Goal: Task Accomplishment & Management: Complete application form

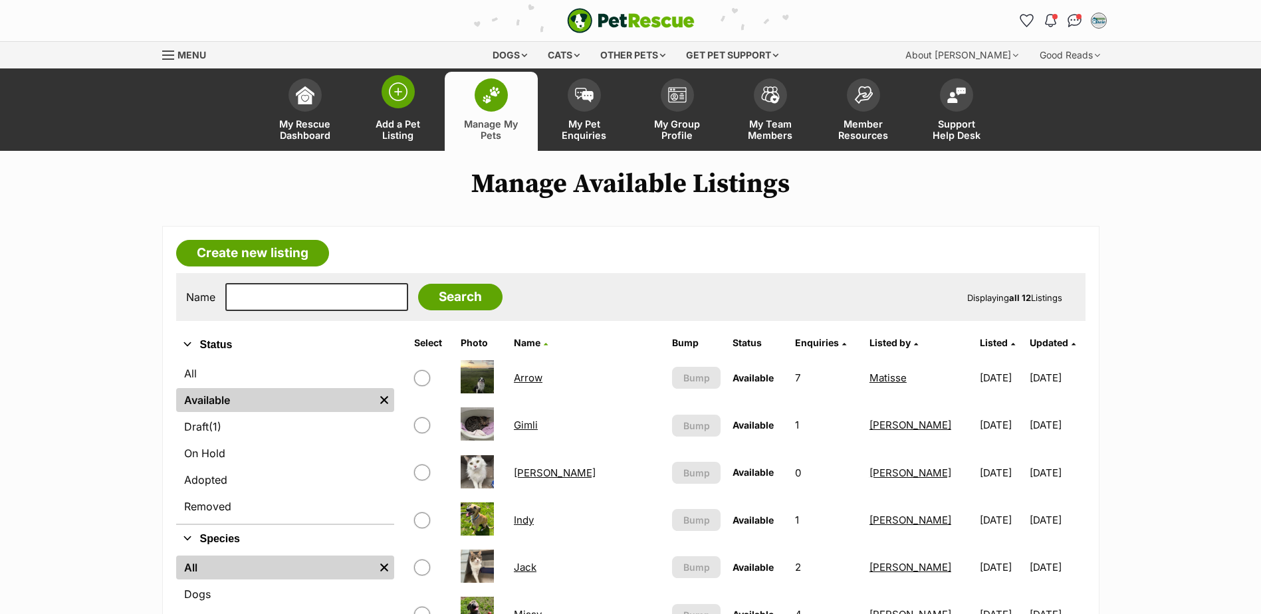
click at [399, 132] on span "Add a Pet Listing" at bounding box center [398, 129] width 60 height 23
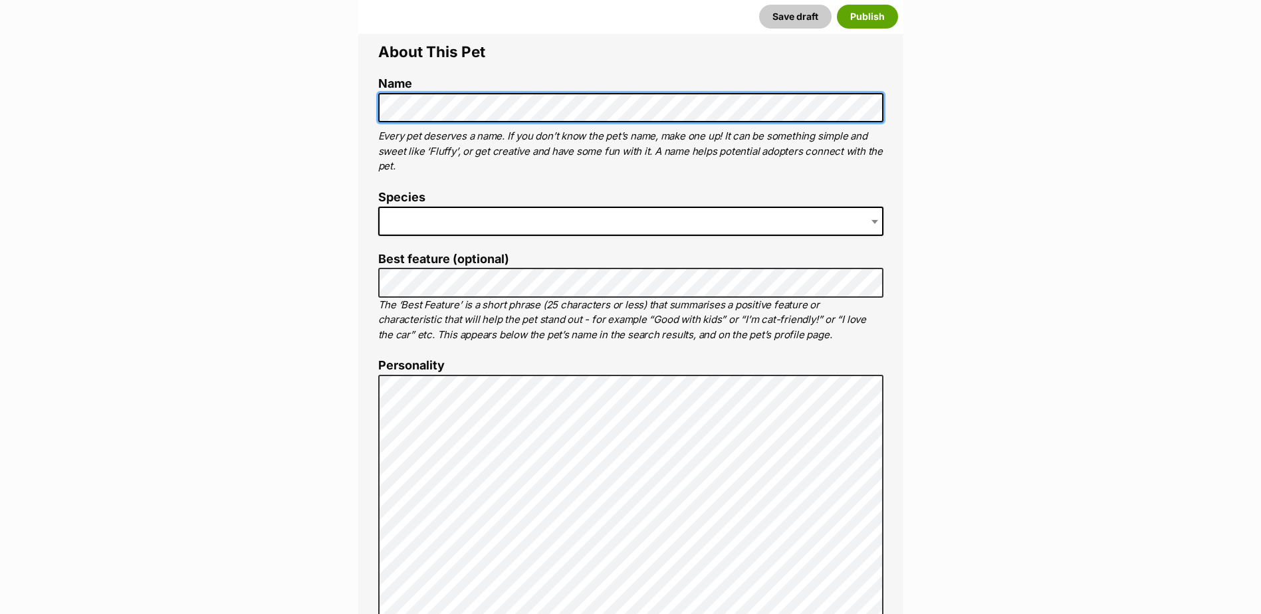
scroll to position [532, 0]
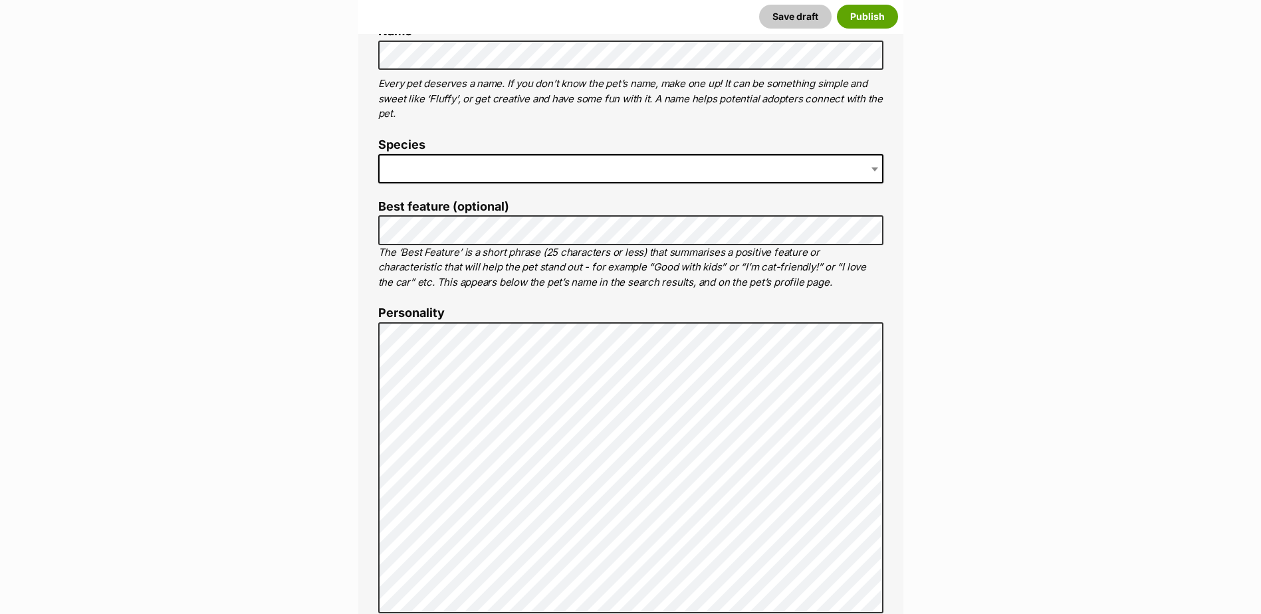
click at [462, 164] on span at bounding box center [630, 168] width 505 height 29
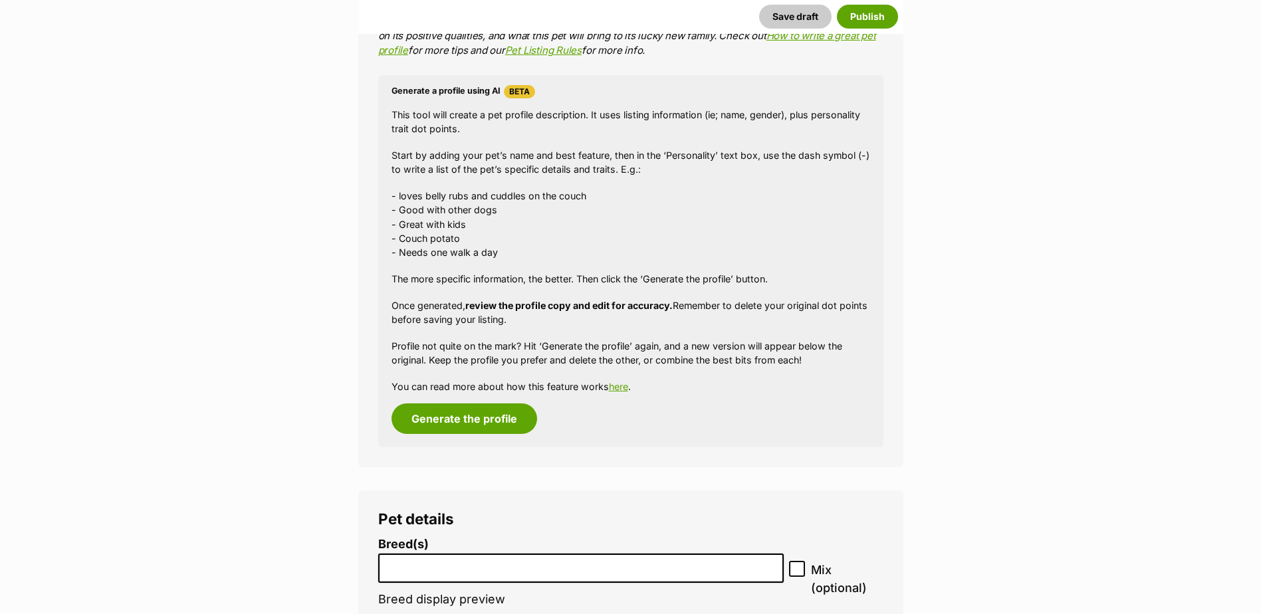
scroll to position [1263, 0]
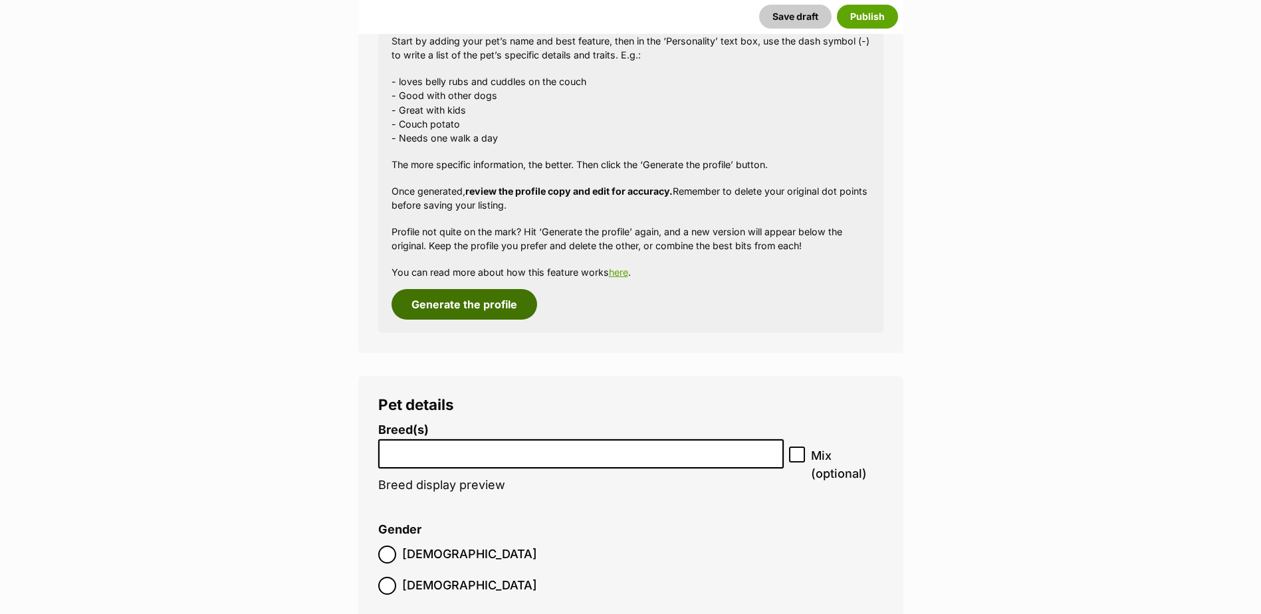
click at [472, 305] on button "Generate the profile" at bounding box center [465, 304] width 146 height 31
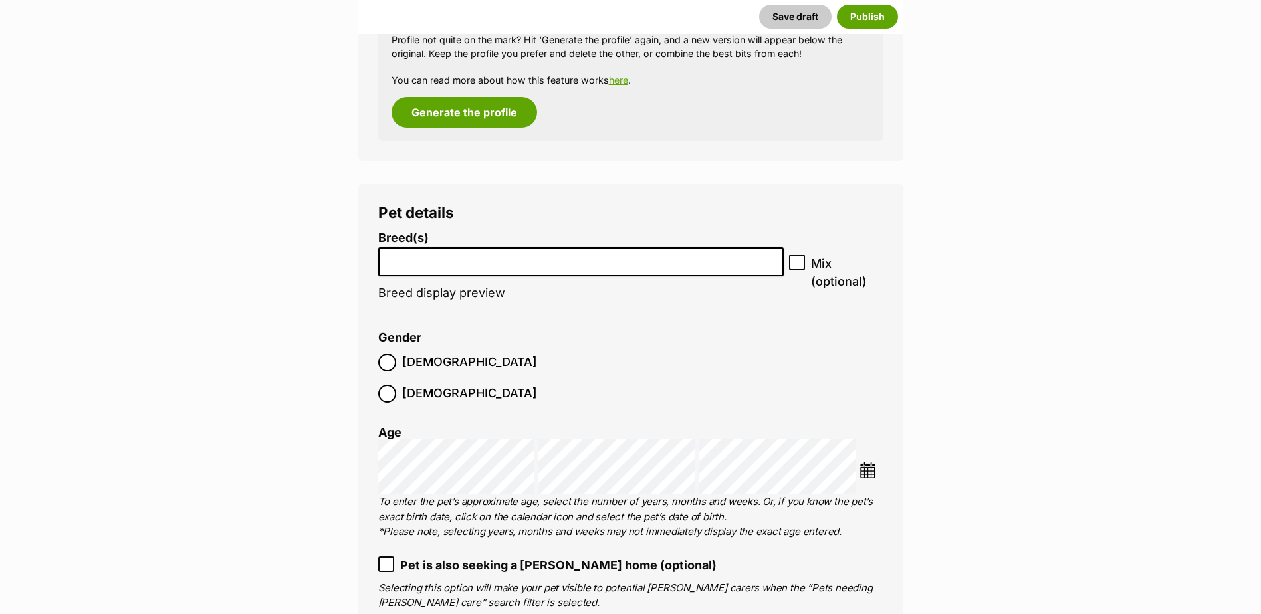
scroll to position [1557, 0]
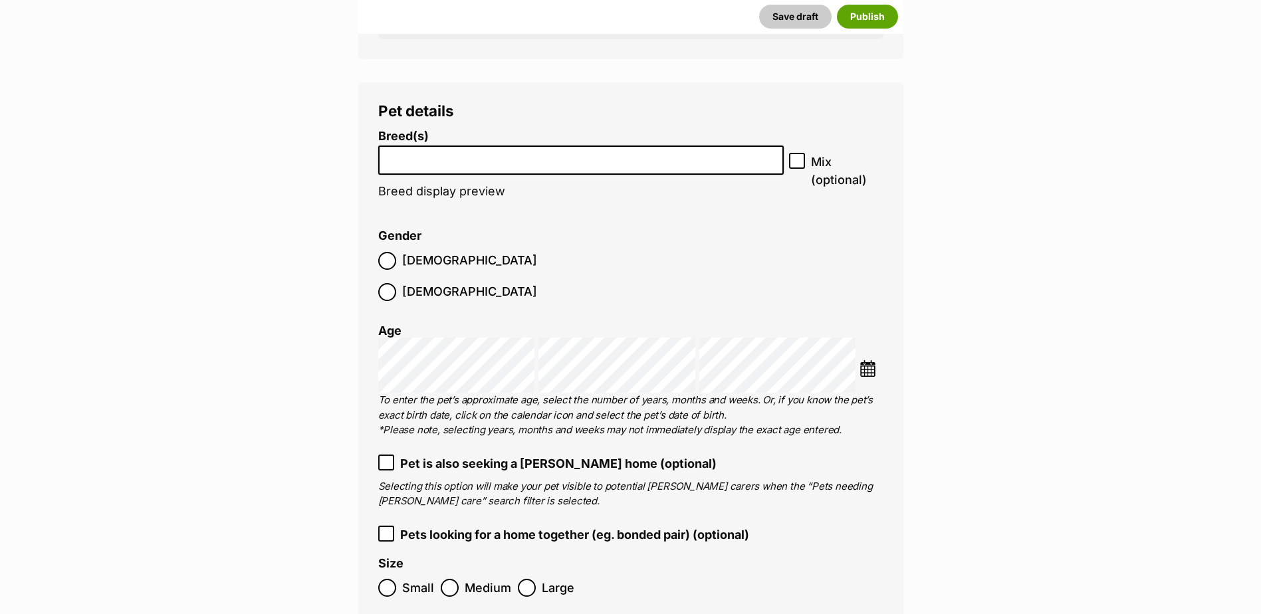
click at [550, 164] on input "search" at bounding box center [581, 157] width 397 height 14
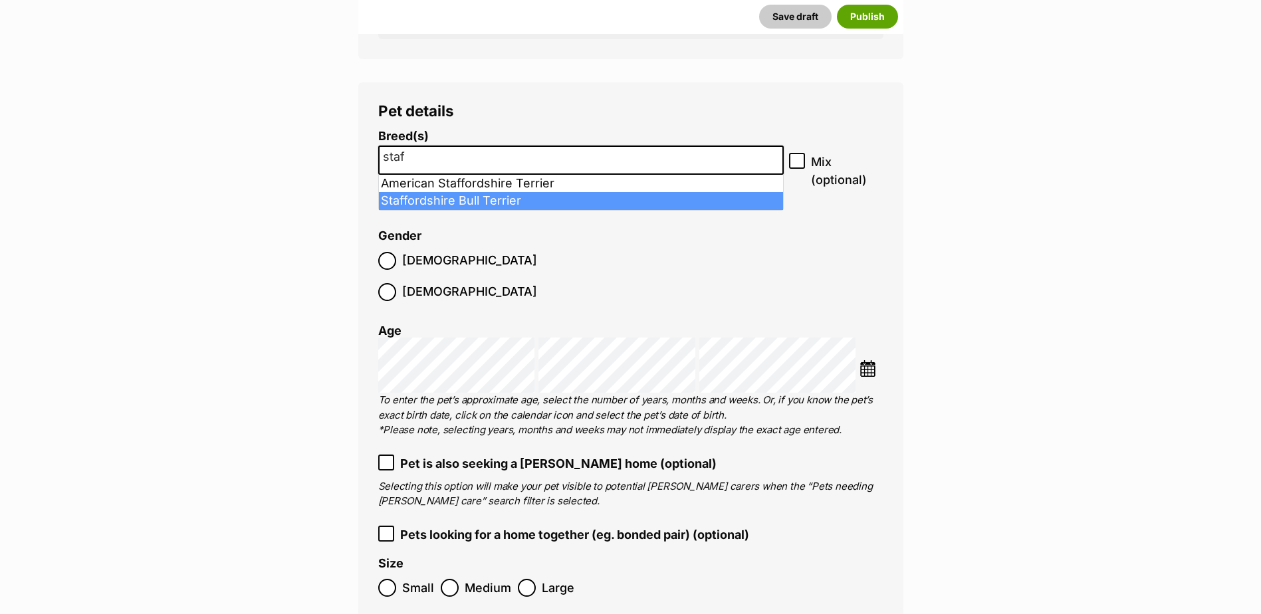
type input "staf"
select select "198"
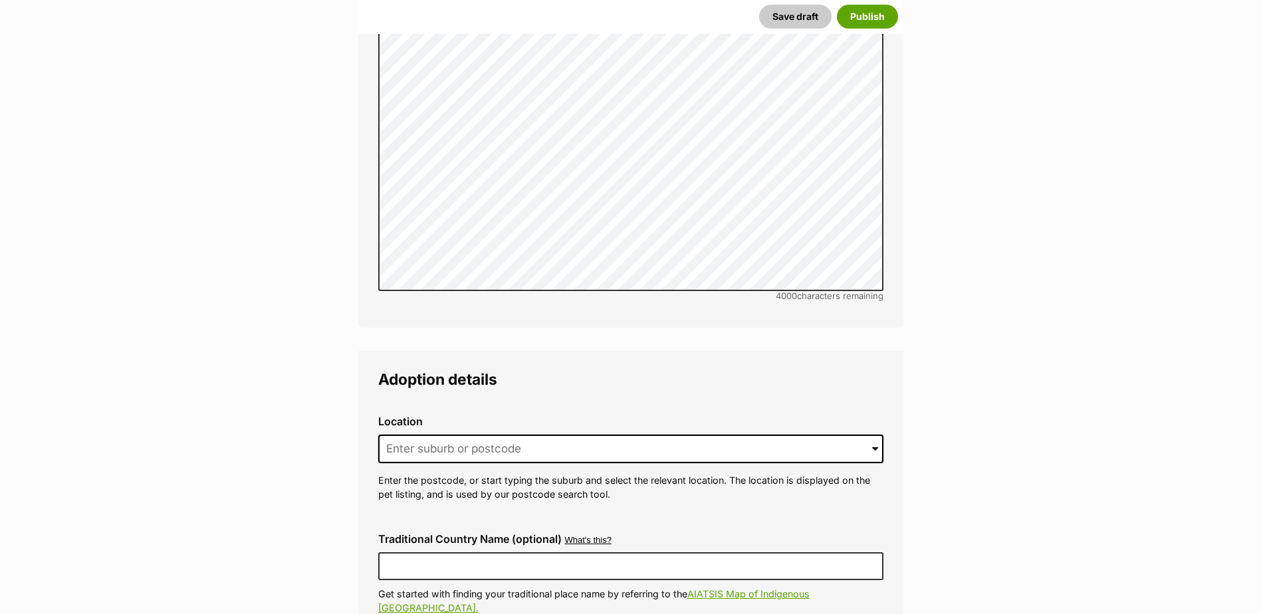
scroll to position [2953, 0]
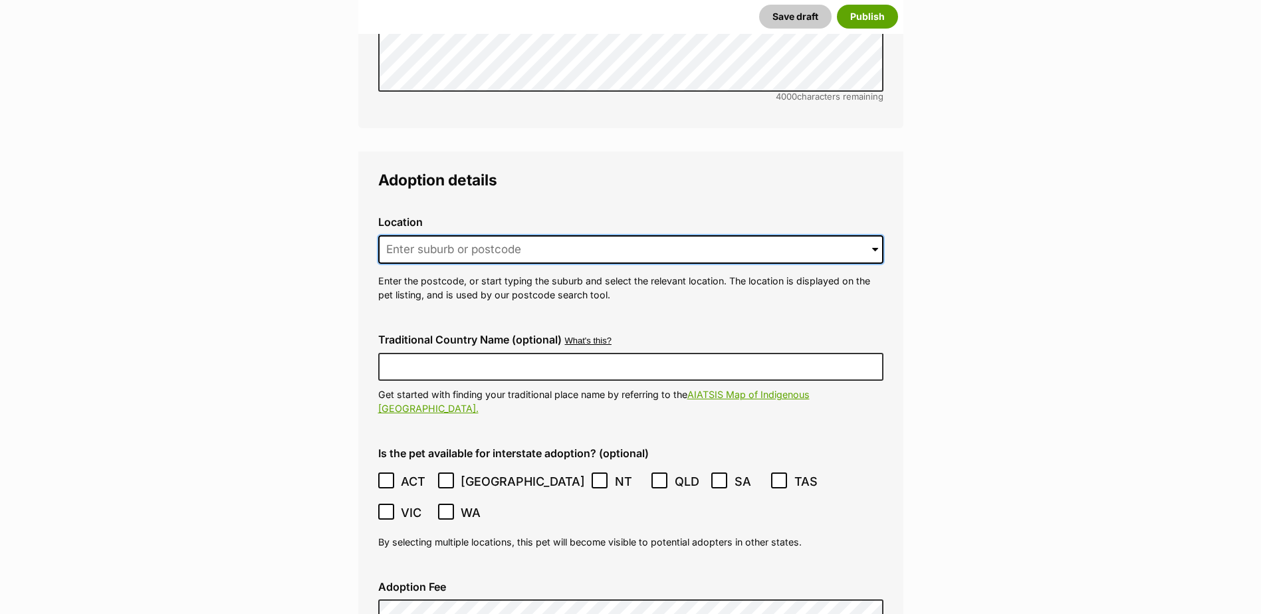
click at [423, 235] on input at bounding box center [630, 249] width 505 height 29
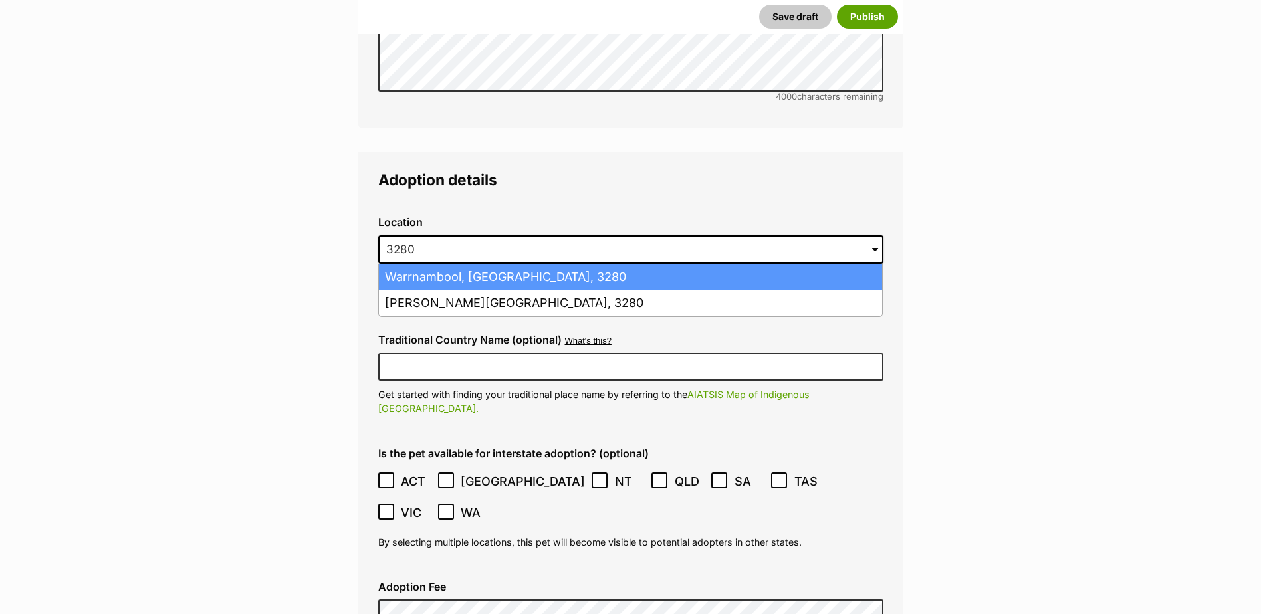
click at [452, 265] on li "Warrnambool, Victoria, 3280" at bounding box center [630, 278] width 503 height 26
type input "Warrnambool, Victoria, 3280"
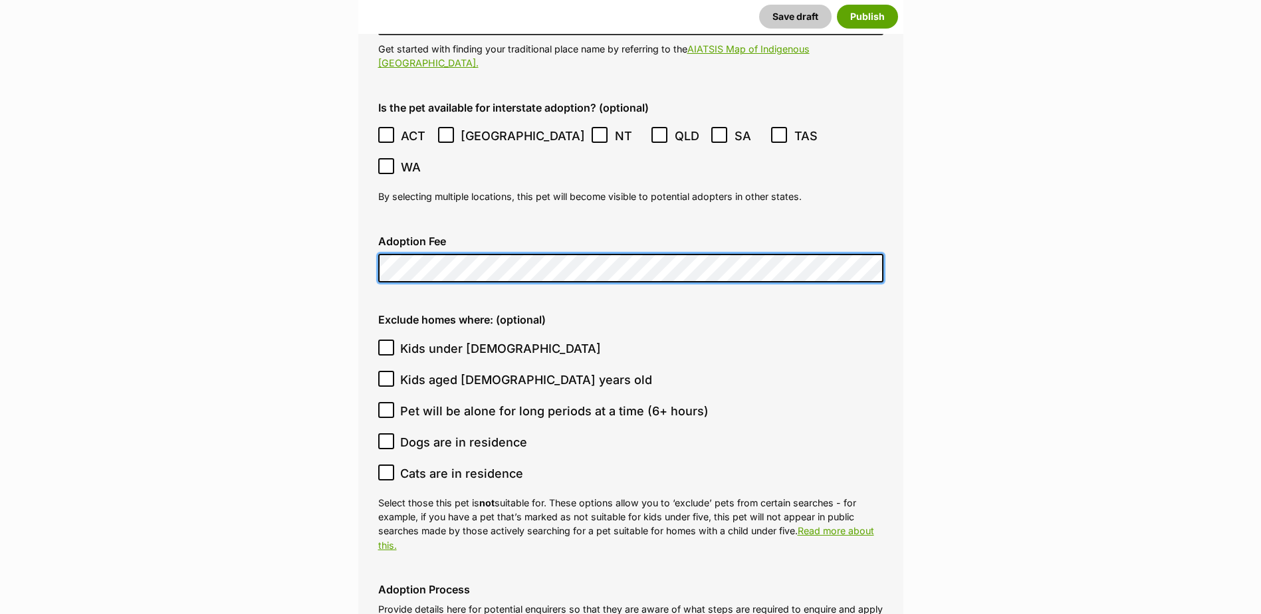
scroll to position [3419, 0]
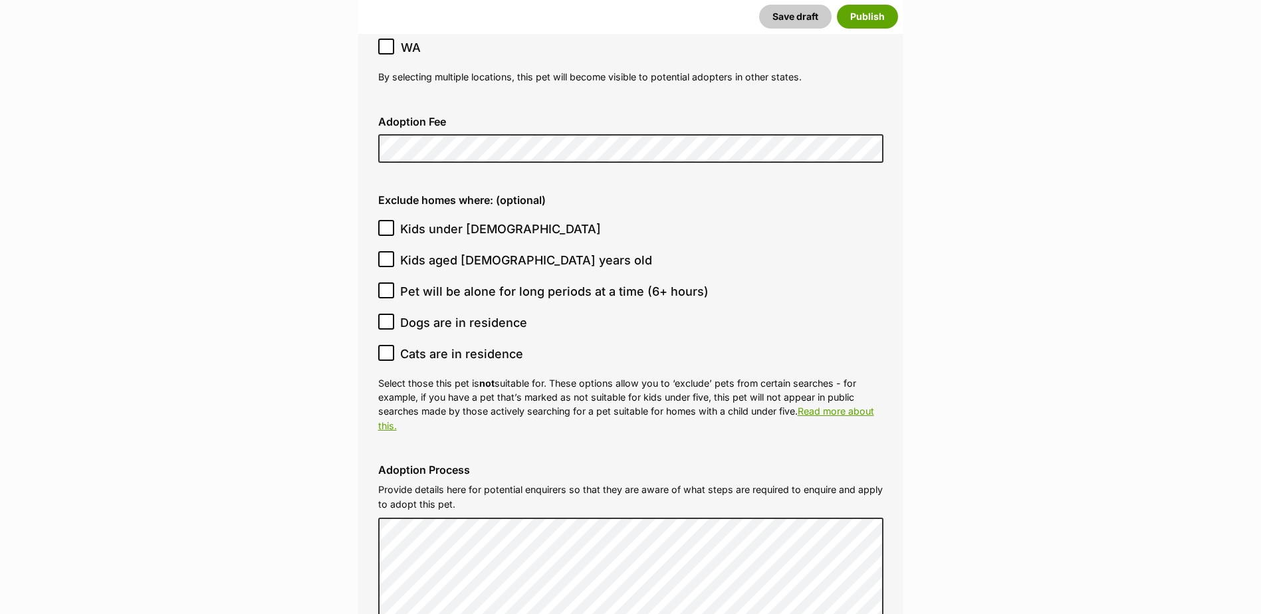
click at [386, 223] on icon at bounding box center [386, 227] width 9 height 9
click at [386, 220] on input "Kids under 5 years old" at bounding box center [386, 228] width 16 height 16
checkbox input "true"
drag, startPoint x: 386, startPoint y: 215, endPoint x: 376, endPoint y: 225, distance: 15.0
click at [386, 286] on icon at bounding box center [386, 290] width 9 height 9
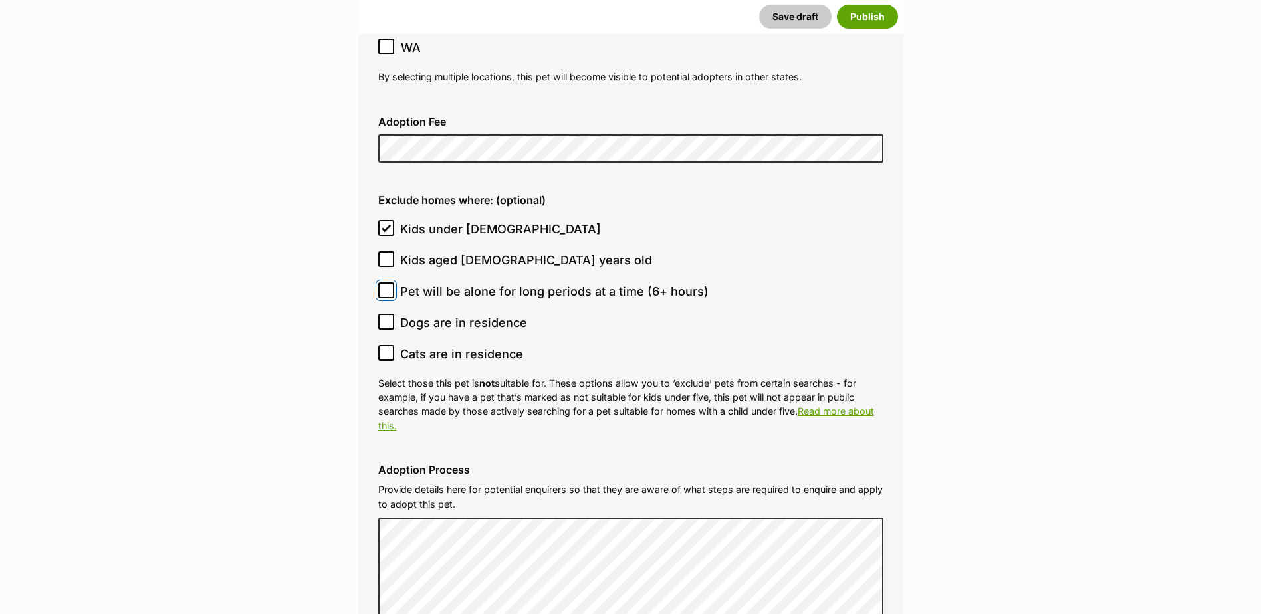
click at [386, 283] on input "Pet will be alone for long periods at a time (6+ hours)" at bounding box center [386, 291] width 16 height 16
checkbox input "true"
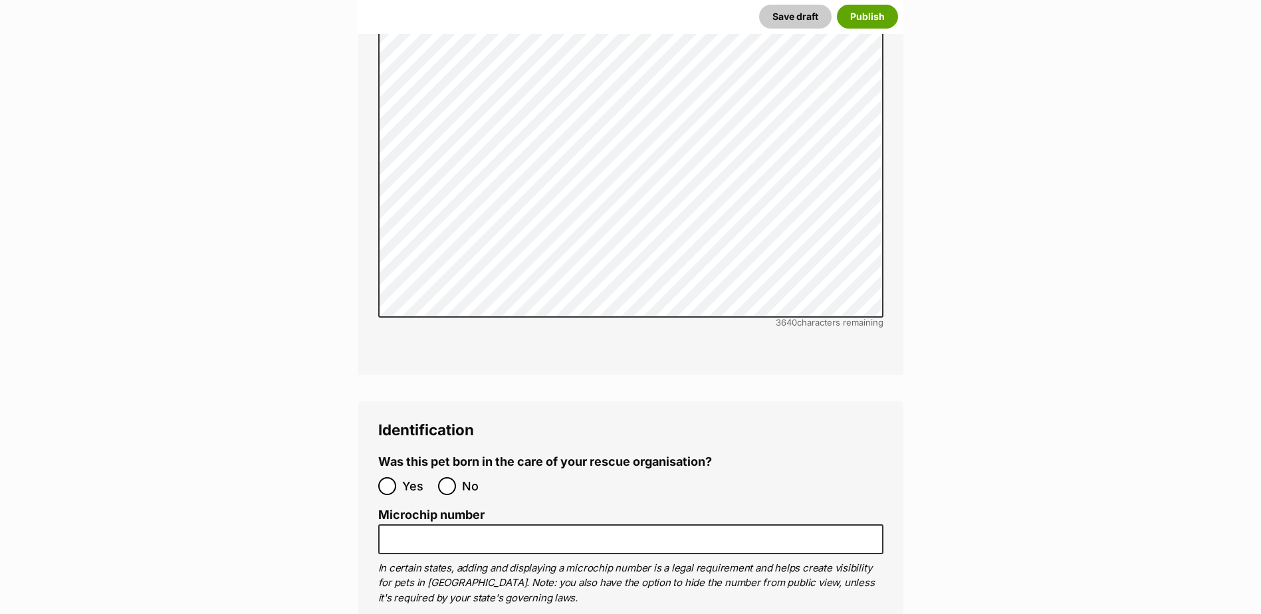
scroll to position [4217, 0]
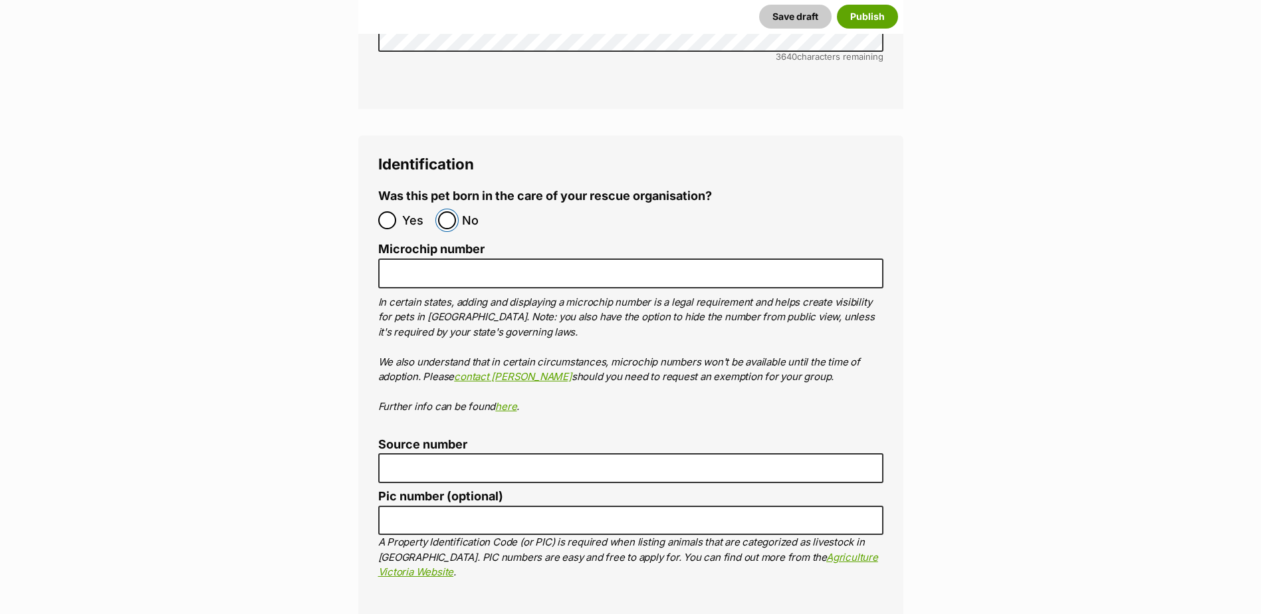
click at [450, 211] on input "No" at bounding box center [447, 220] width 18 height 18
radio input "true"
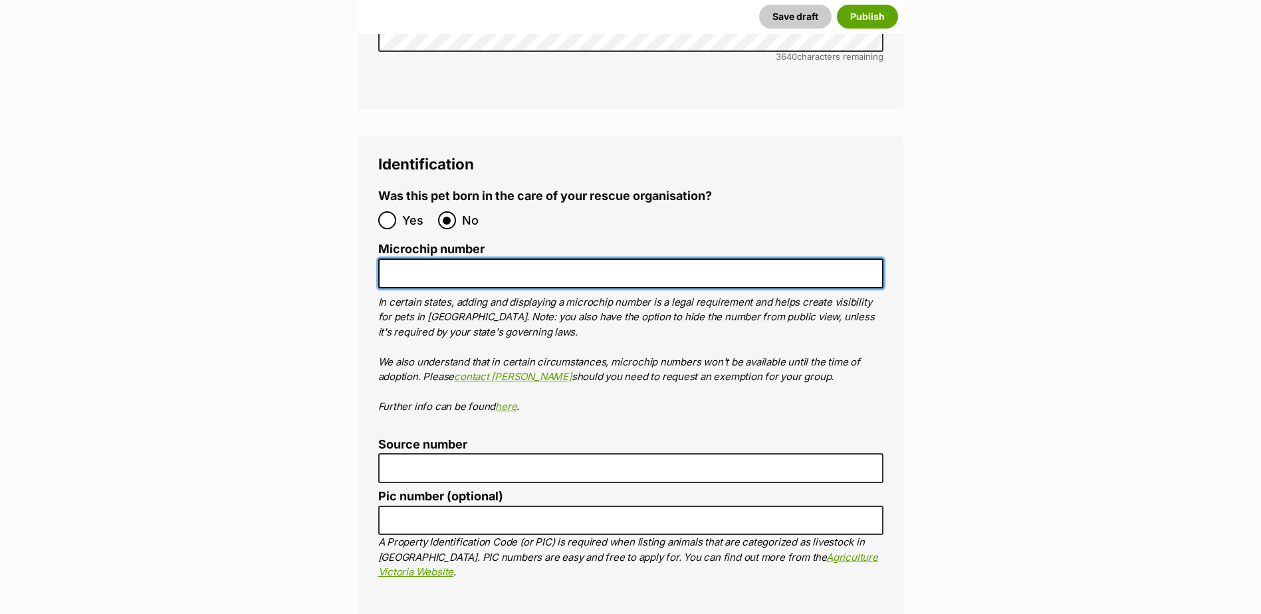
click at [443, 259] on input "Microchip number" at bounding box center [630, 274] width 505 height 30
paste input "991003001986460"
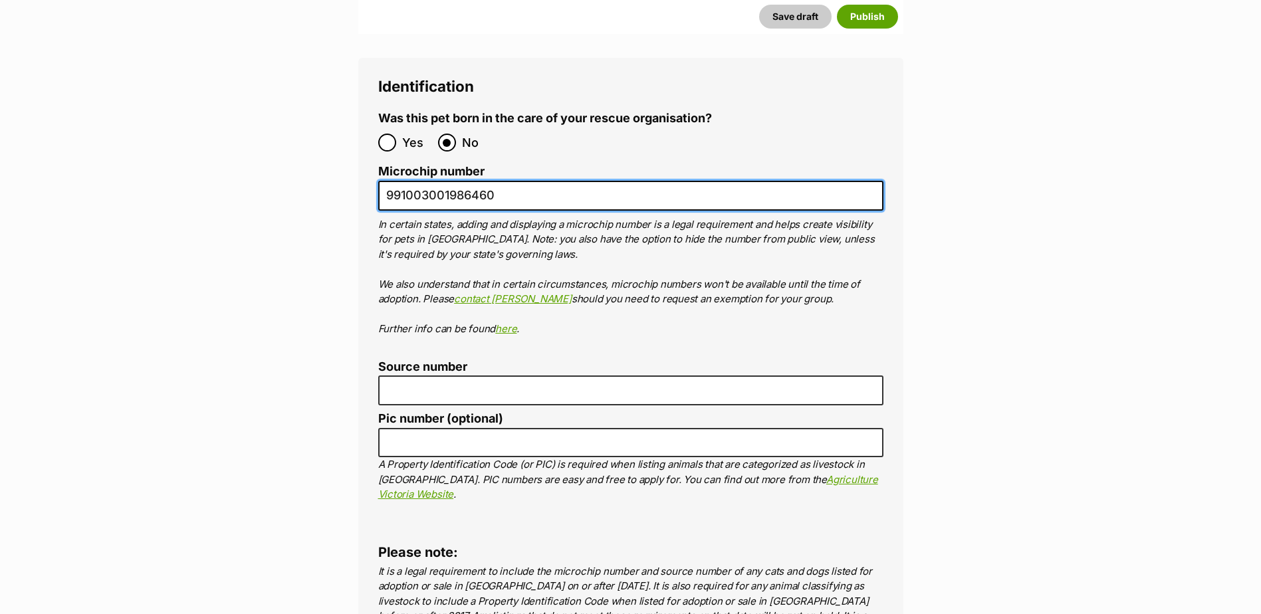
scroll to position [4483, 0]
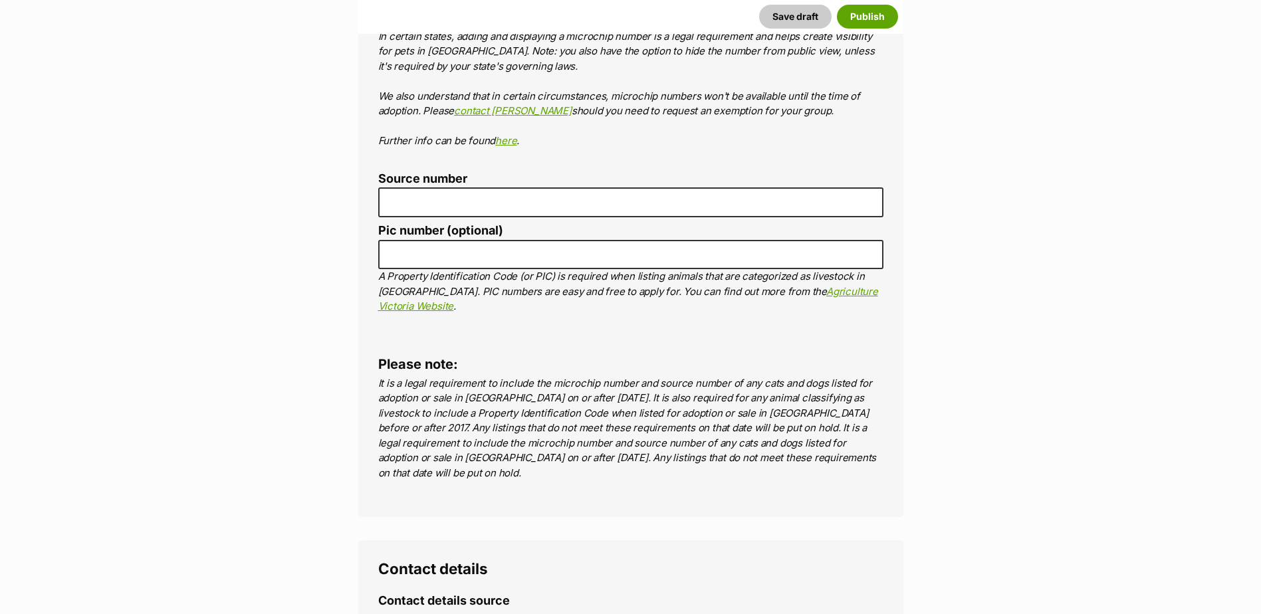
type input "991003001986460"
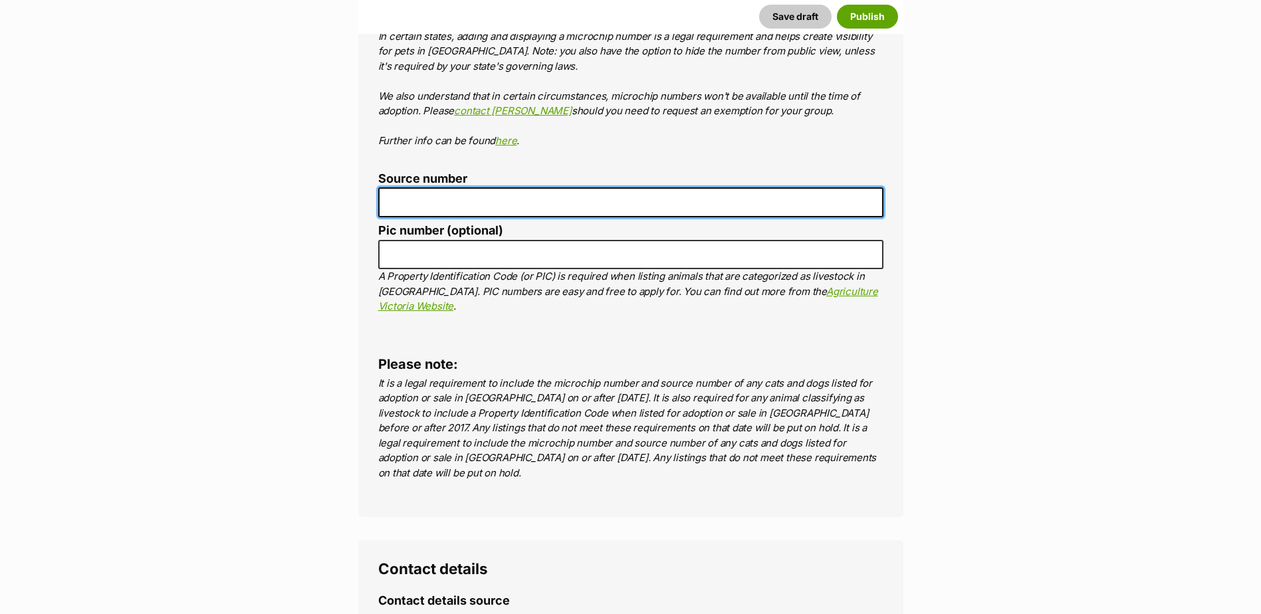
click at [424, 188] on input "Source number" at bounding box center [630, 203] width 505 height 30
type input "br257412"
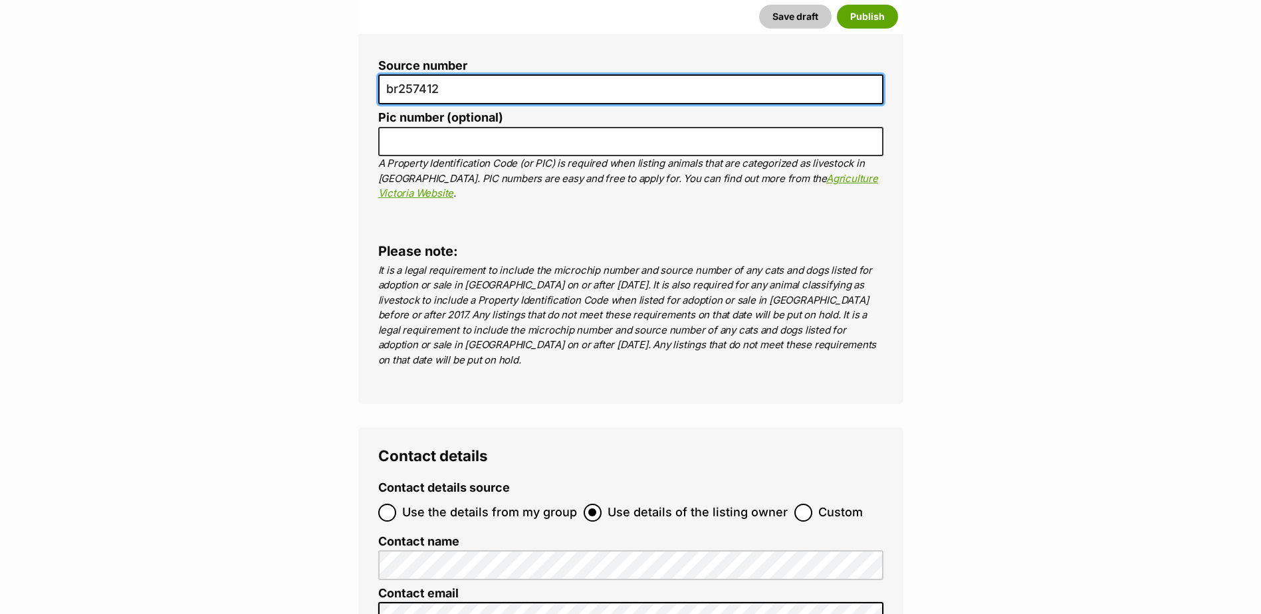
scroll to position [4928, 0]
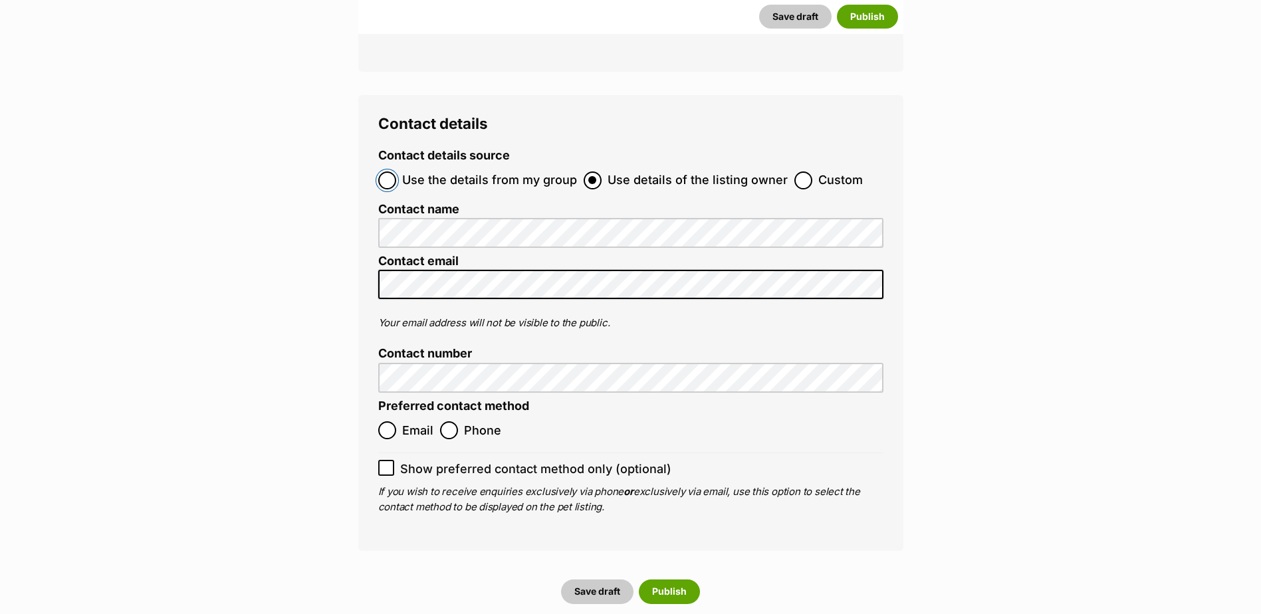
click at [390, 172] on input "Use the details from my group" at bounding box center [387, 181] width 18 height 18
radio input "true"
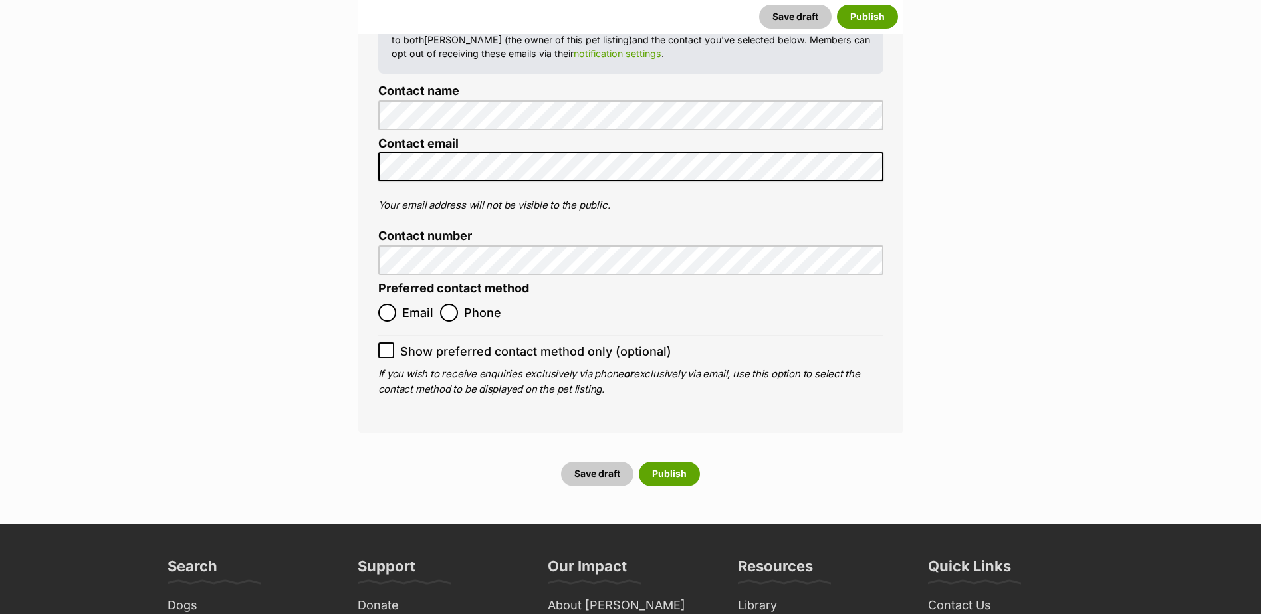
scroll to position [5261, 0]
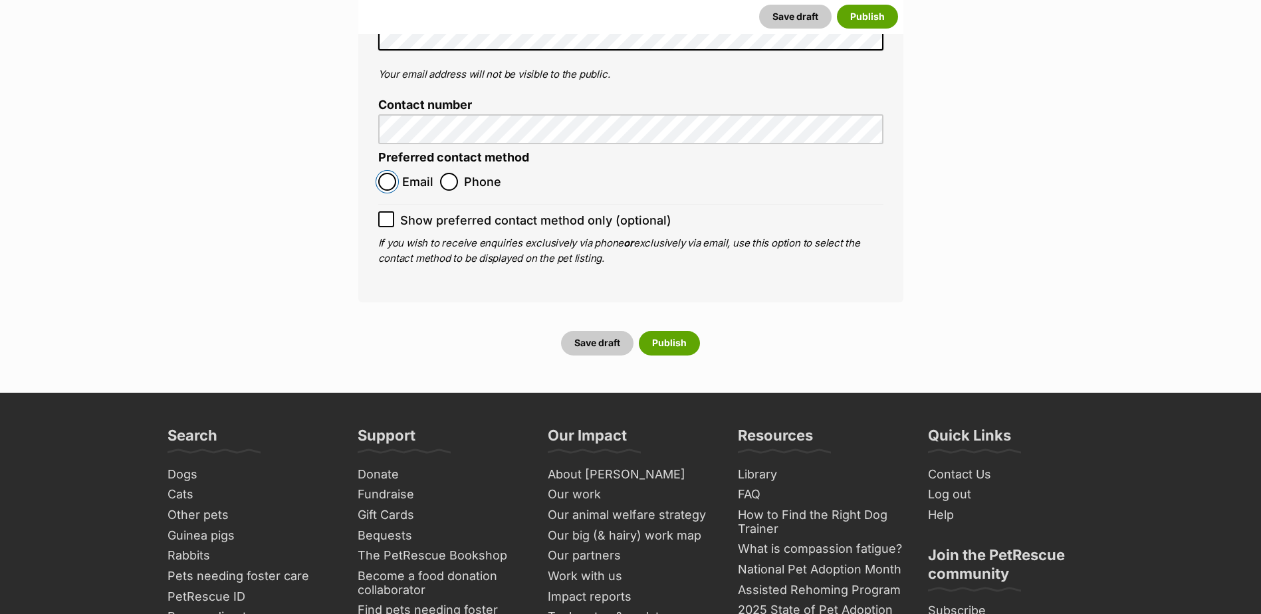
click at [388, 173] on input "Email" at bounding box center [387, 182] width 18 height 18
radio input "true"
click at [596, 331] on button "Save draft" at bounding box center [597, 343] width 72 height 24
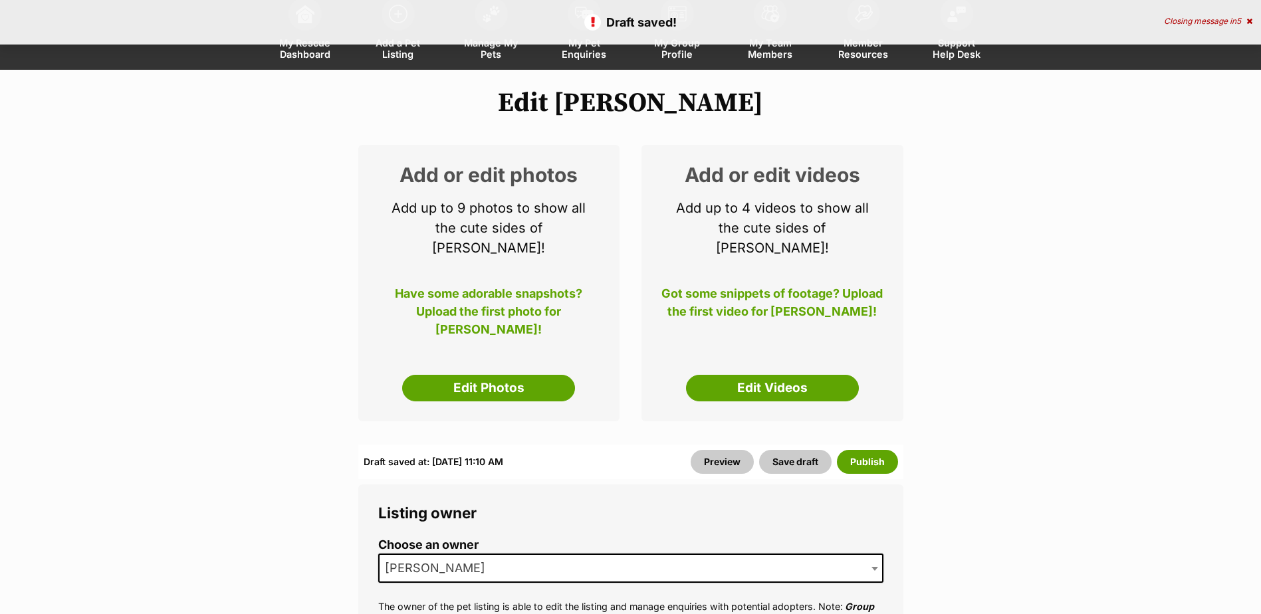
scroll to position [266, 0]
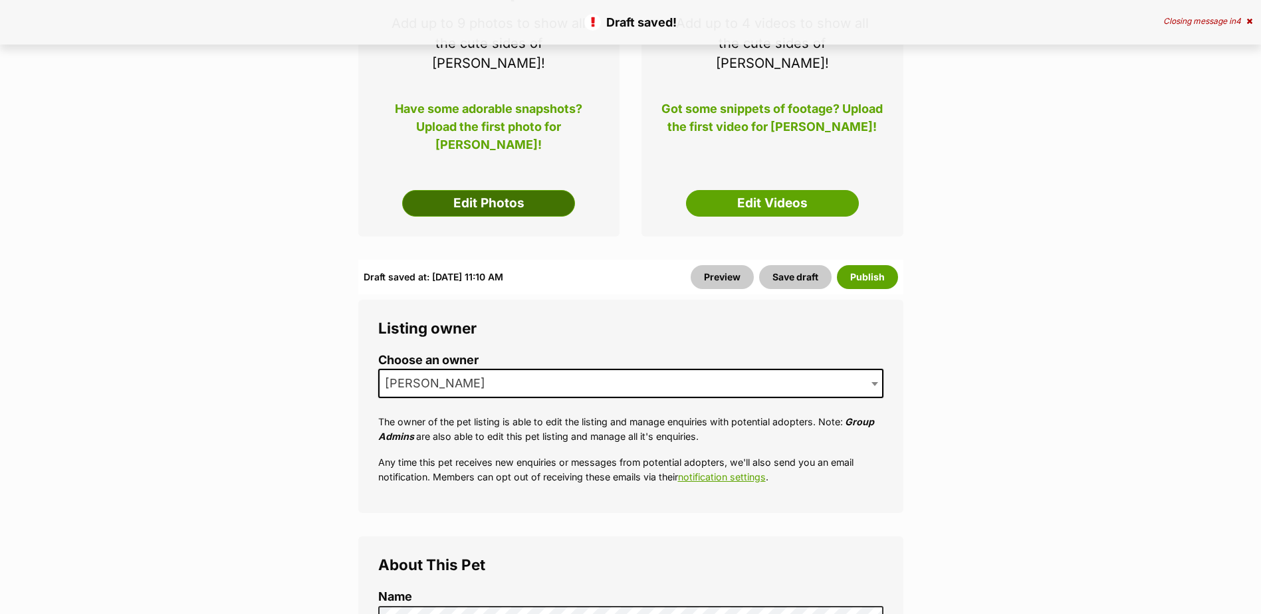
click at [497, 190] on link "Edit Photos" at bounding box center [488, 203] width 173 height 27
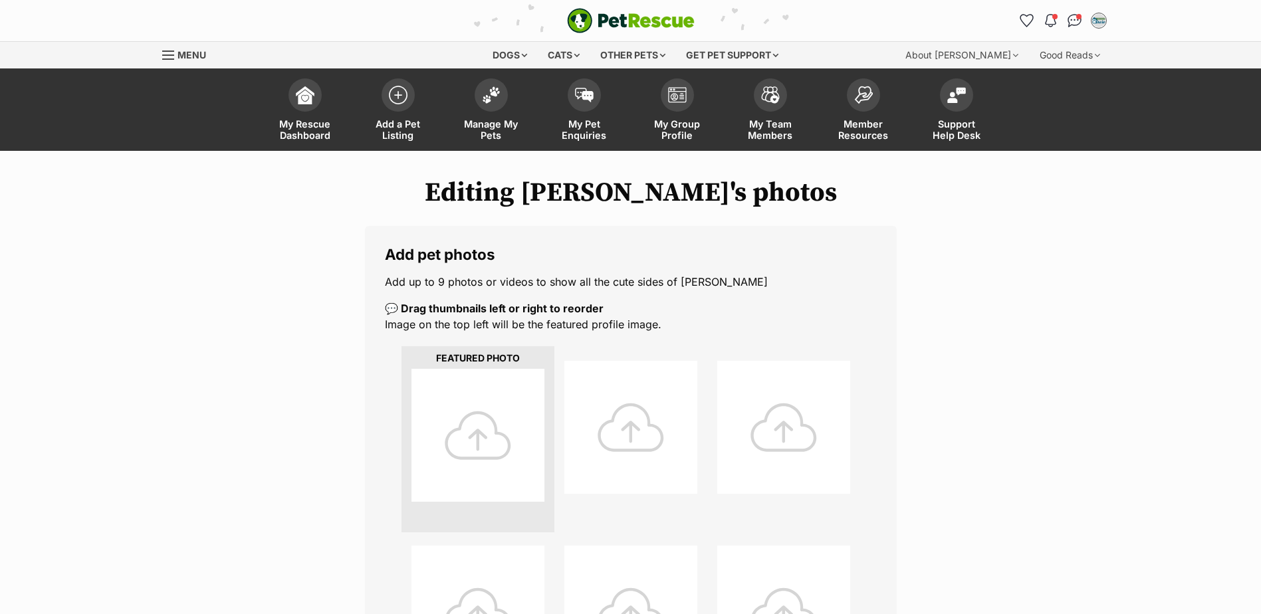
click at [479, 438] on div at bounding box center [478, 435] width 133 height 133
click at [480, 432] on div at bounding box center [478, 435] width 133 height 133
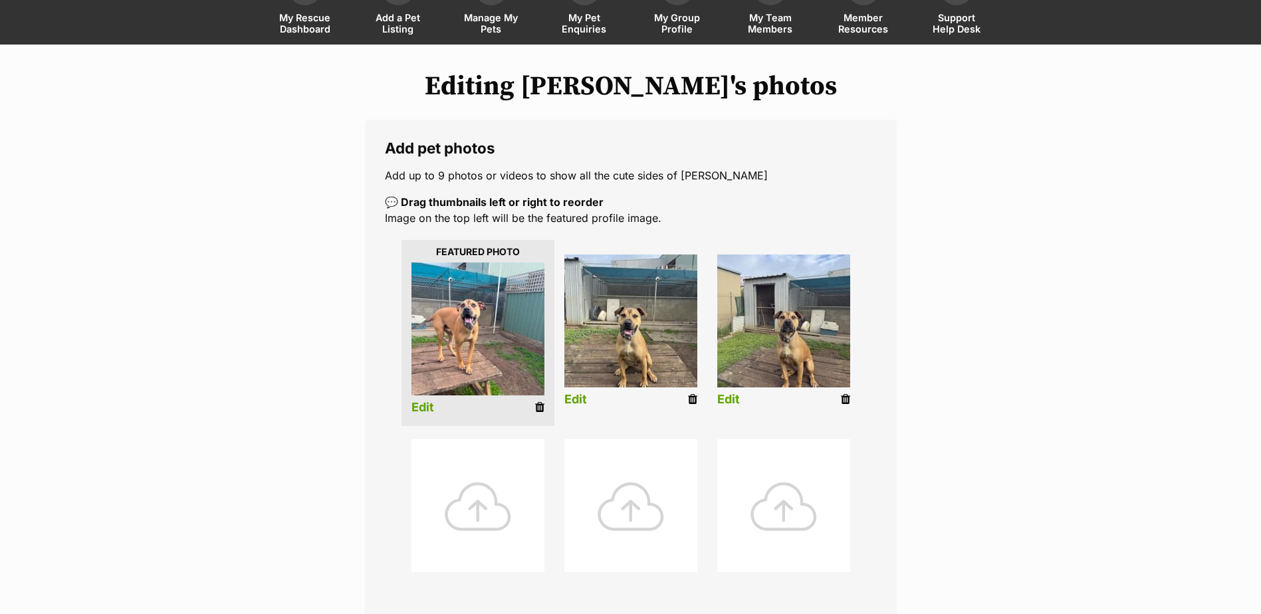
scroll to position [199, 0]
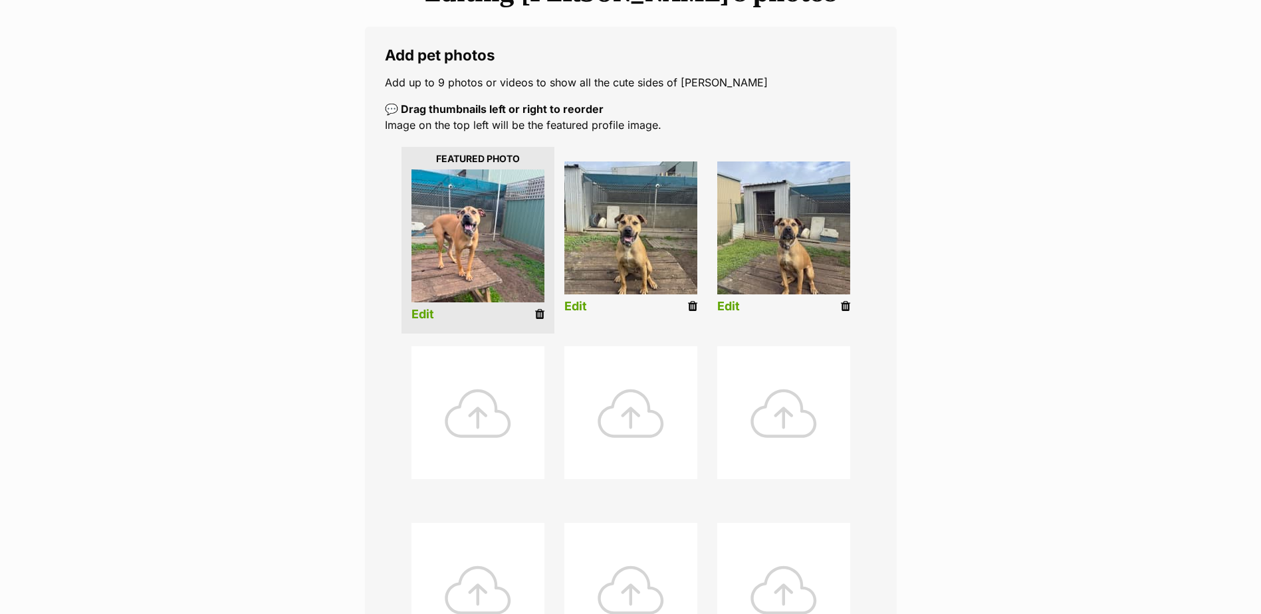
click at [420, 316] on link "Edit" at bounding box center [423, 315] width 23 height 14
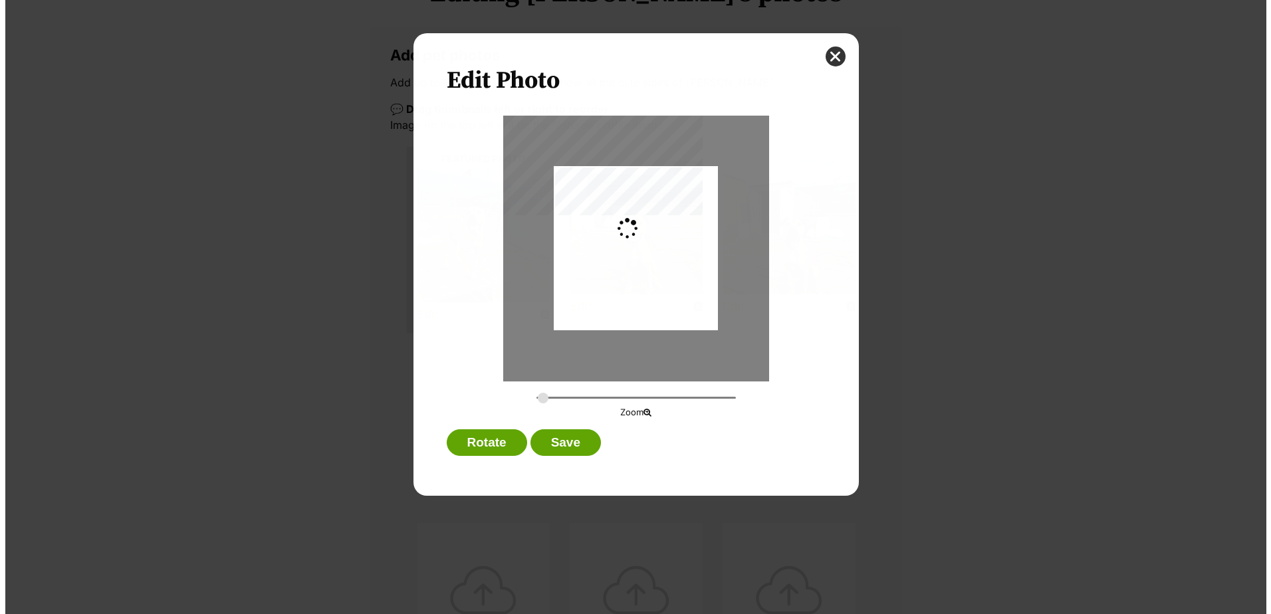
scroll to position [0, 0]
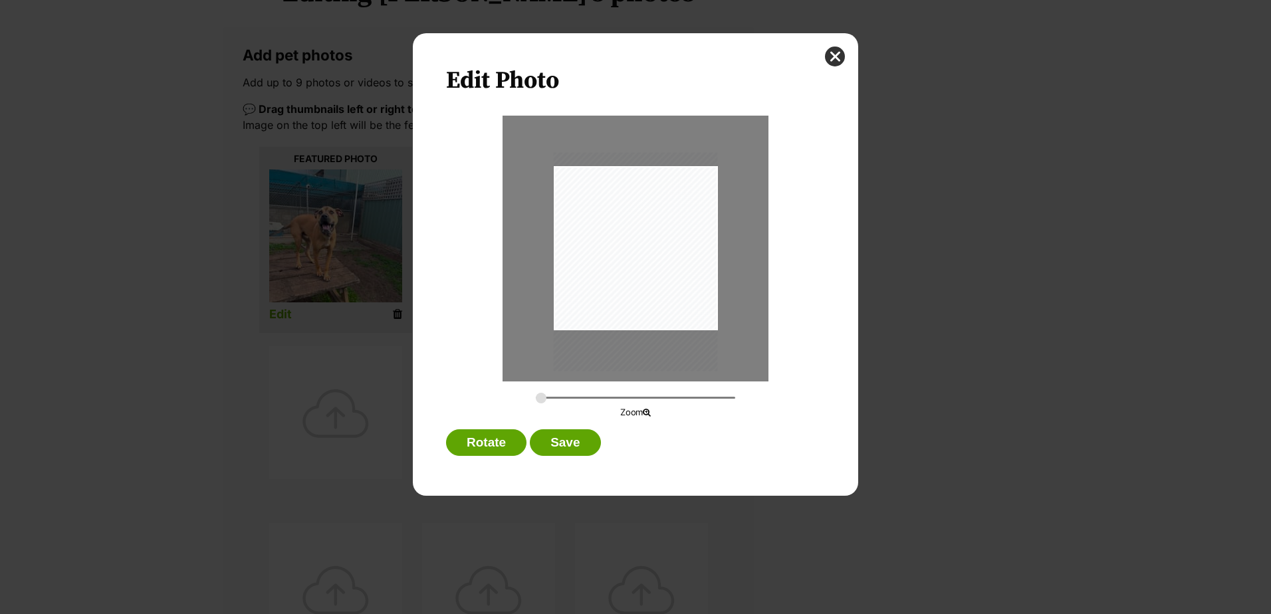
drag, startPoint x: 666, startPoint y: 280, endPoint x: 669, endPoint y: 293, distance: 13.7
click at [669, 293] on div "Dialog Window - Close (Press escape to close)" at bounding box center [636, 261] width 164 height 219
type input "0.378"
click at [557, 396] on input "Dialog Window - Close (Press escape to close)" at bounding box center [635, 398] width 199 height 13
drag, startPoint x: 622, startPoint y: 271, endPoint x: 669, endPoint y: 273, distance: 47.3
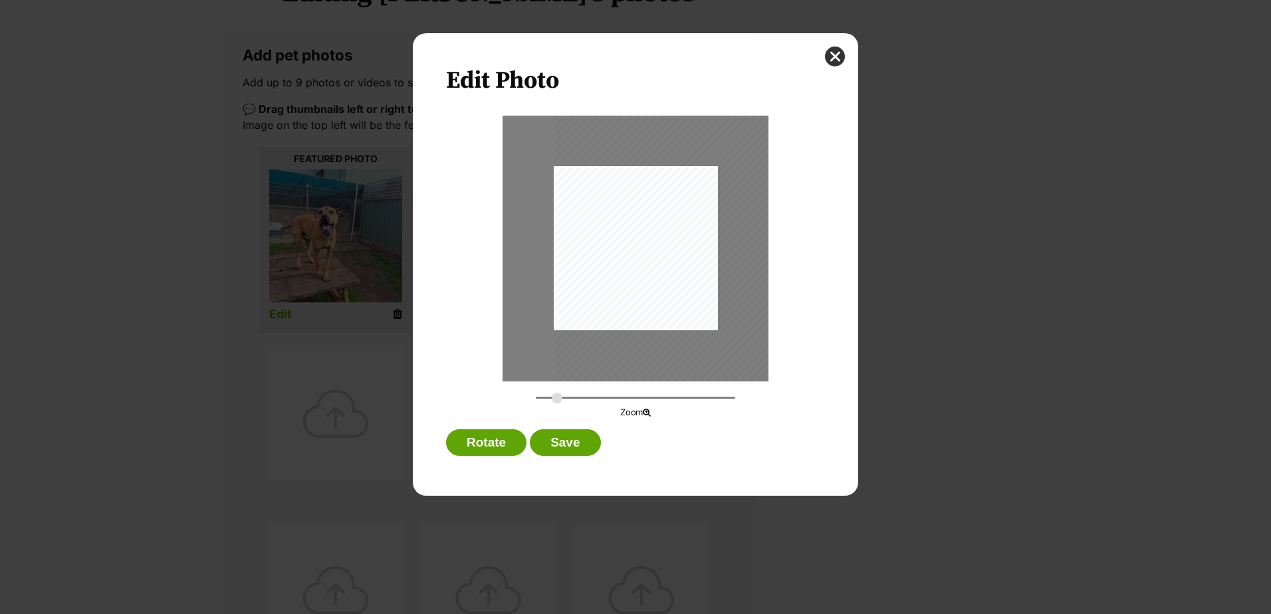
click at [669, 273] on div "Dialog Window - Close (Press escape to close)" at bounding box center [666, 268] width 226 height 301
click at [568, 441] on button "Save" at bounding box center [565, 443] width 70 height 27
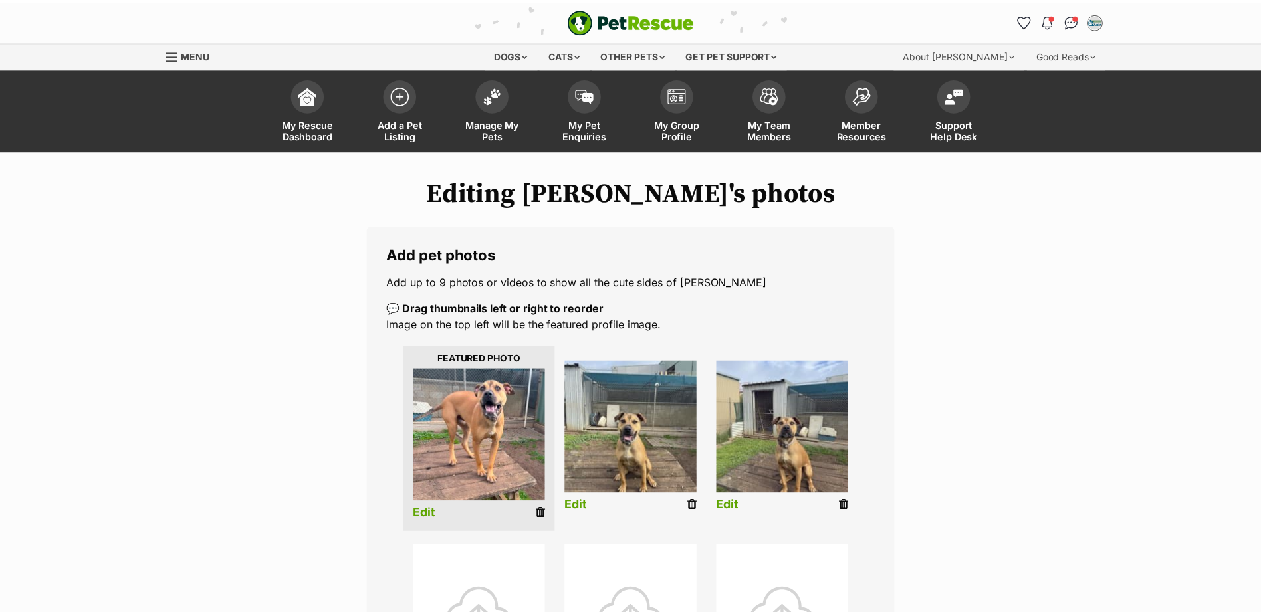
scroll to position [199, 0]
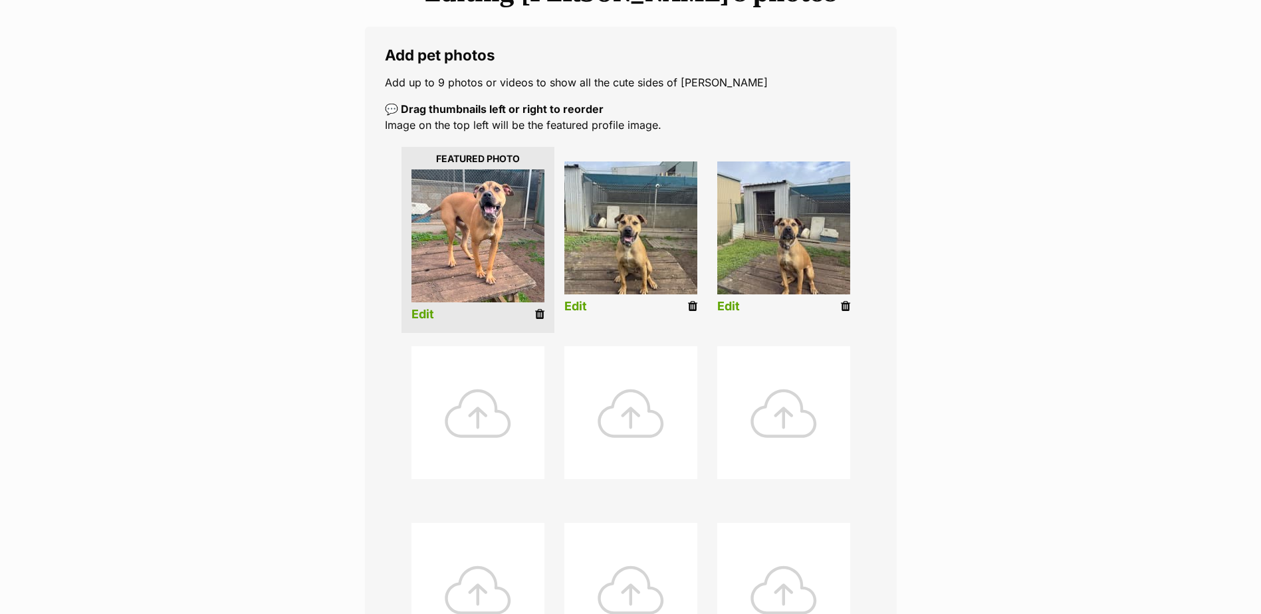
click at [577, 310] on link "Edit" at bounding box center [576, 307] width 23 height 14
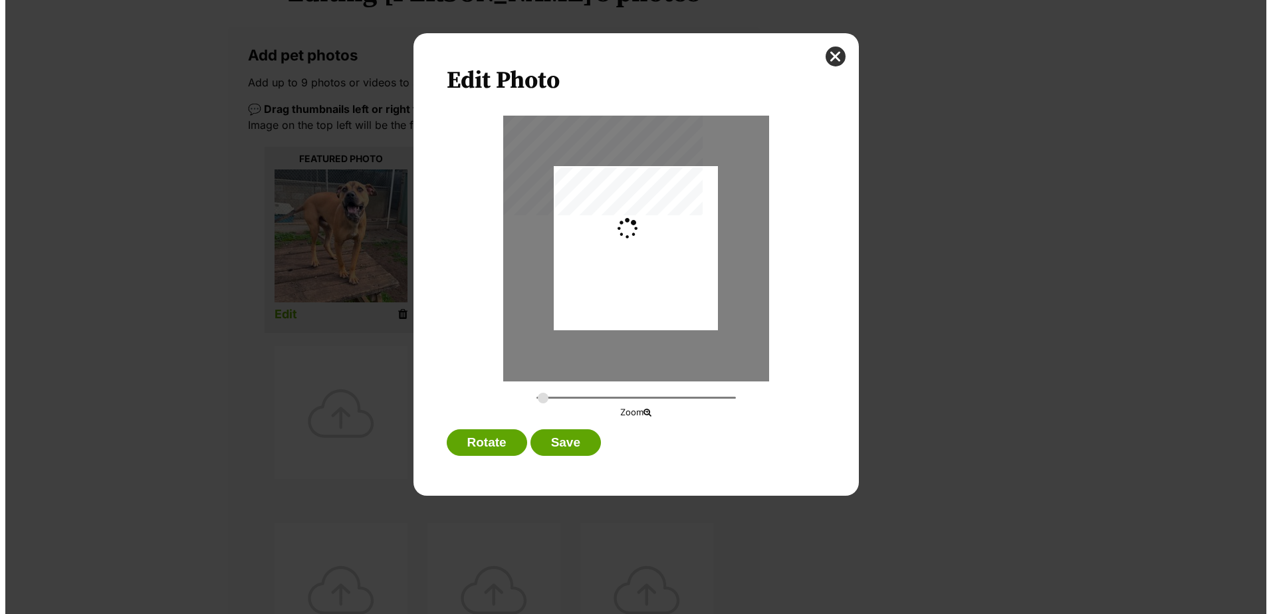
scroll to position [0, 0]
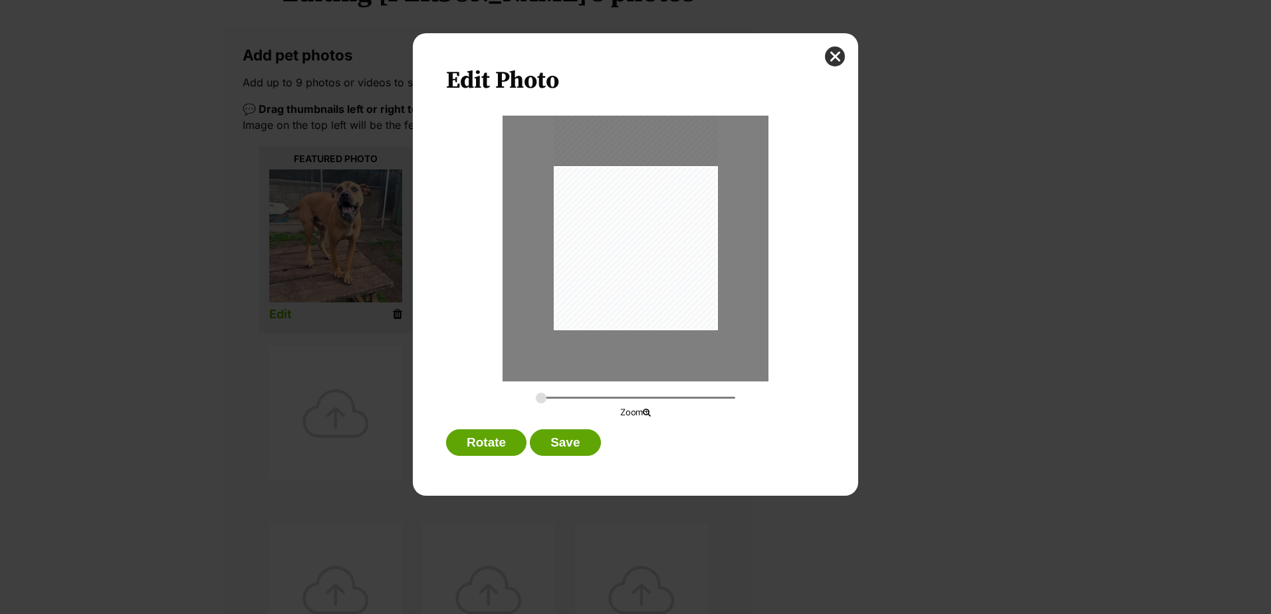
drag, startPoint x: 628, startPoint y: 271, endPoint x: 632, endPoint y: 233, distance: 38.2
click at [632, 233] on div "Dialog Window - Close (Press escape to close)" at bounding box center [636, 221] width 164 height 219
type input "0.3737"
click at [557, 398] on input "Dialog Window - Close (Press escape to close)" at bounding box center [635, 398] width 199 height 13
drag, startPoint x: 584, startPoint y: 303, endPoint x: 583, endPoint y: 289, distance: 14.7
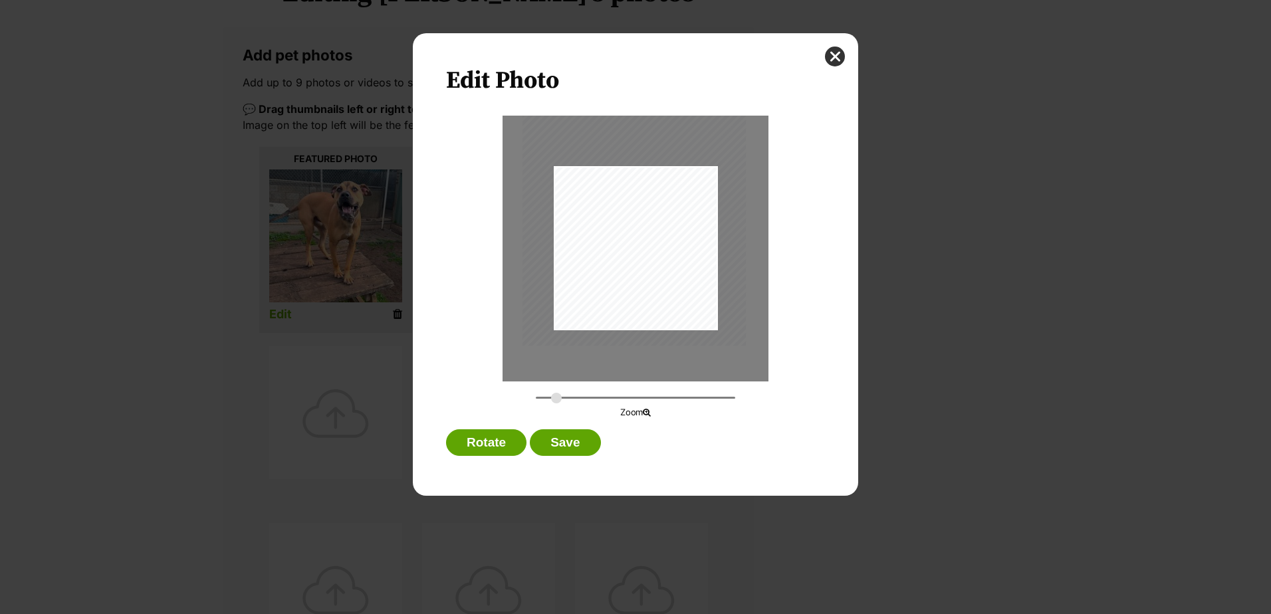
click at [583, 289] on div "Dialog Window - Close (Press escape to close)" at bounding box center [634, 197] width 223 height 298
drag, startPoint x: 651, startPoint y: 303, endPoint x: 642, endPoint y: 304, distance: 9.3
click at [642, 304] on div "Dialog Window - Close (Press escape to close)" at bounding box center [634, 198] width 223 height 298
click at [566, 445] on button "Save" at bounding box center [565, 443] width 70 height 27
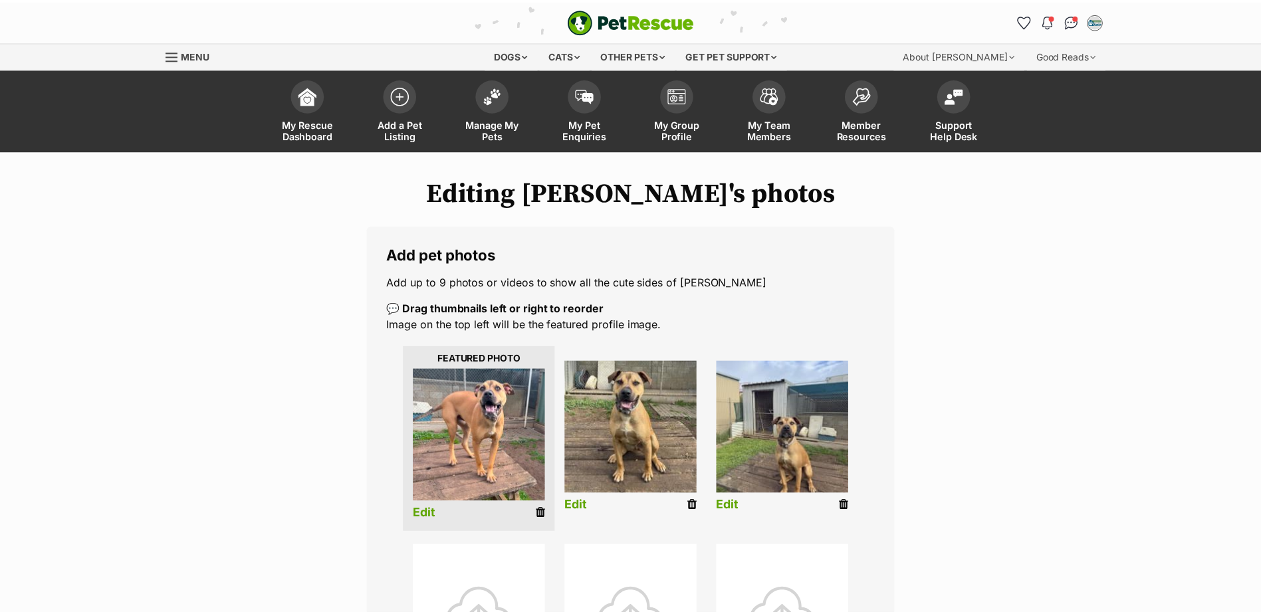
scroll to position [199, 0]
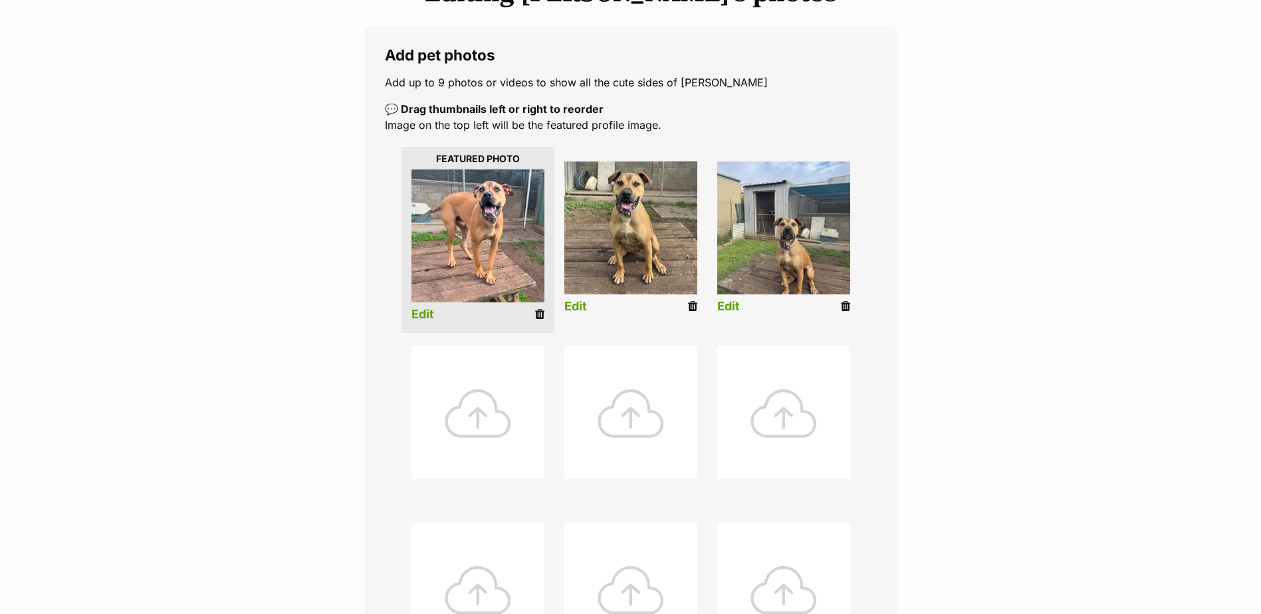
click at [727, 306] on link "Edit" at bounding box center [728, 307] width 23 height 14
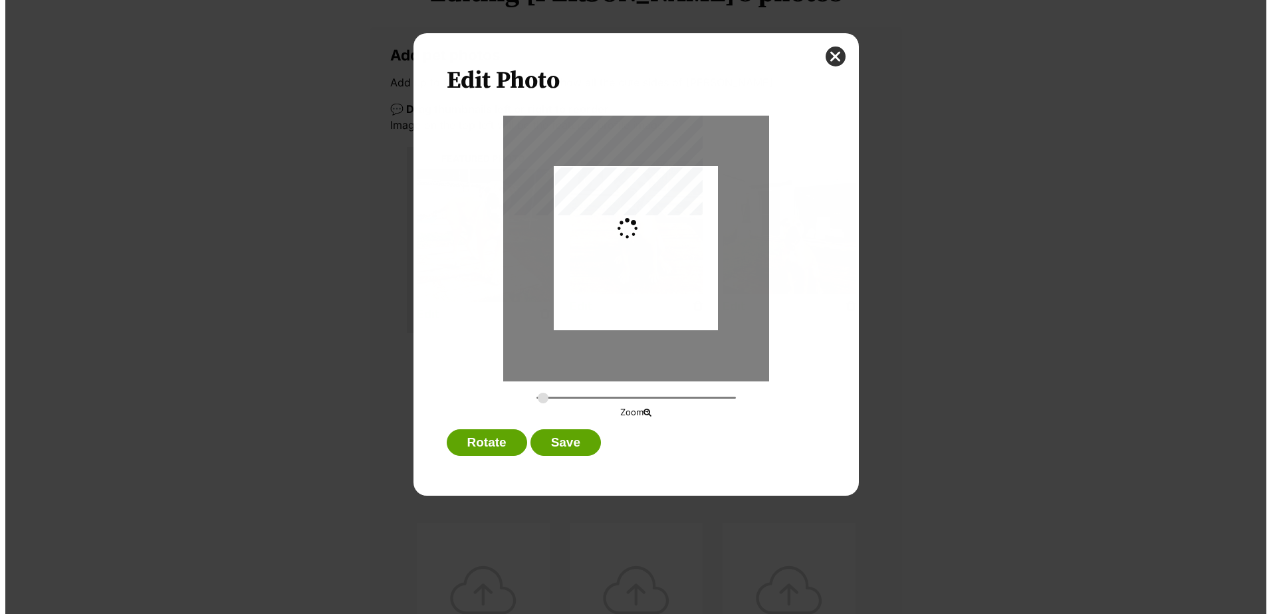
scroll to position [0, 0]
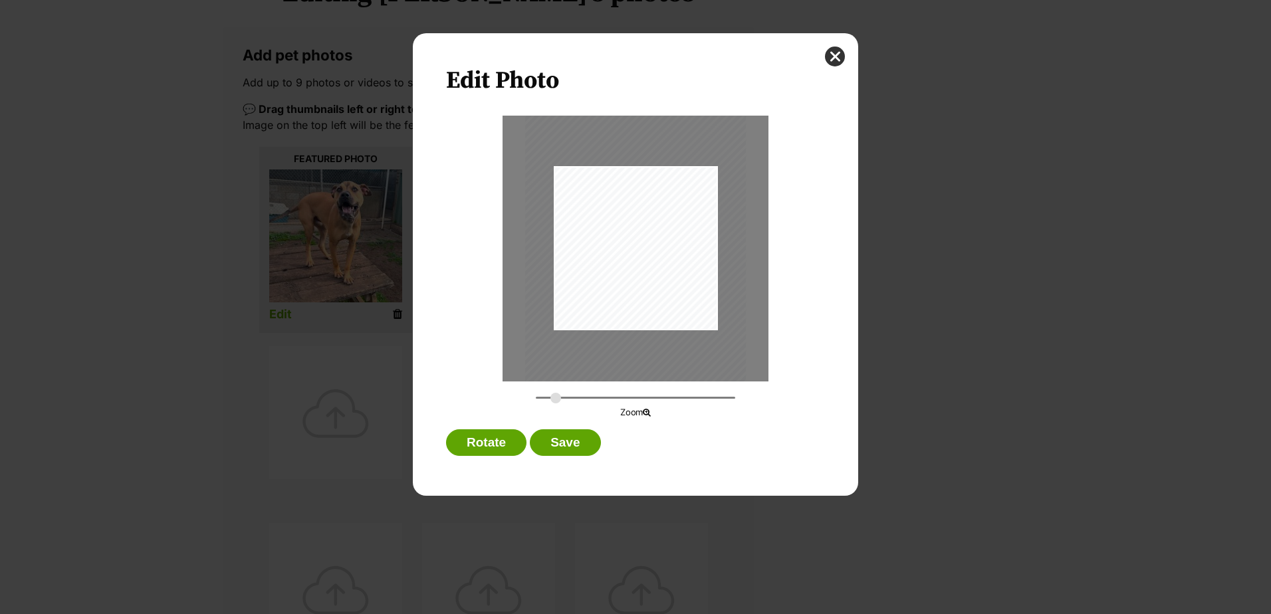
type input "0.3693"
click at [556, 396] on input "Dialog Window - Close (Press escape to close)" at bounding box center [635, 398] width 199 height 13
drag, startPoint x: 646, startPoint y: 279, endPoint x: 632, endPoint y: 231, distance: 49.2
click at [632, 231] on div "Dialog Window - Close (Press escape to close)" at bounding box center [621, 201] width 221 height 295
click at [574, 449] on button "Save" at bounding box center [565, 443] width 70 height 27
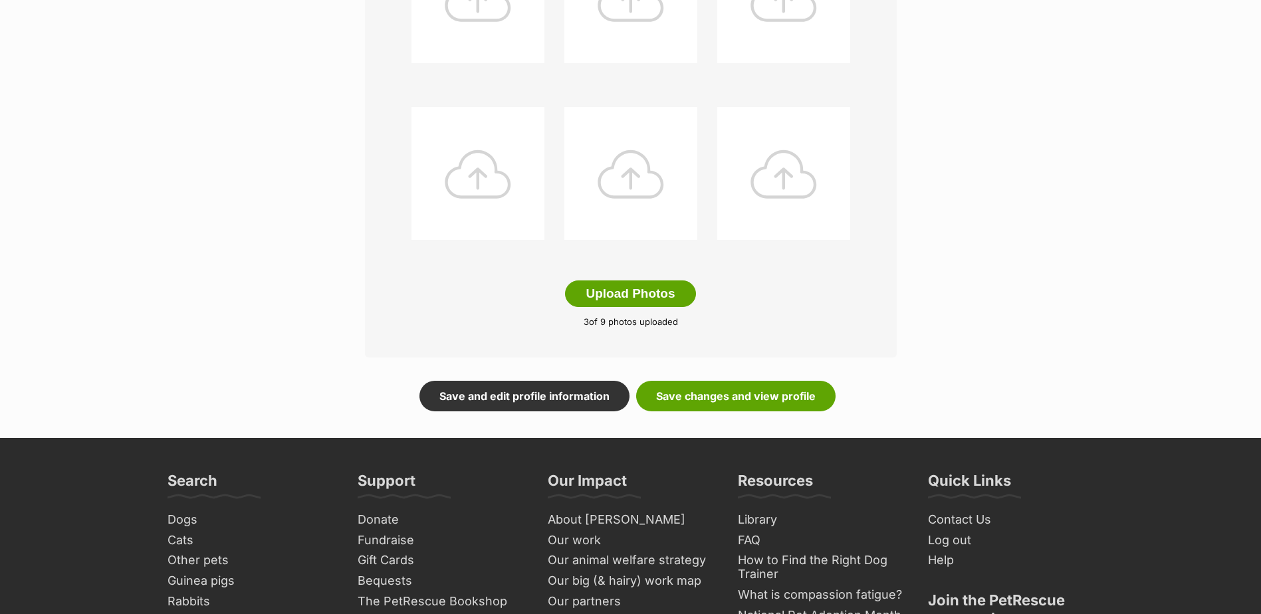
scroll to position [731, 0]
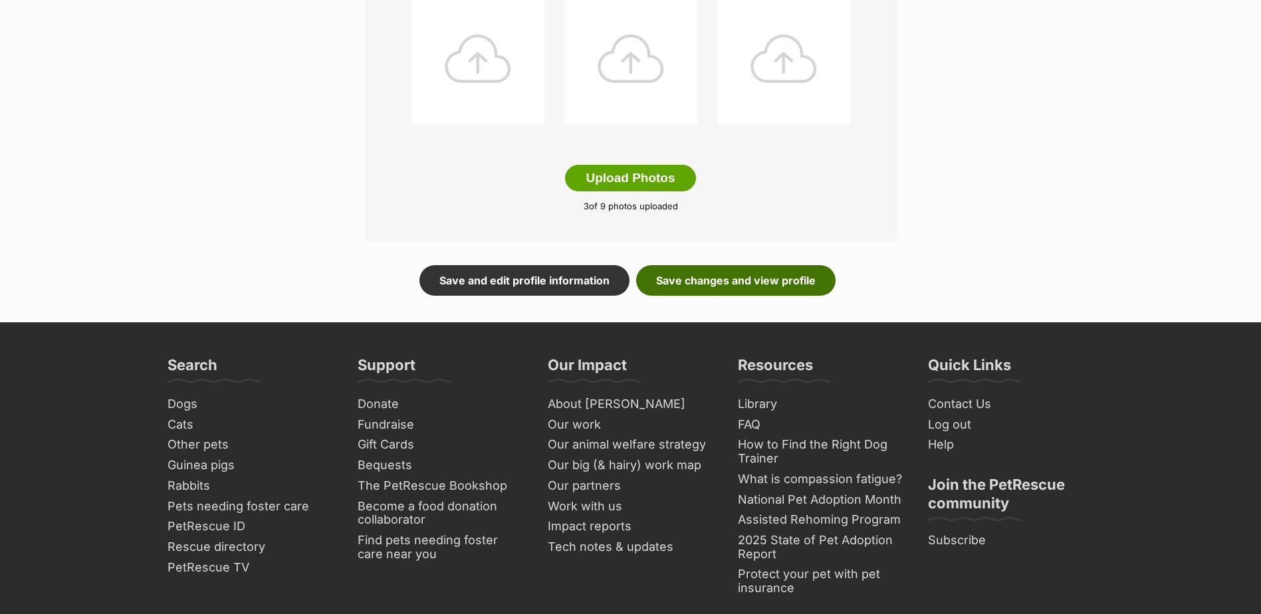
click at [777, 279] on link "Save changes and view profile" at bounding box center [735, 280] width 199 height 31
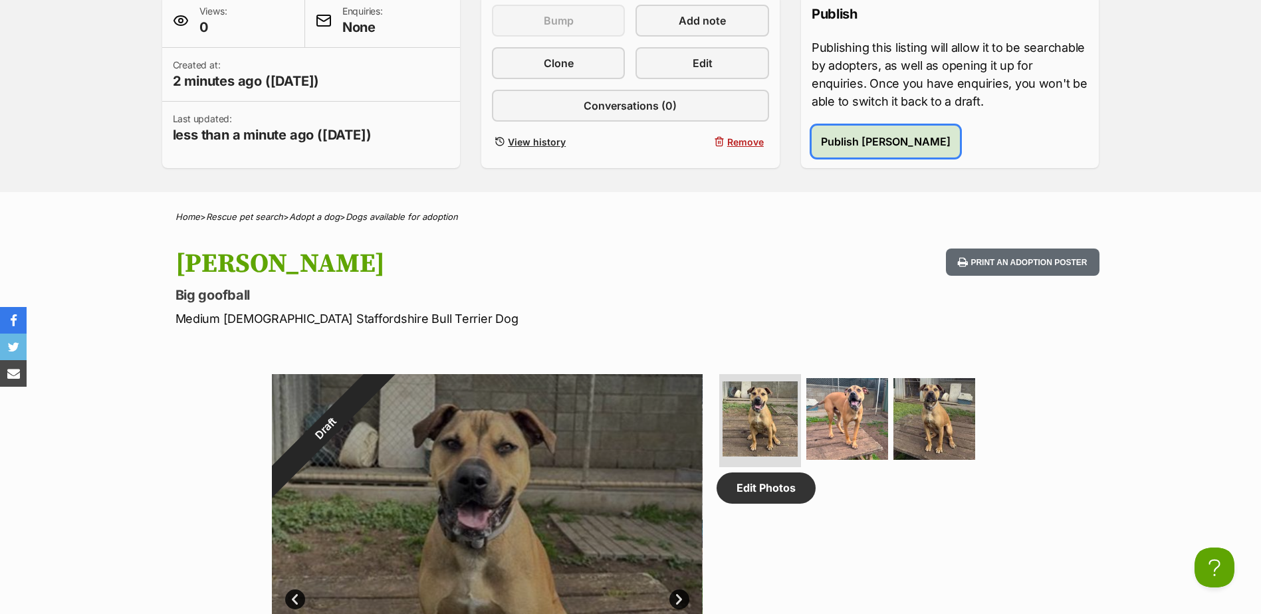
click at [847, 140] on span "Publish [PERSON_NAME]" at bounding box center [886, 142] width 130 height 16
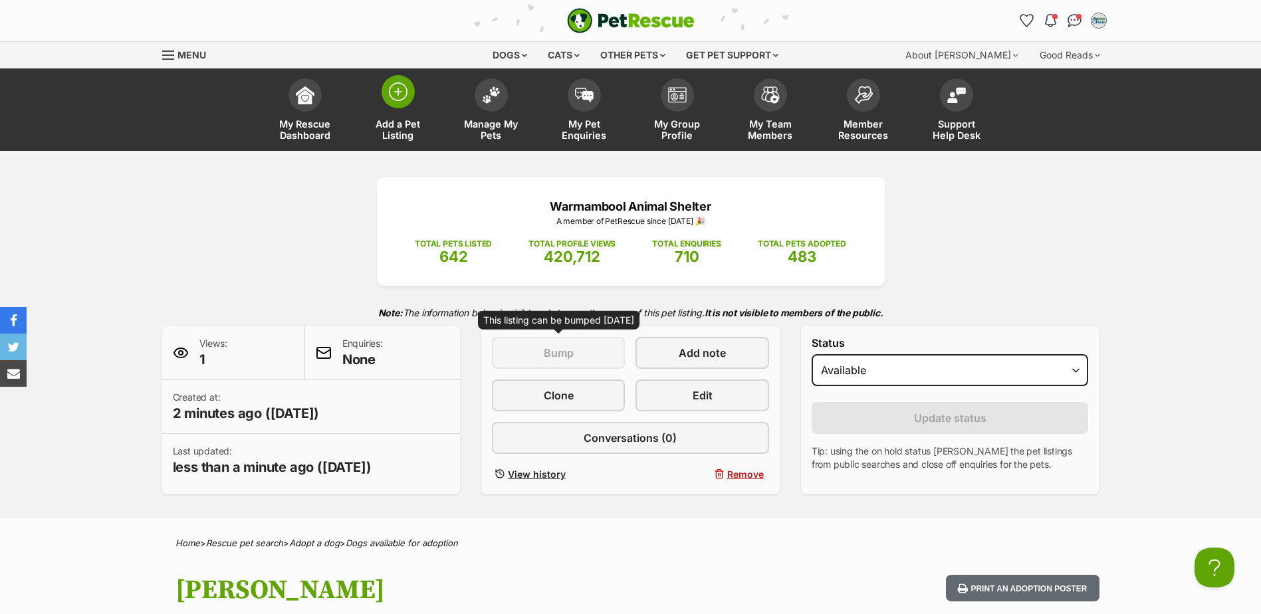
click at [405, 134] on span "Add a Pet Listing" at bounding box center [398, 129] width 60 height 23
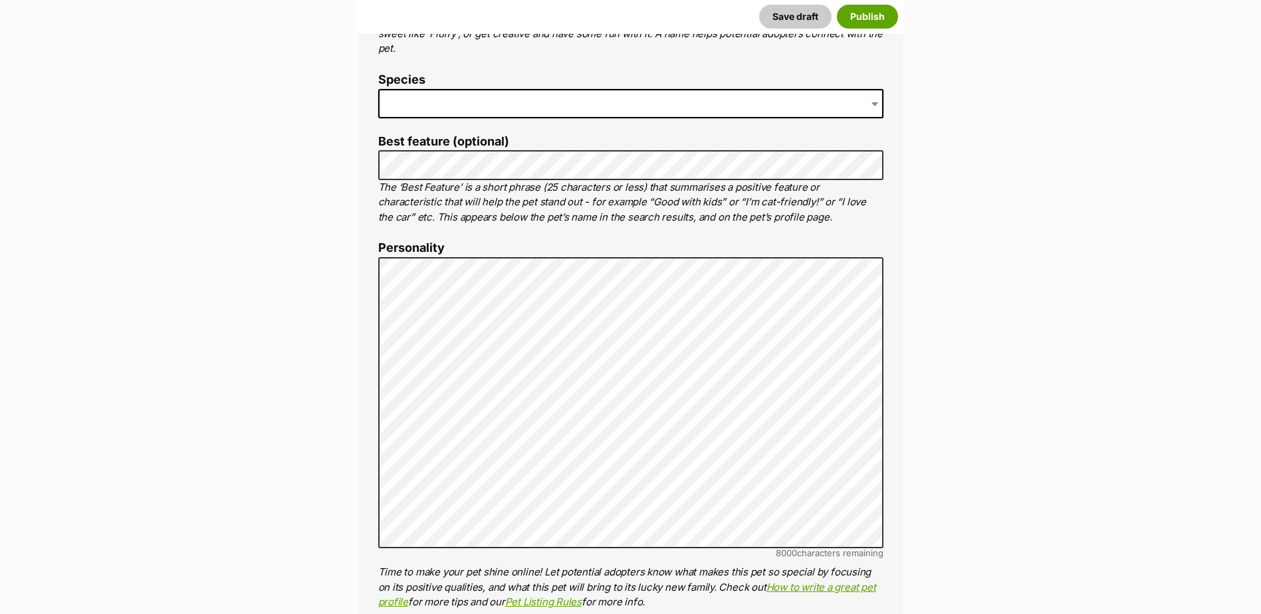
scroll to position [598, 0]
click at [505, 113] on span at bounding box center [630, 102] width 505 height 29
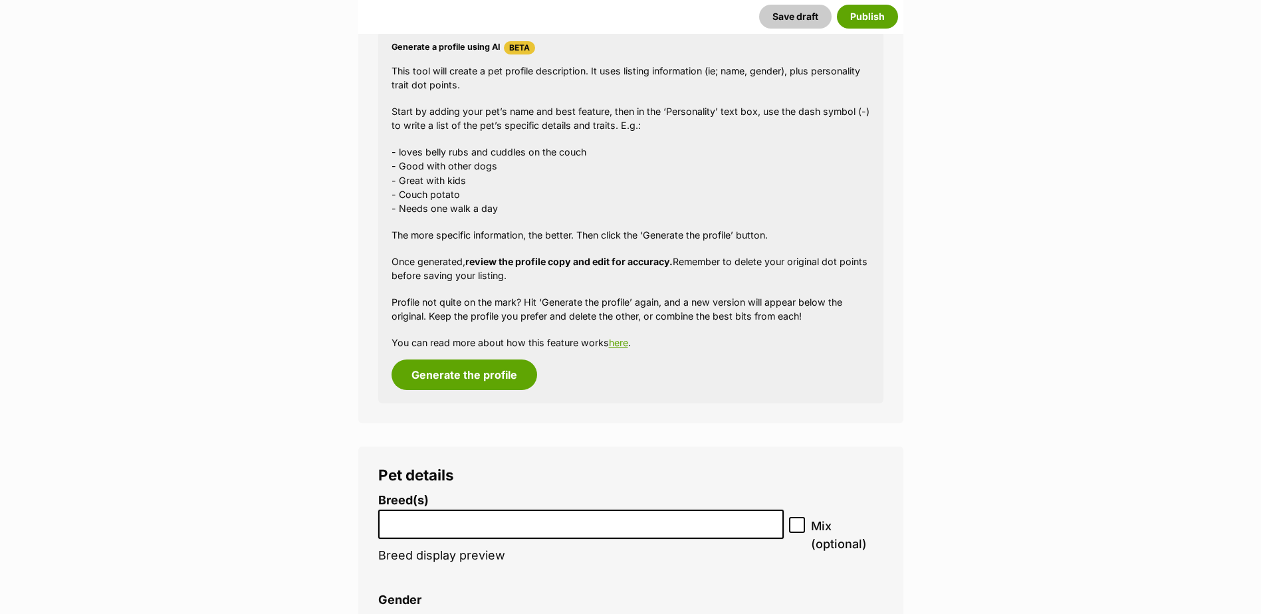
scroll to position [1330, 0]
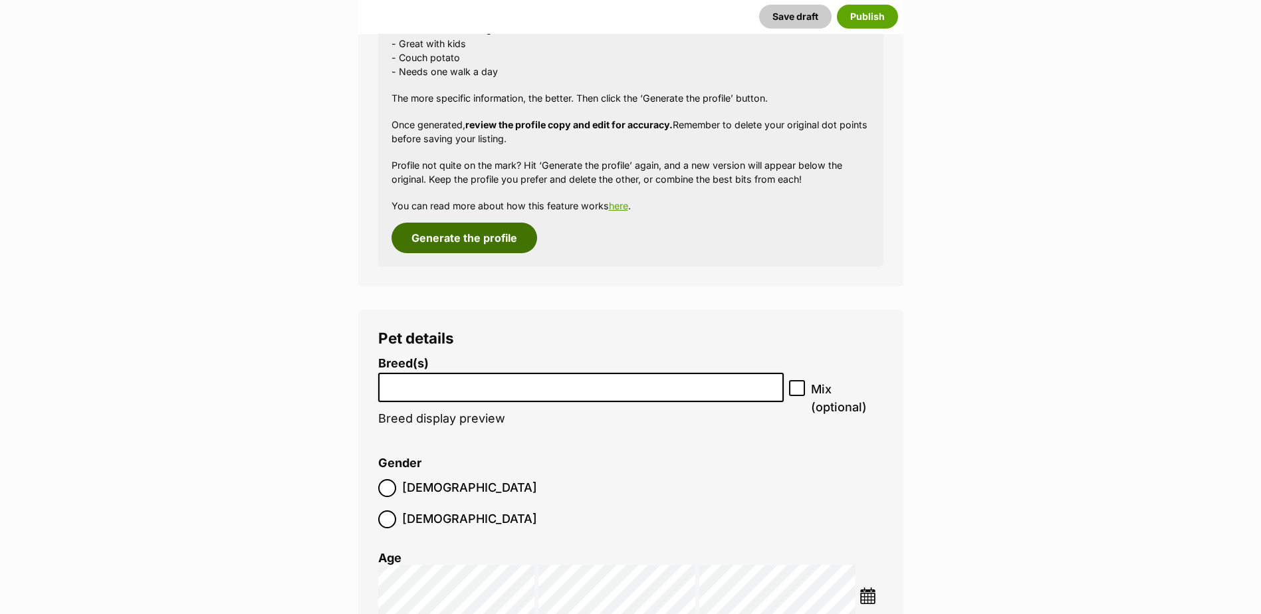
click at [470, 241] on button "Generate the profile" at bounding box center [465, 238] width 146 height 31
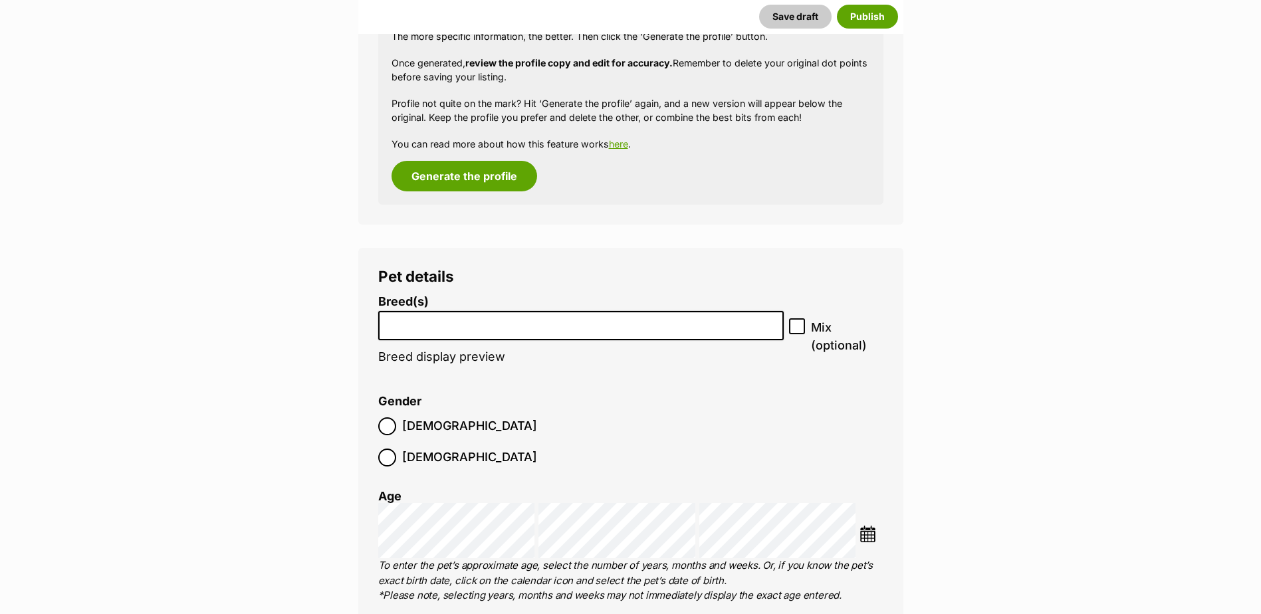
scroll to position [1491, 0]
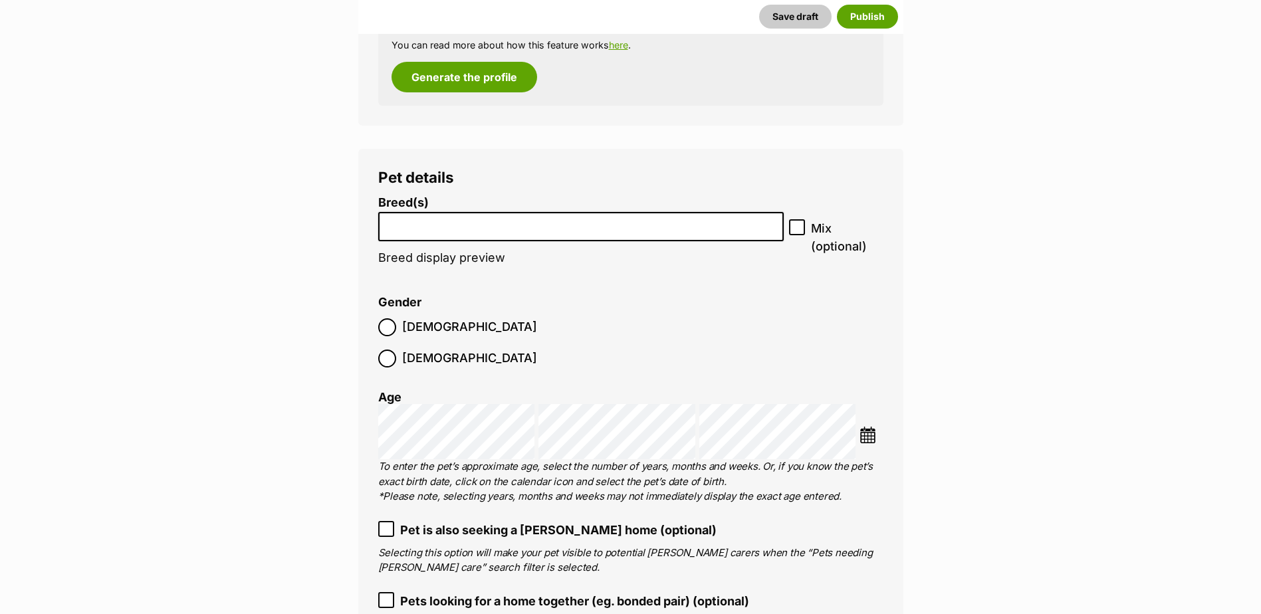
click at [500, 229] on input "search" at bounding box center [581, 224] width 397 height 14
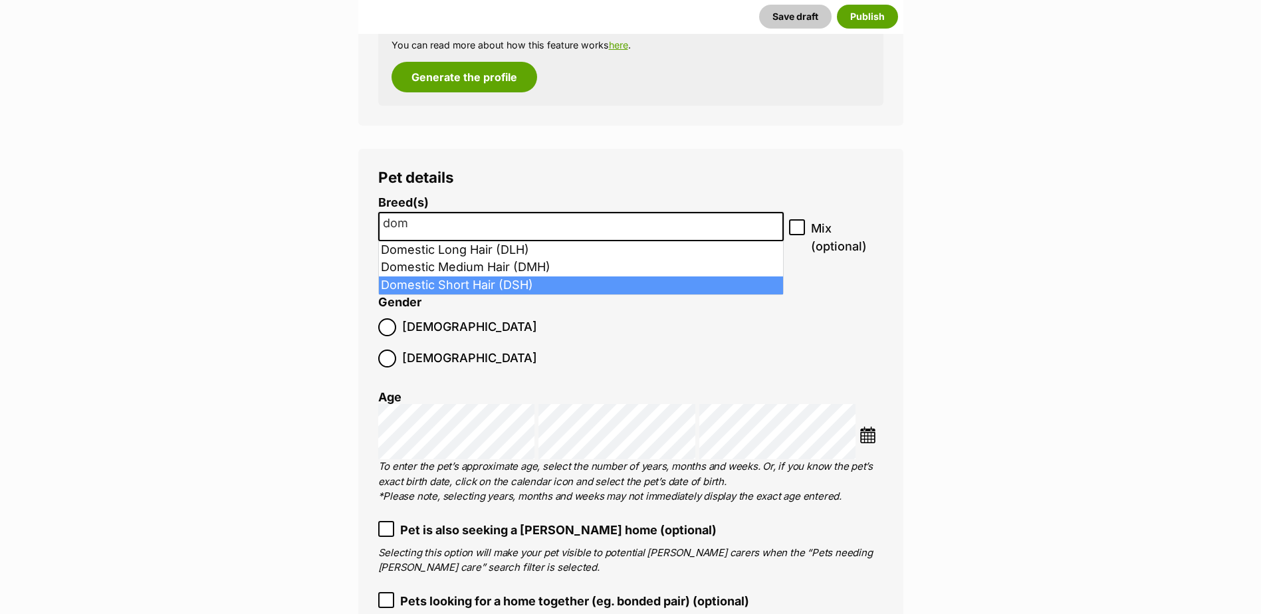
type input "dom"
select select "252102"
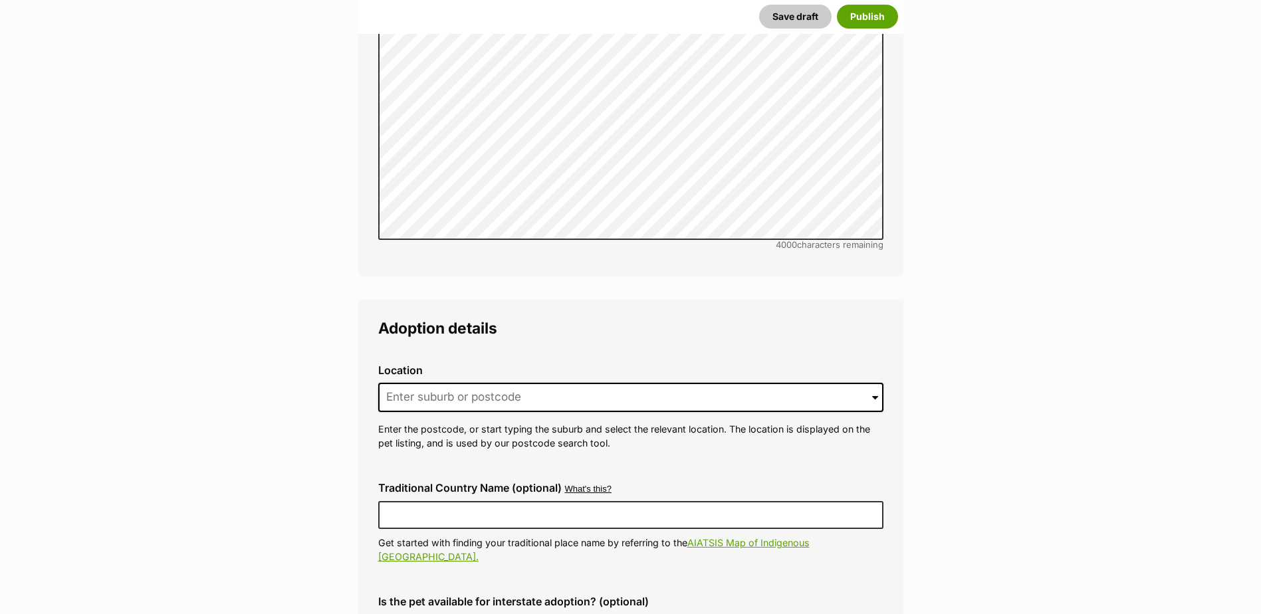
scroll to position [3020, 0]
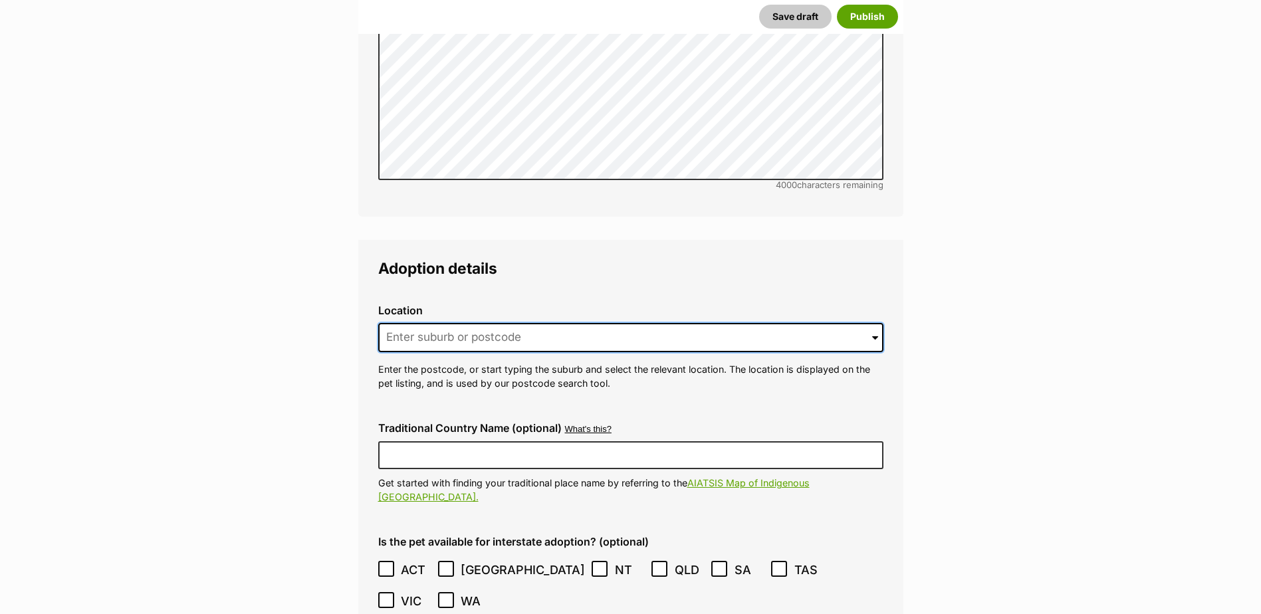
click at [418, 323] on input at bounding box center [630, 337] width 505 height 29
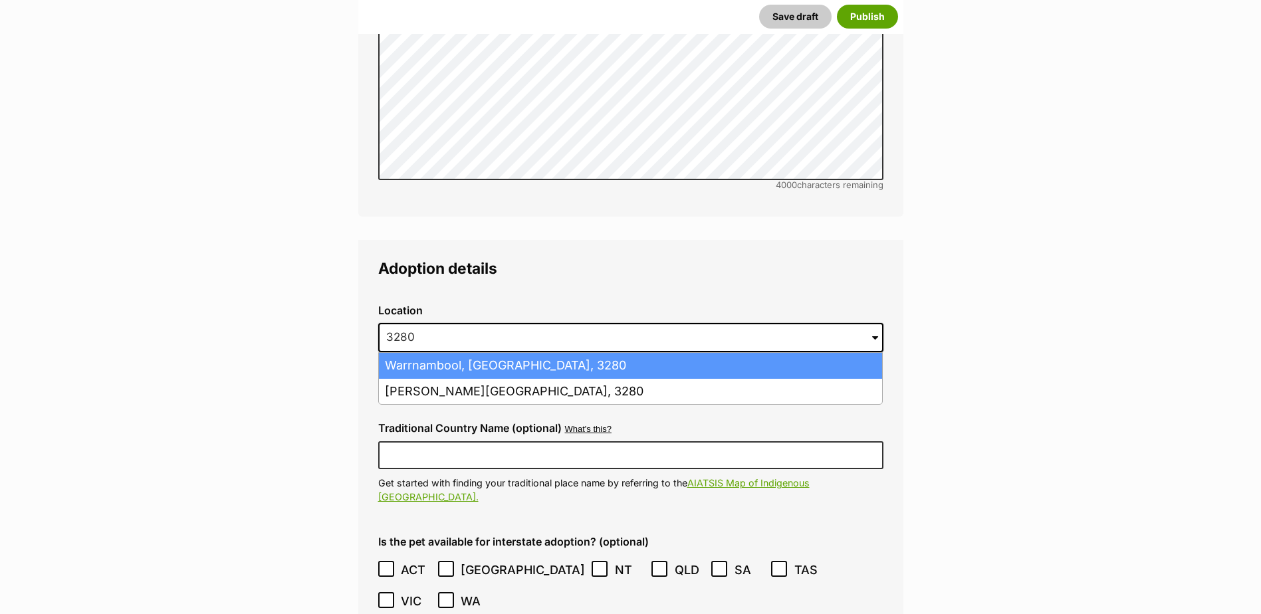
click at [433, 353] on li "Warrnambool, Victoria, 3280" at bounding box center [630, 366] width 503 height 26
type input "Warrnambool, Victoria, 3280"
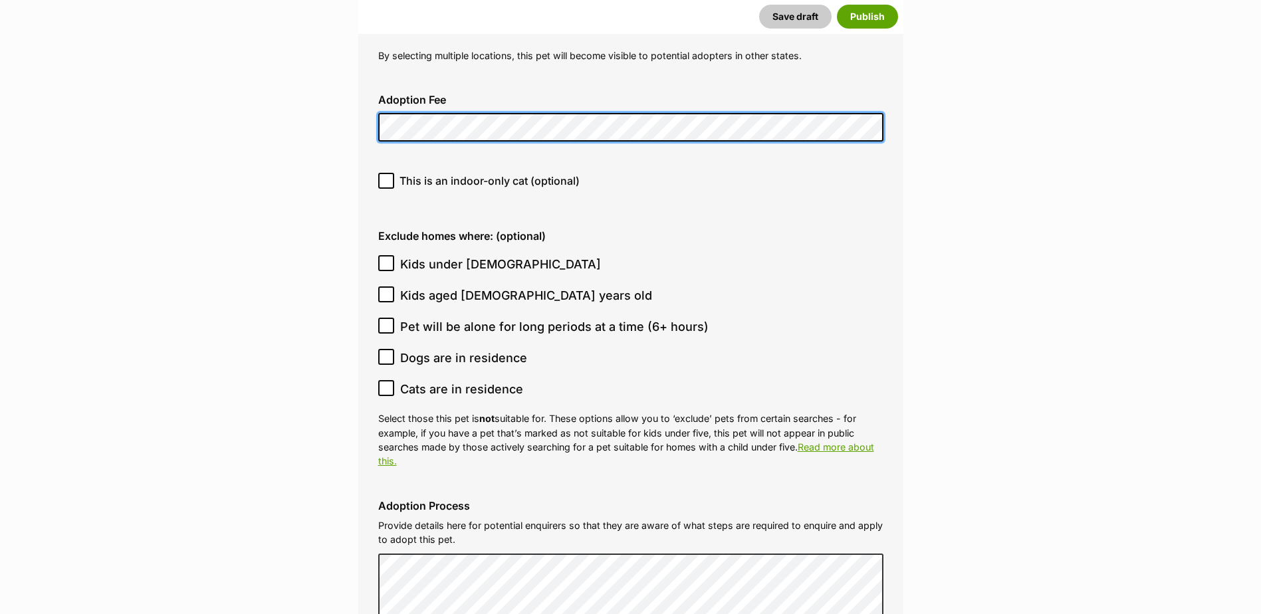
scroll to position [3618, 0]
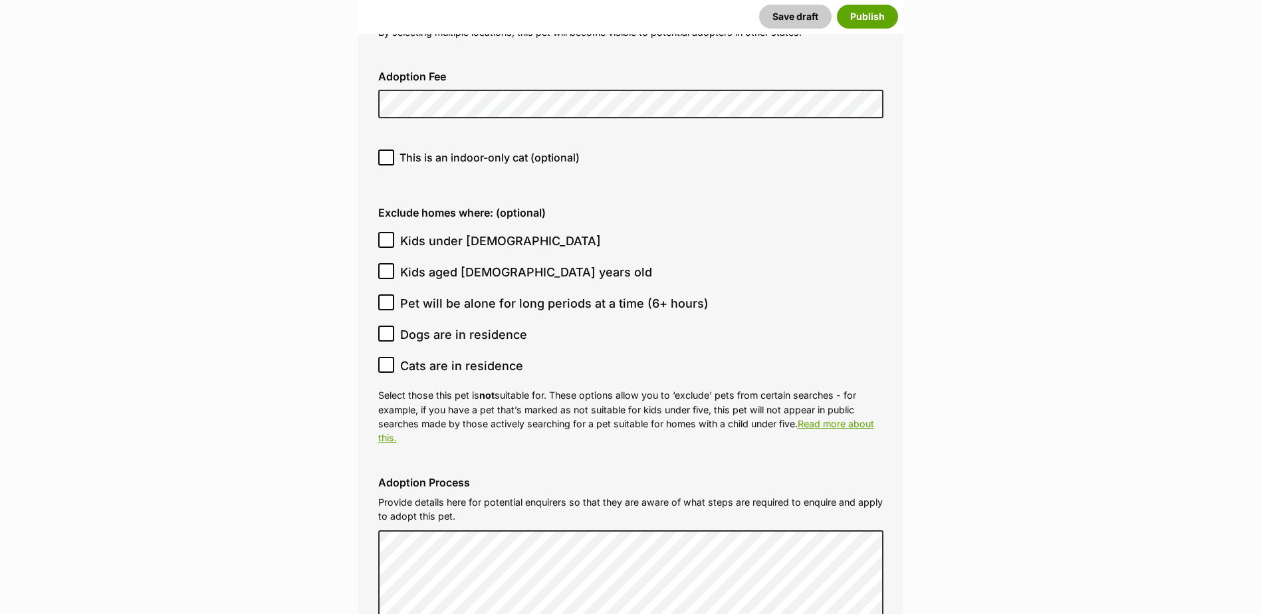
click at [388, 360] on icon at bounding box center [386, 364] width 9 height 9
click at [388, 357] on input "Cats are in residence" at bounding box center [386, 365] width 16 height 16
checkbox input "true"
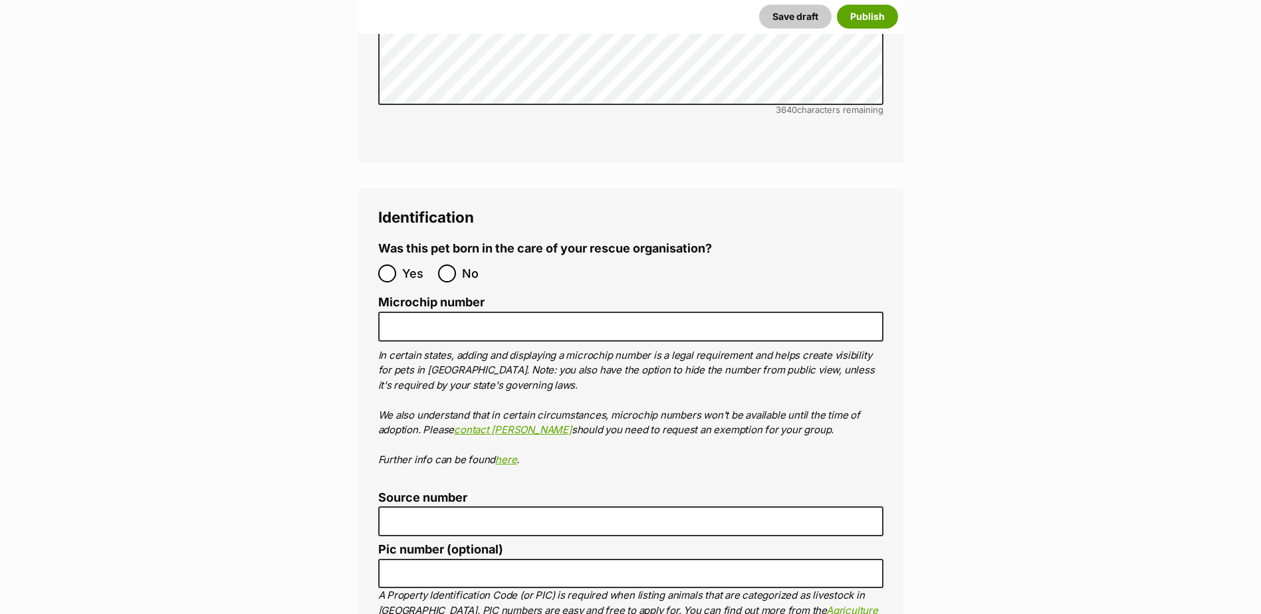
scroll to position [4416, 0]
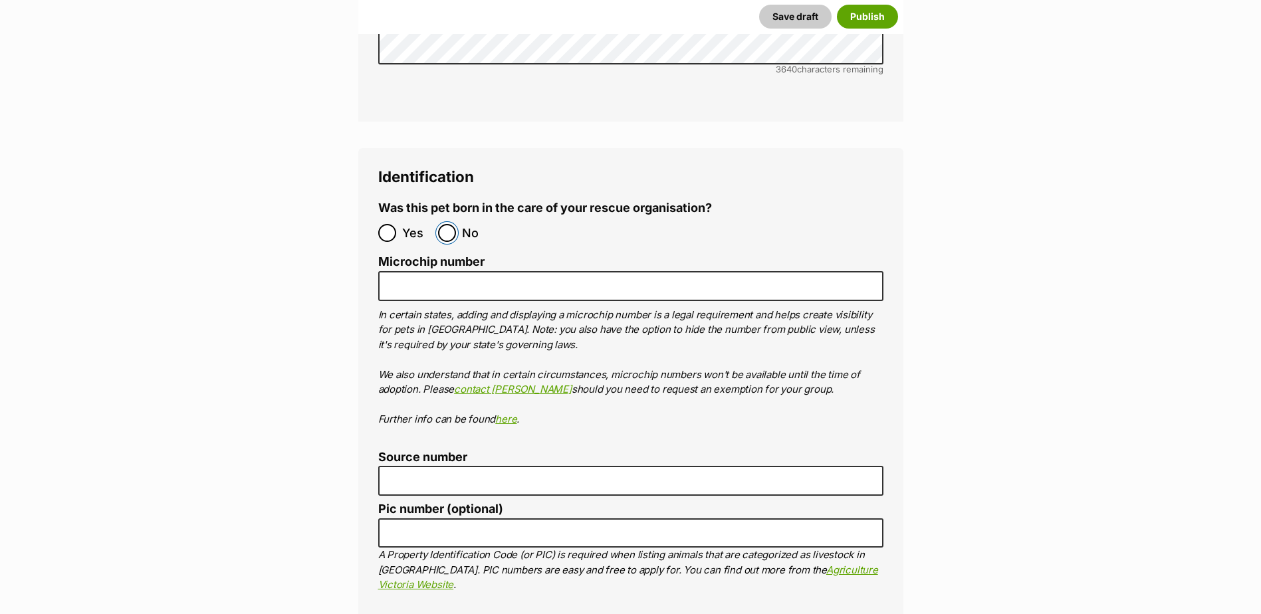
click at [444, 224] on input "No" at bounding box center [447, 233] width 18 height 18
radio input "true"
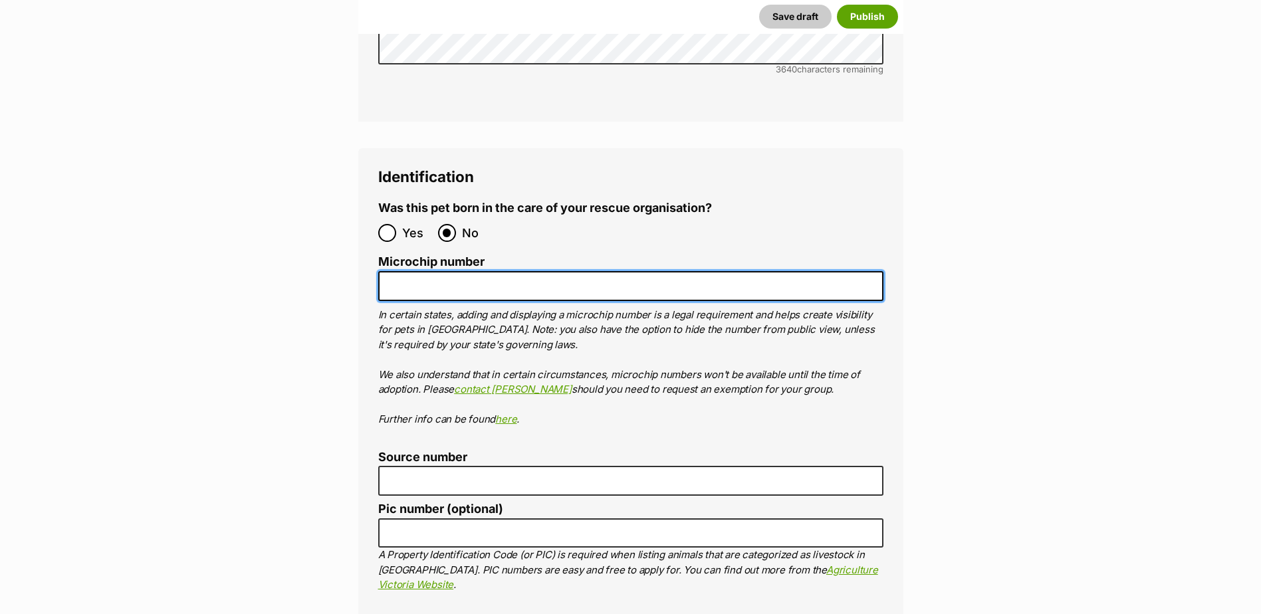
click at [444, 271] on input "Microchip number" at bounding box center [630, 286] width 505 height 30
paste input "956000017221325"
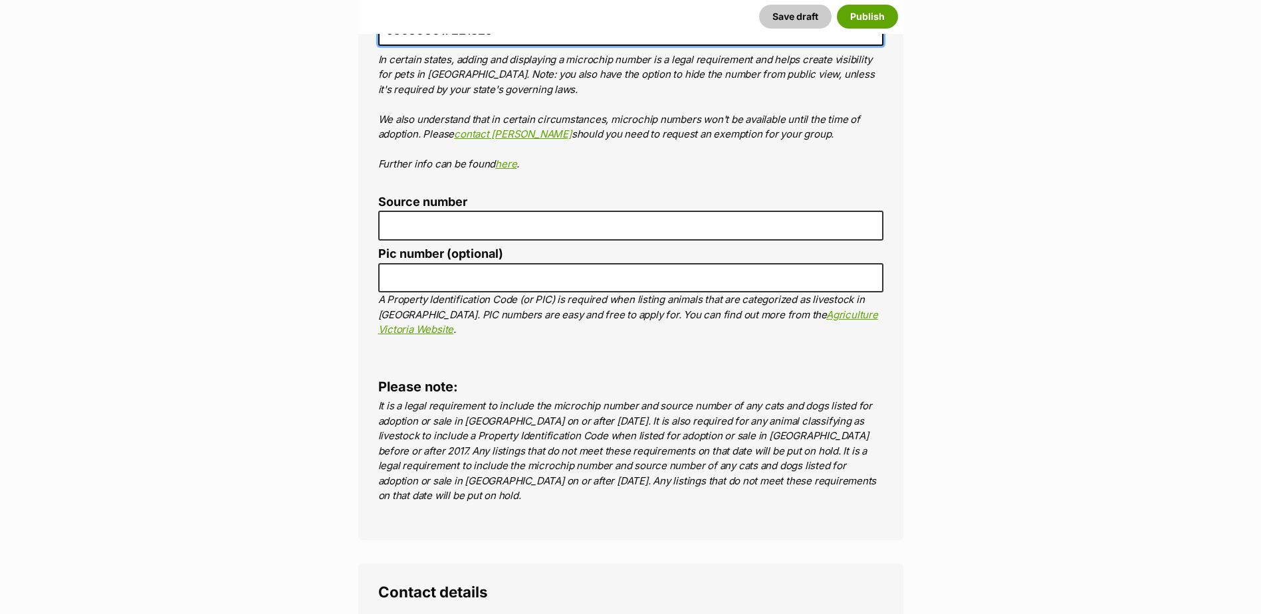
scroll to position [4682, 0]
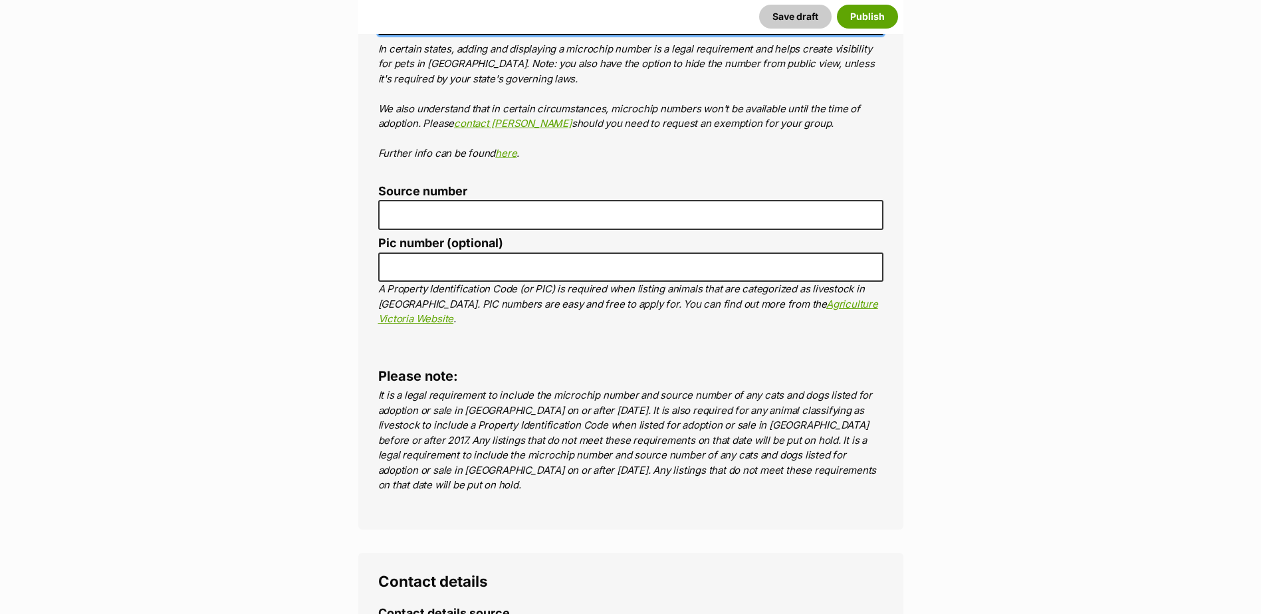
type input "956000017221325"
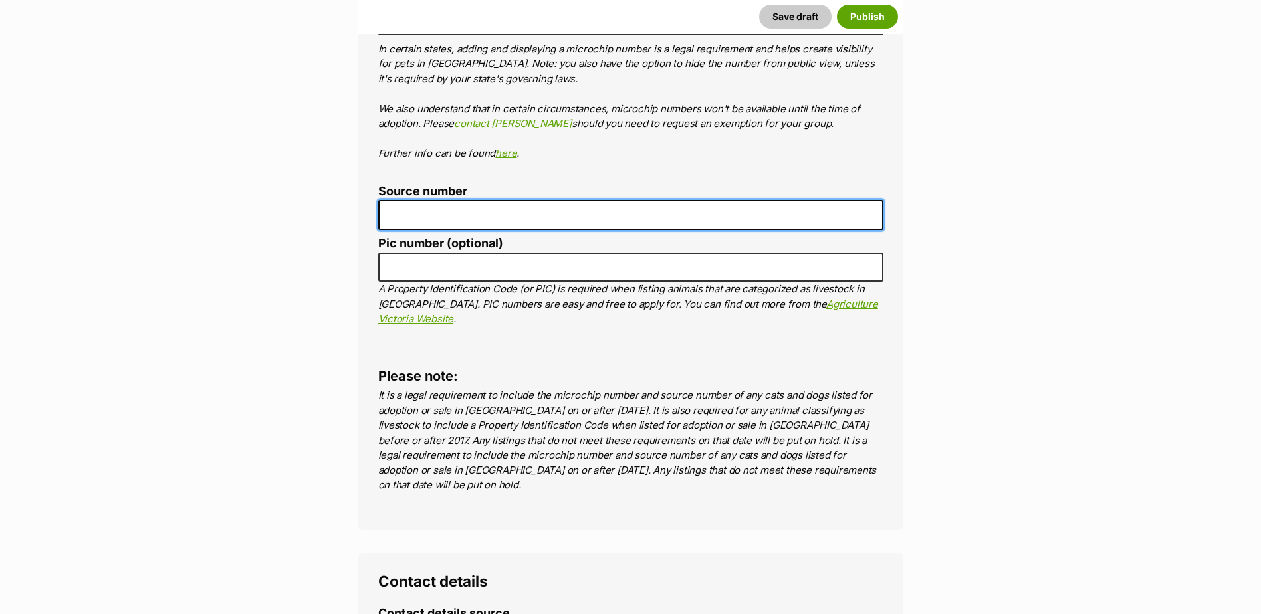
click at [453, 200] on input "Source number" at bounding box center [630, 215] width 505 height 30
type input "BR257412"
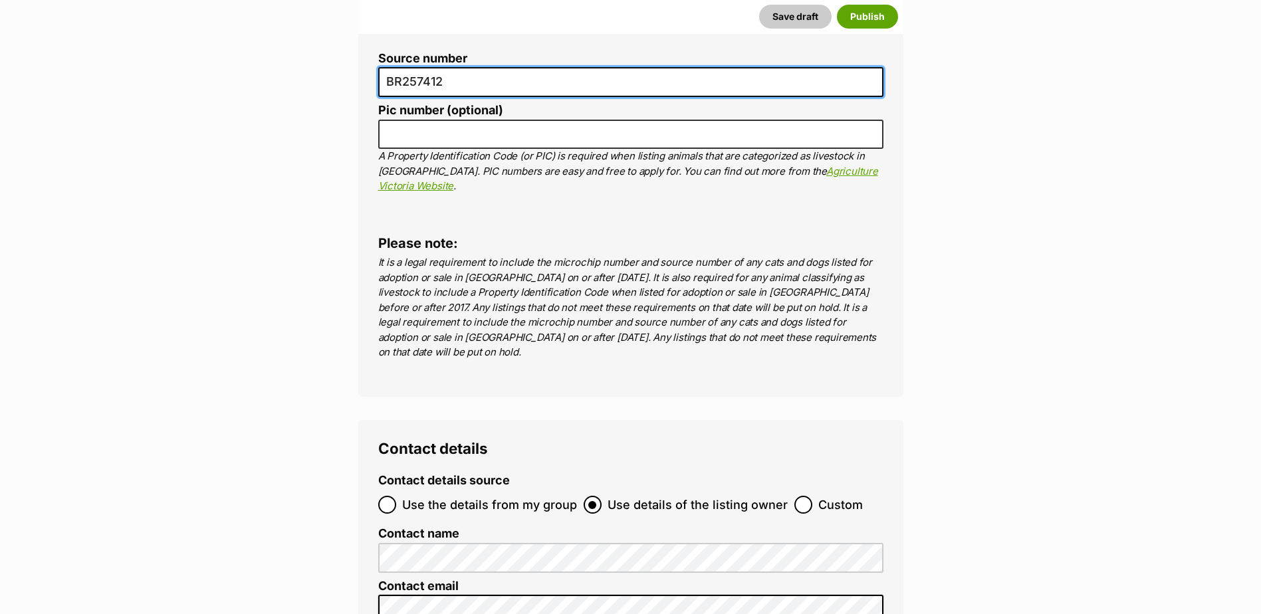
scroll to position [4948, 0]
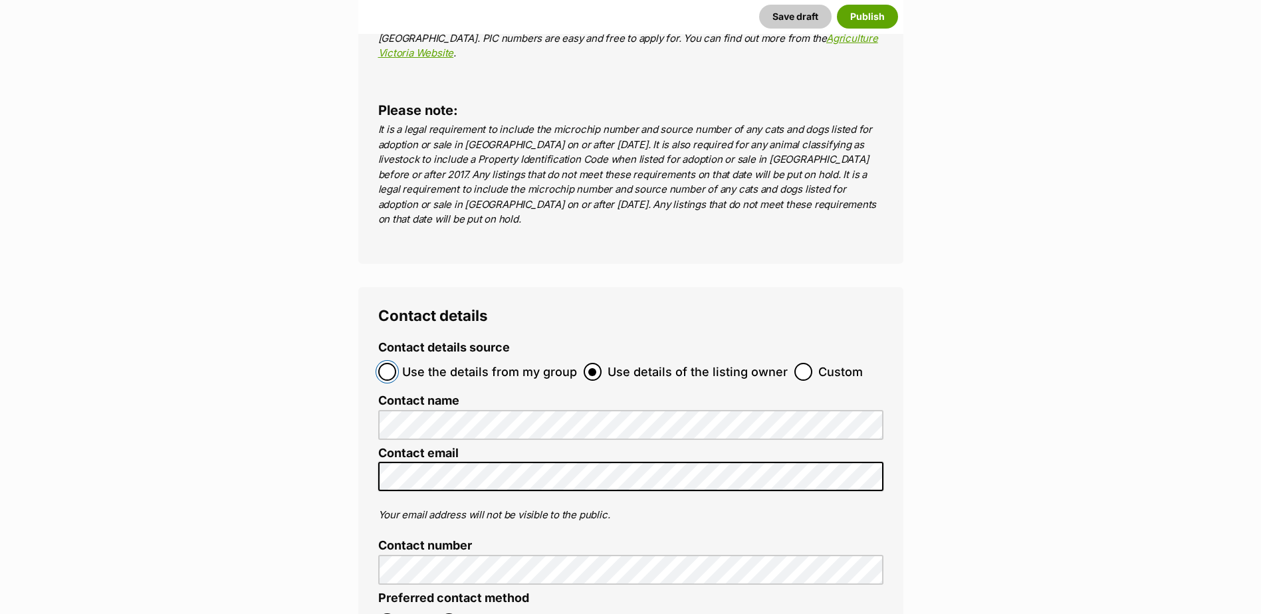
click at [392, 363] on input "Use the details from my group" at bounding box center [387, 372] width 18 height 18
radio input "true"
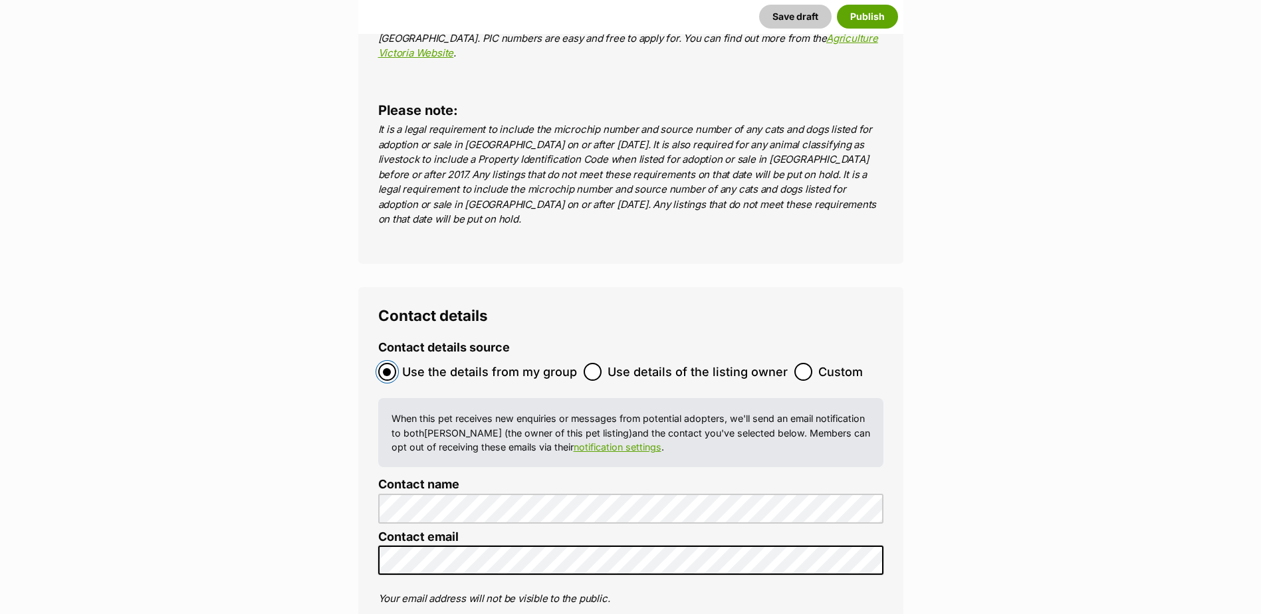
scroll to position [5281, 0]
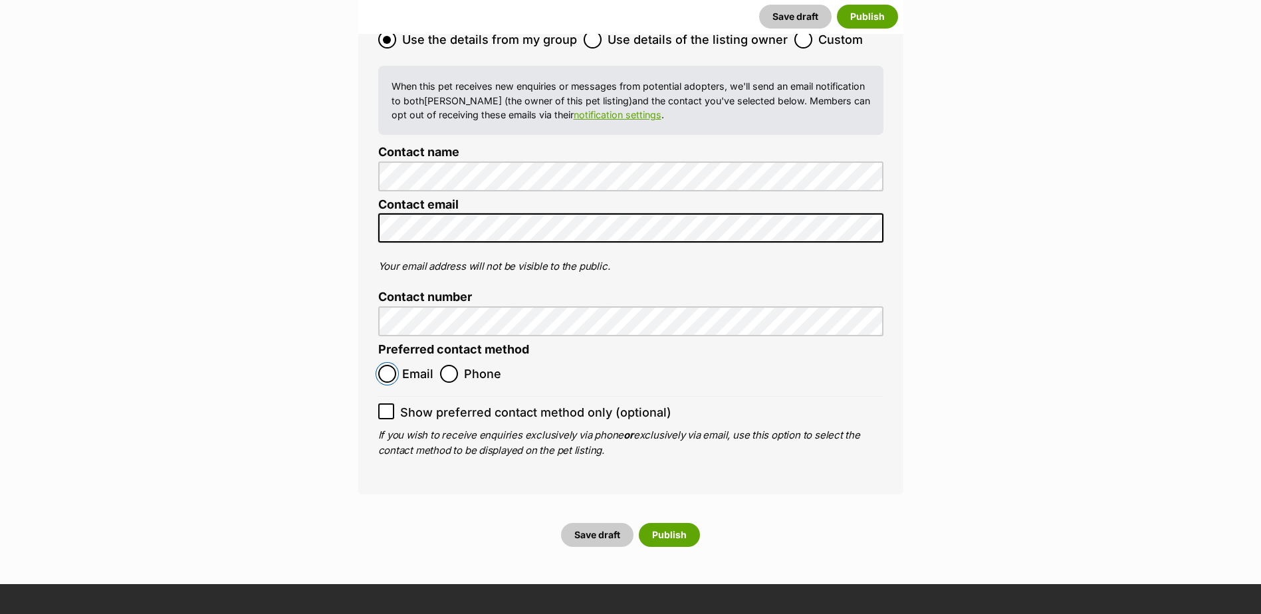
click at [390, 365] on input "Email" at bounding box center [387, 374] width 18 height 18
radio input "true"
click at [604, 523] on button "Save draft" at bounding box center [597, 535] width 72 height 24
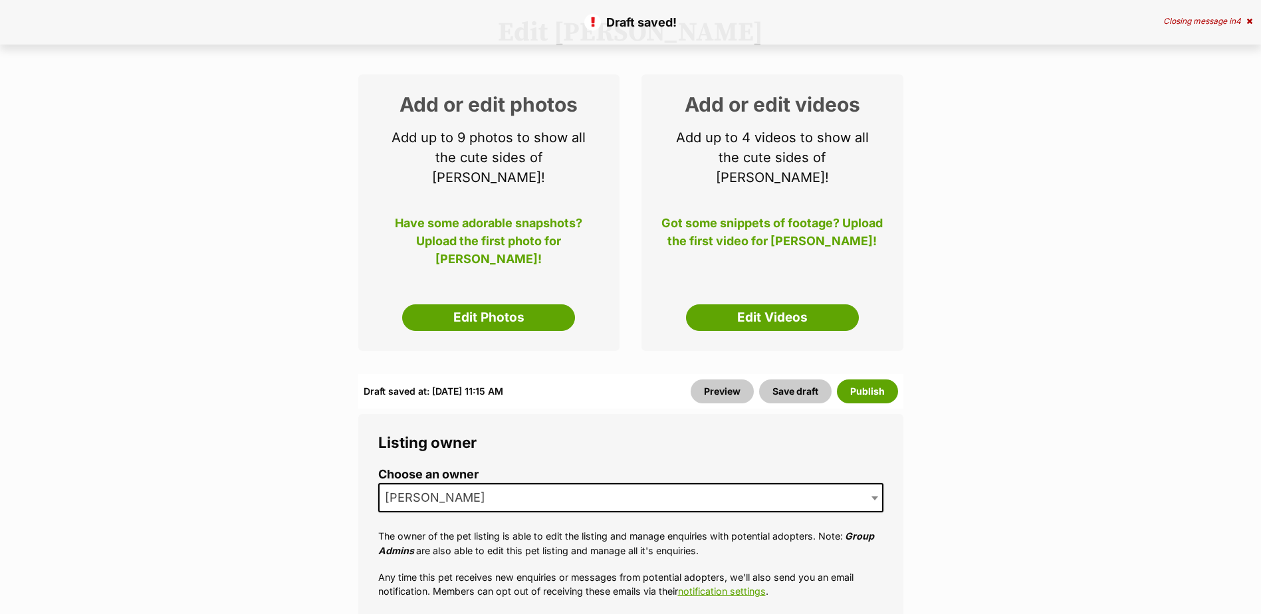
scroll to position [199, 0]
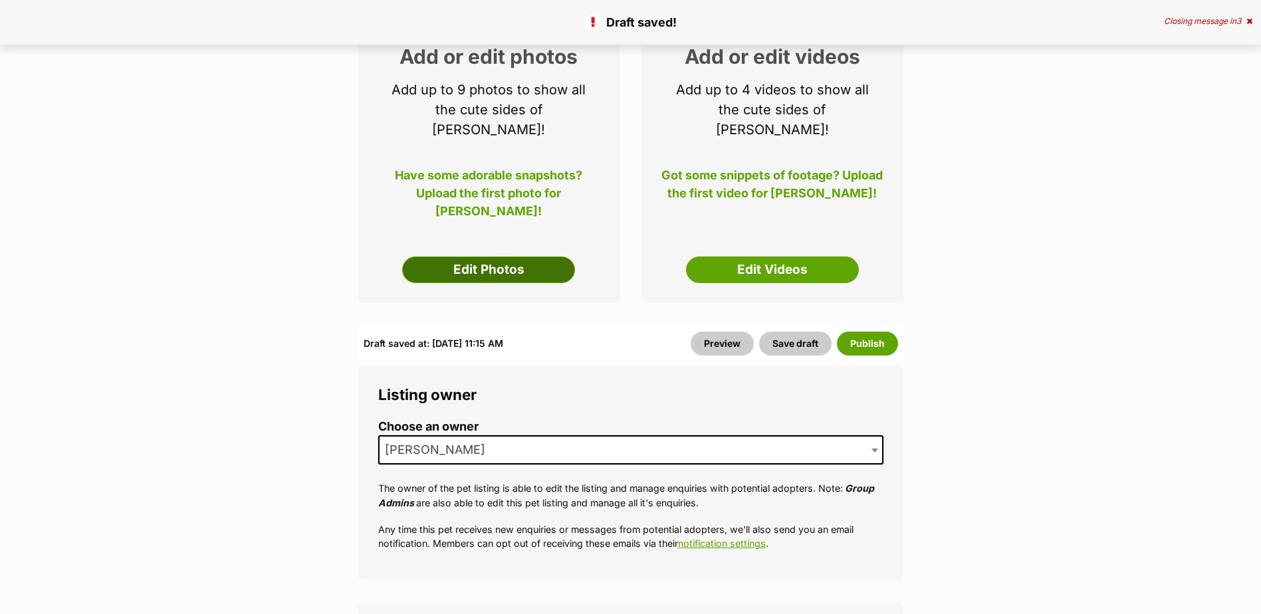
click at [499, 257] on link "Edit Photos" at bounding box center [488, 270] width 173 height 27
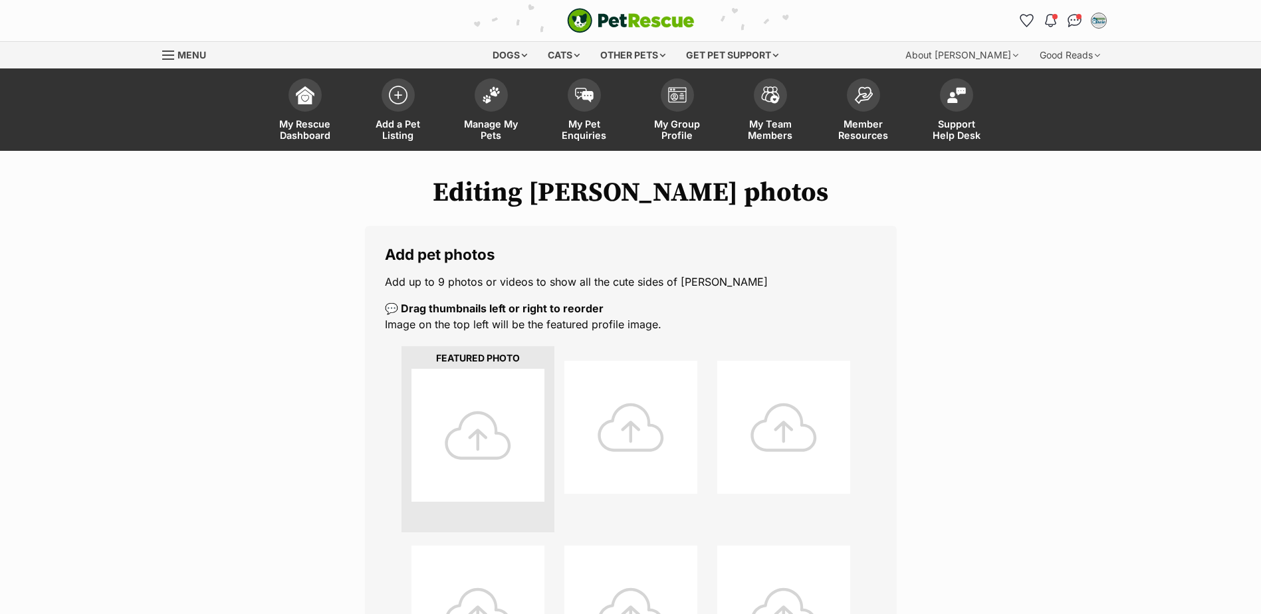
click at [476, 436] on div at bounding box center [478, 435] width 133 height 133
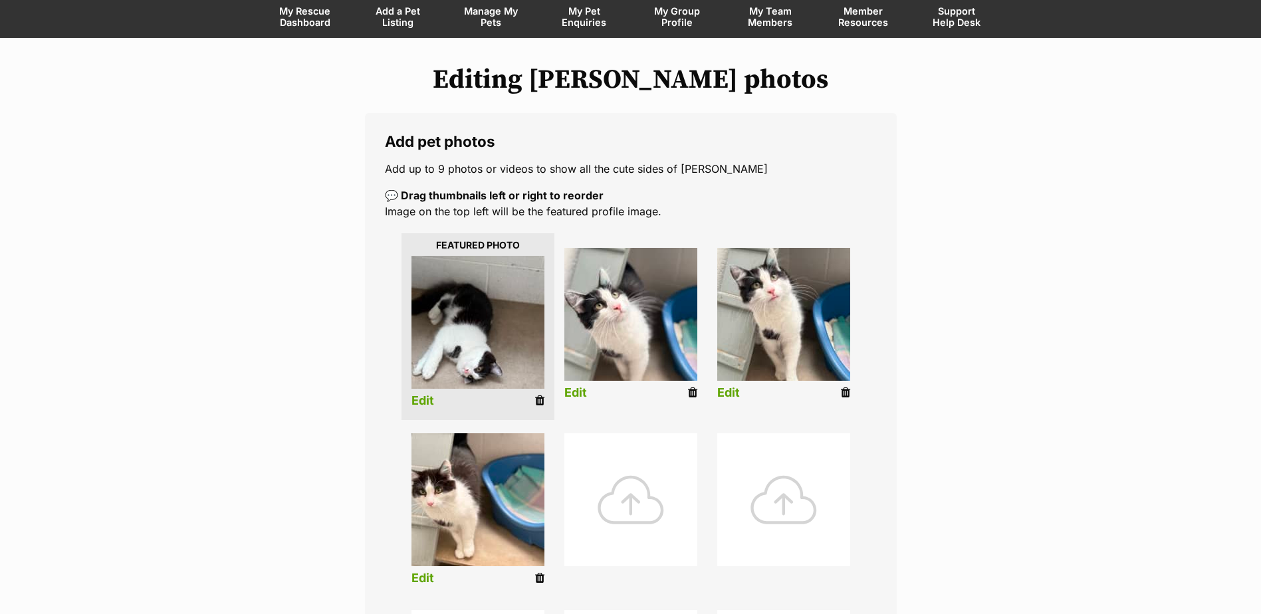
scroll to position [199, 0]
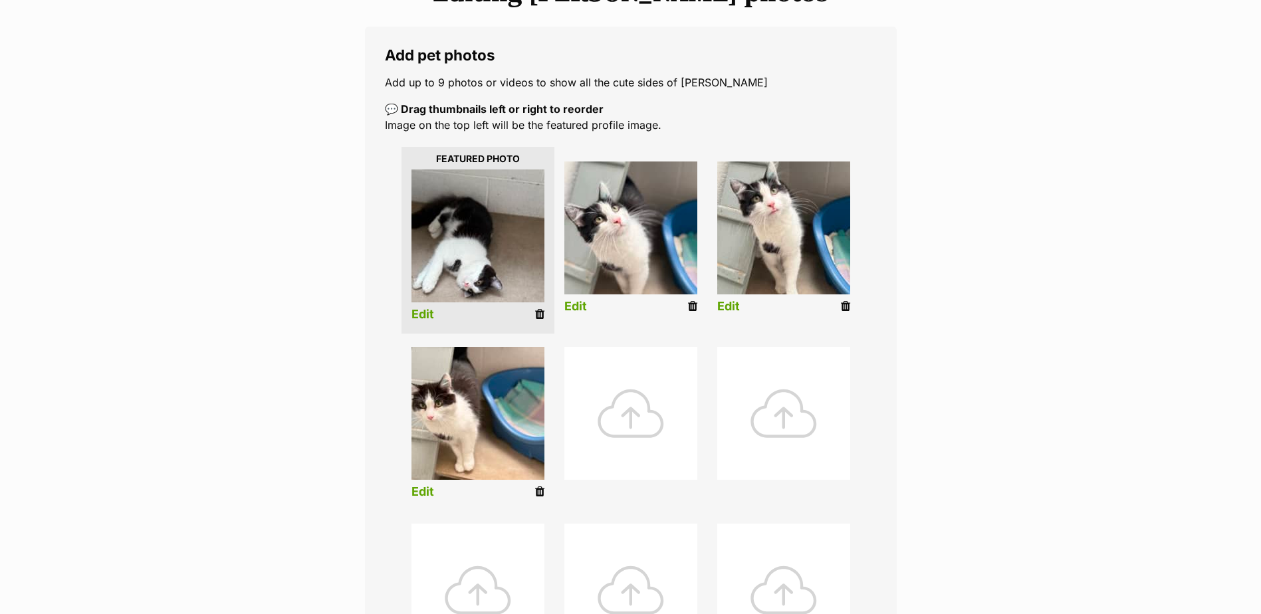
click at [430, 316] on link "Edit" at bounding box center [423, 315] width 23 height 14
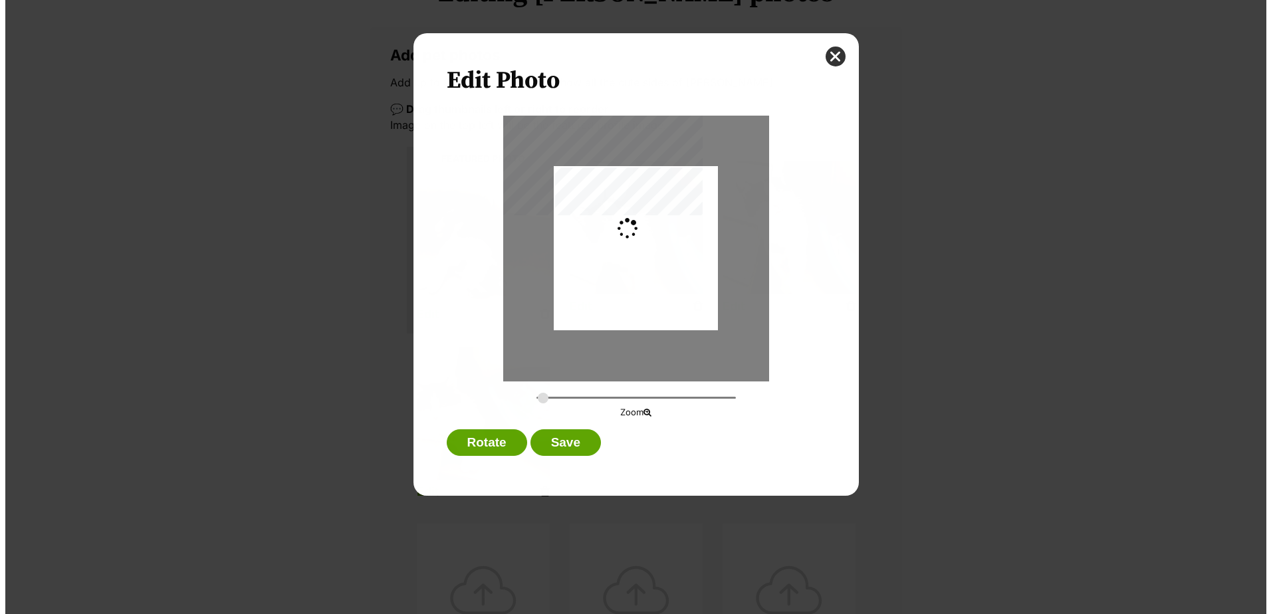
scroll to position [0, 0]
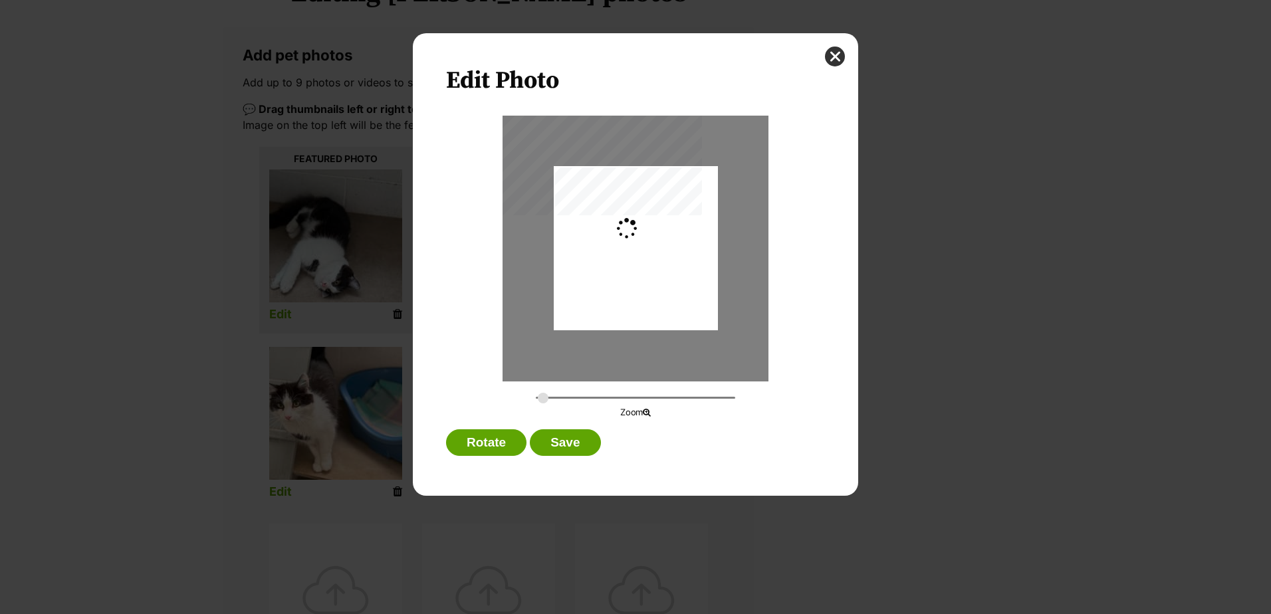
type input "0.2744"
drag, startPoint x: 645, startPoint y: 265, endPoint x: 648, endPoint y: 281, distance: 16.8
click at [648, 281] on div "Dialog Window - Close (Press escape to close)" at bounding box center [636, 265] width 164 height 219
click at [567, 445] on button "Save" at bounding box center [565, 443] width 70 height 27
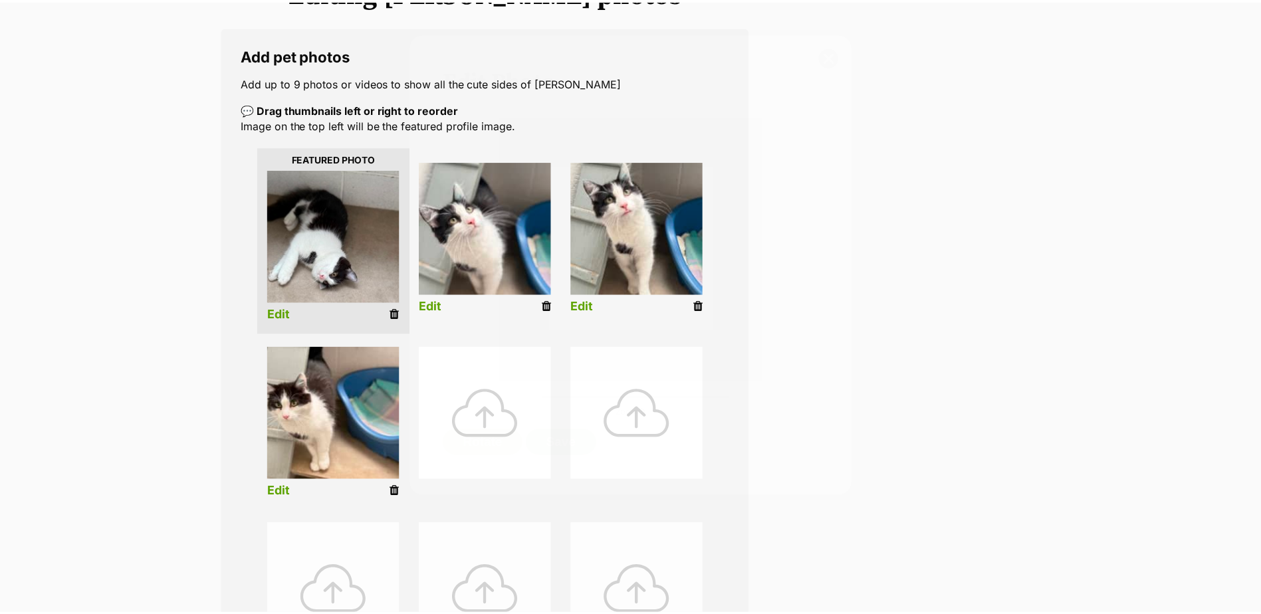
scroll to position [199, 0]
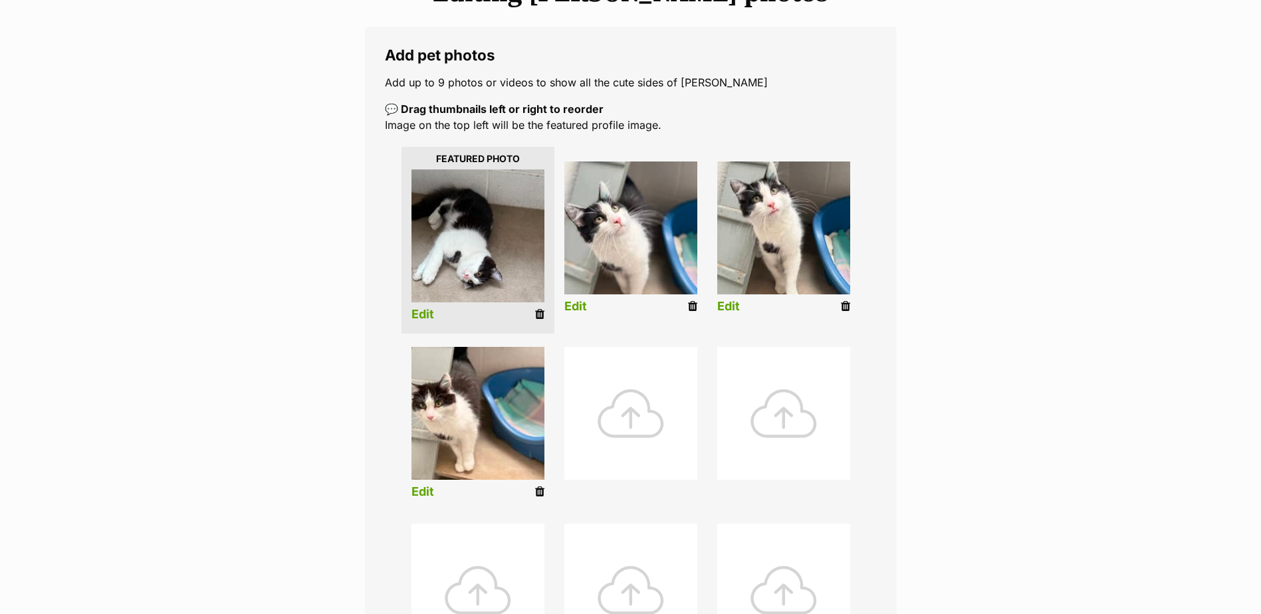
click at [577, 311] on link "Edit" at bounding box center [576, 307] width 23 height 14
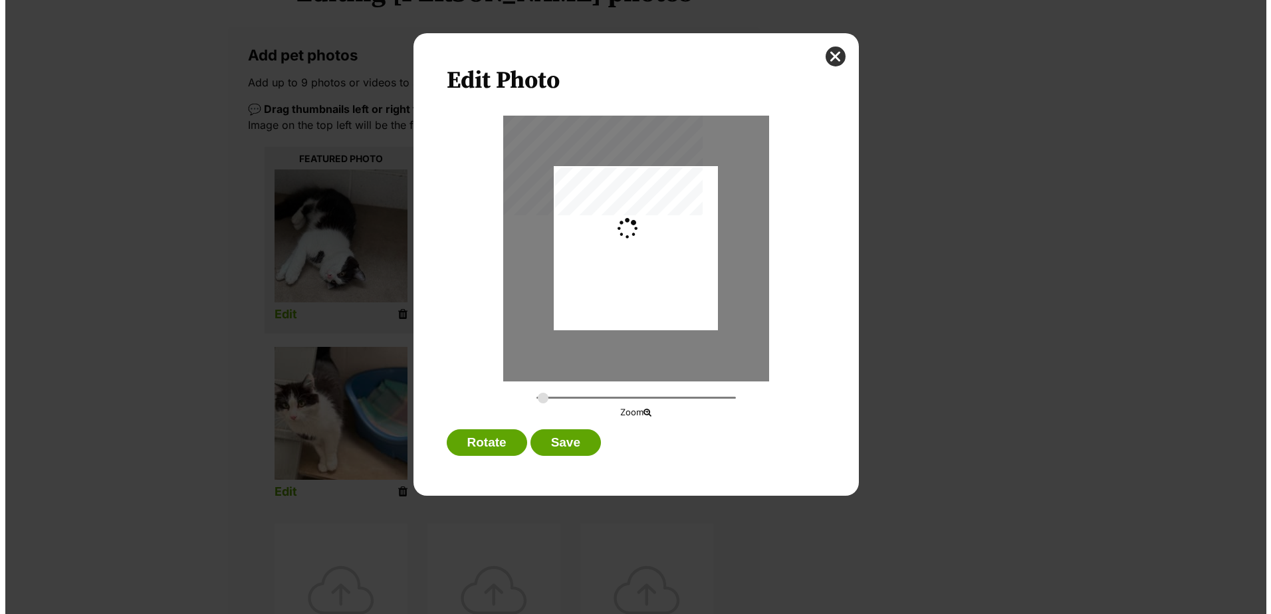
scroll to position [0, 0]
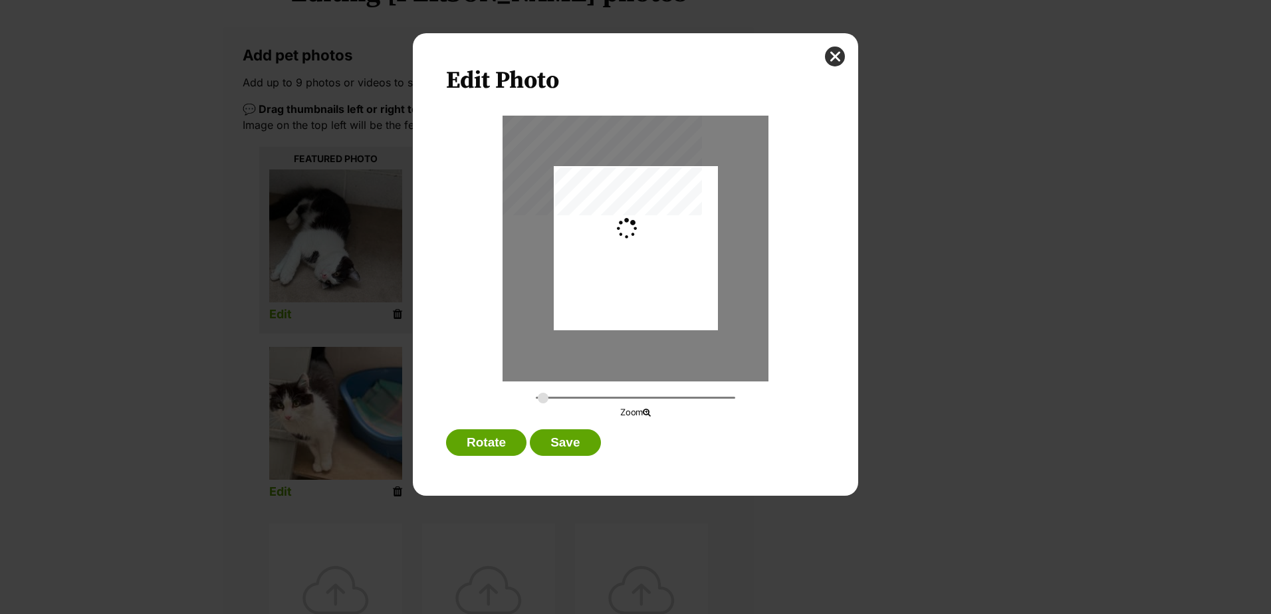
type input "0.2744"
click at [629, 271] on div "Dialog Window - Close (Press escape to close)" at bounding box center [636, 253] width 164 height 219
click at [830, 57] on button "close" at bounding box center [835, 57] width 20 height 20
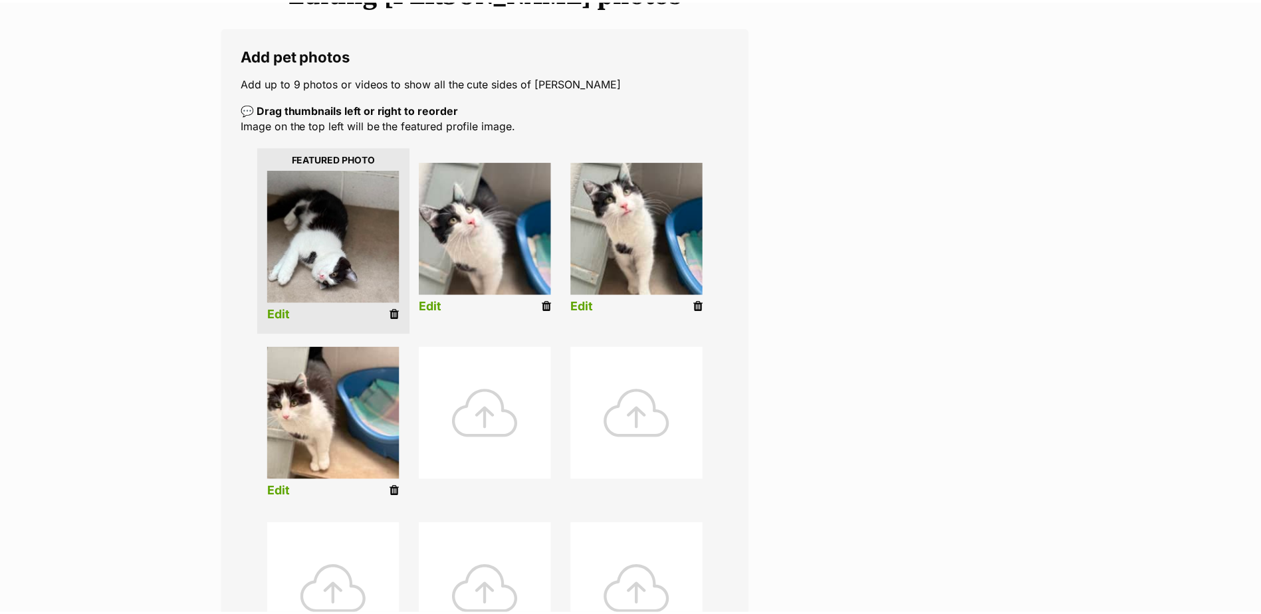
scroll to position [199, 0]
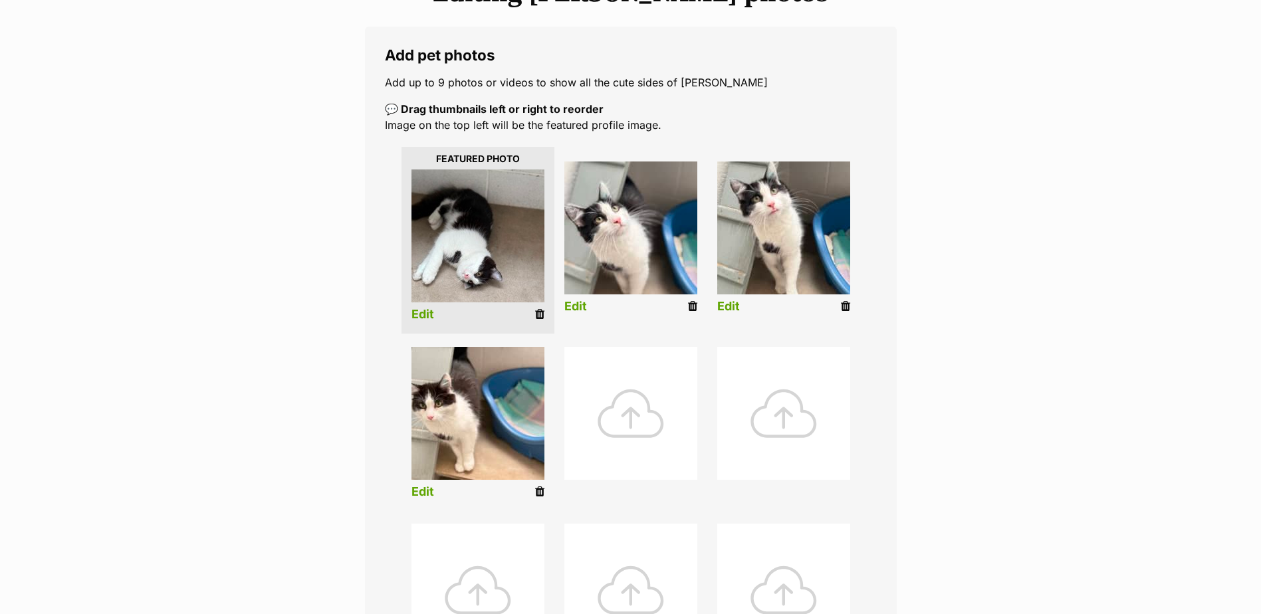
click at [737, 307] on link "Edit" at bounding box center [728, 307] width 23 height 14
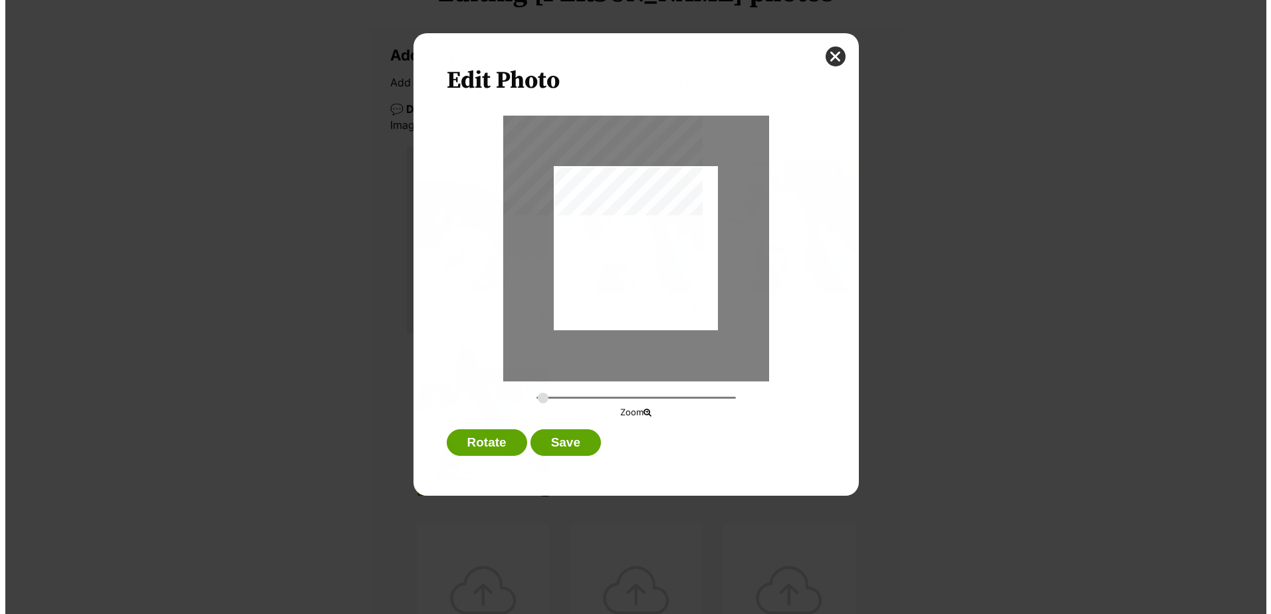
scroll to position [0, 0]
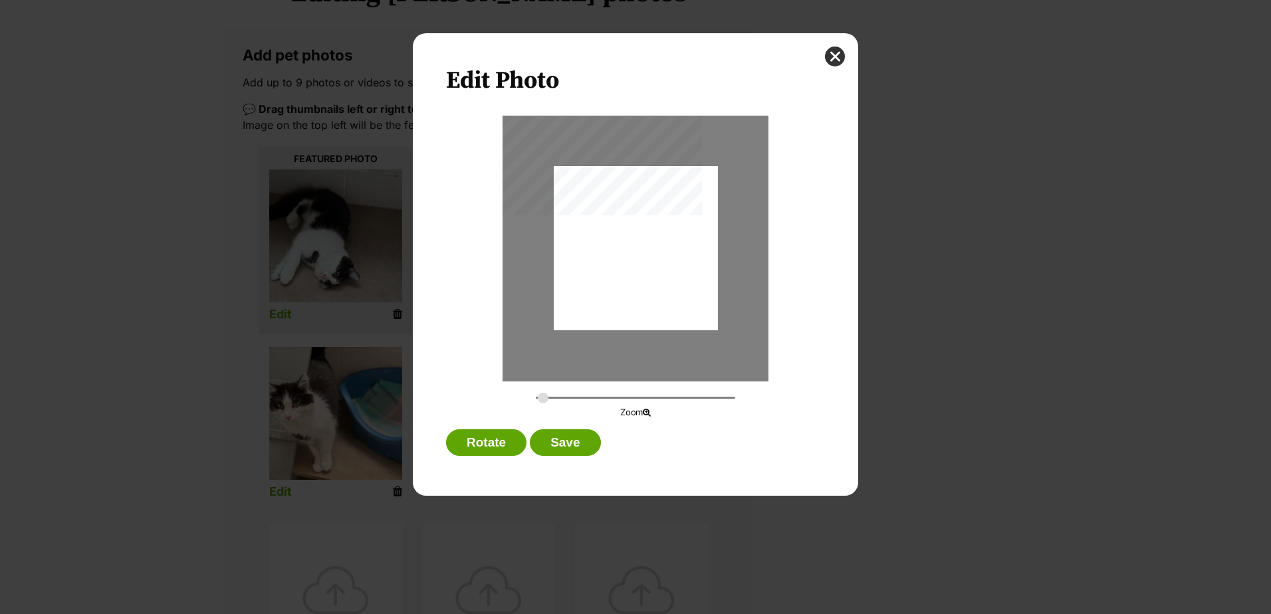
type input "0.2744"
drag, startPoint x: 661, startPoint y: 254, endPoint x: 662, endPoint y: 290, distance: 35.9
click at [662, 290] on div "Dialog Window - Close (Press escape to close)" at bounding box center [636, 275] width 164 height 219
click at [832, 59] on button "close" at bounding box center [835, 57] width 20 height 20
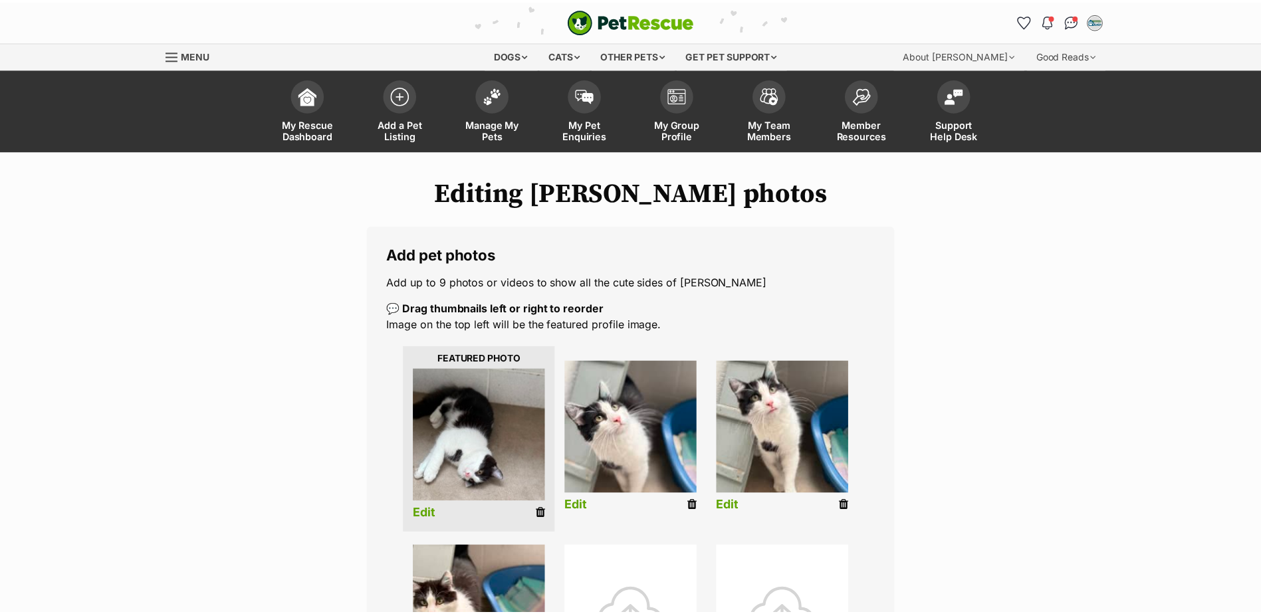
scroll to position [199, 0]
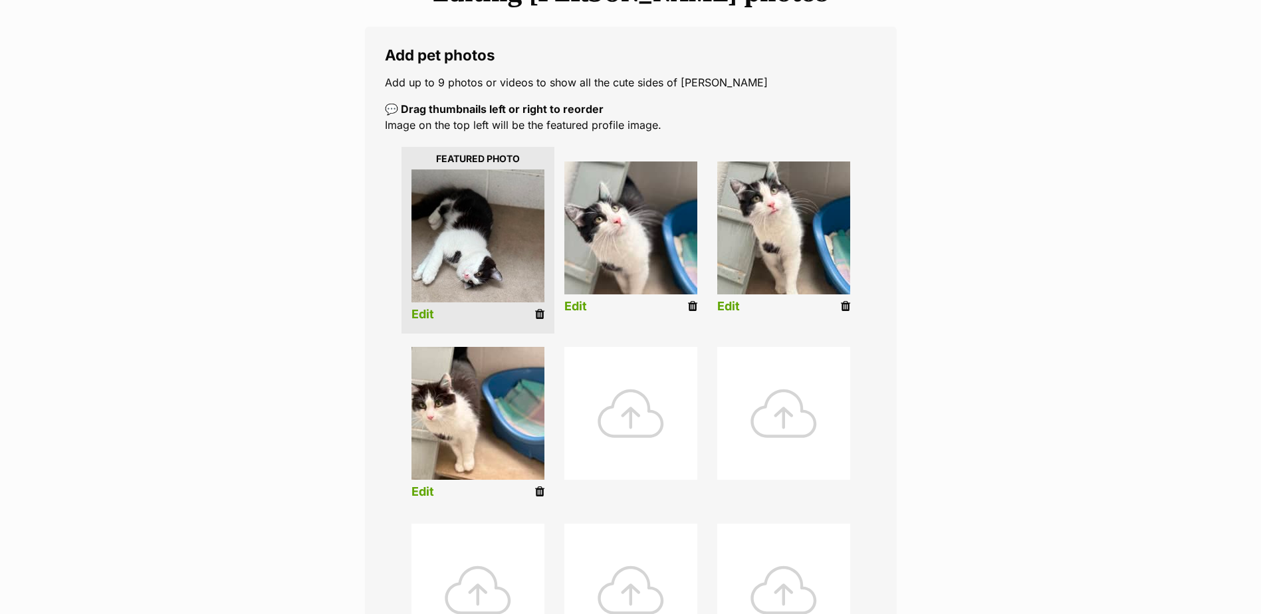
click at [428, 493] on link "Edit" at bounding box center [423, 492] width 23 height 14
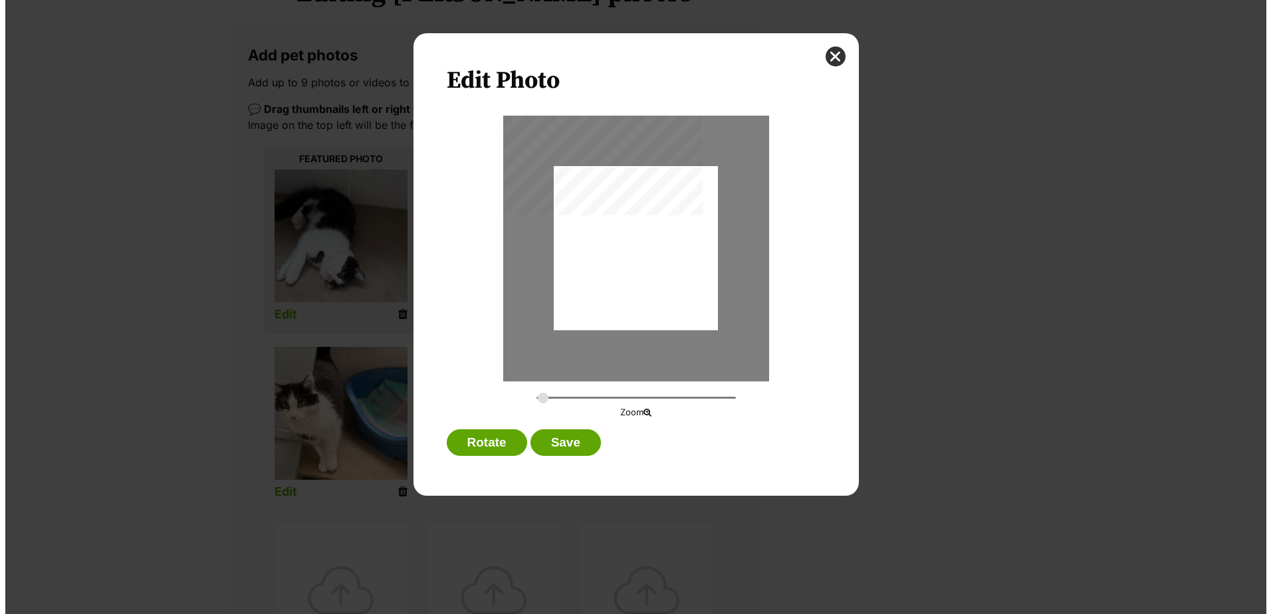
scroll to position [0, 0]
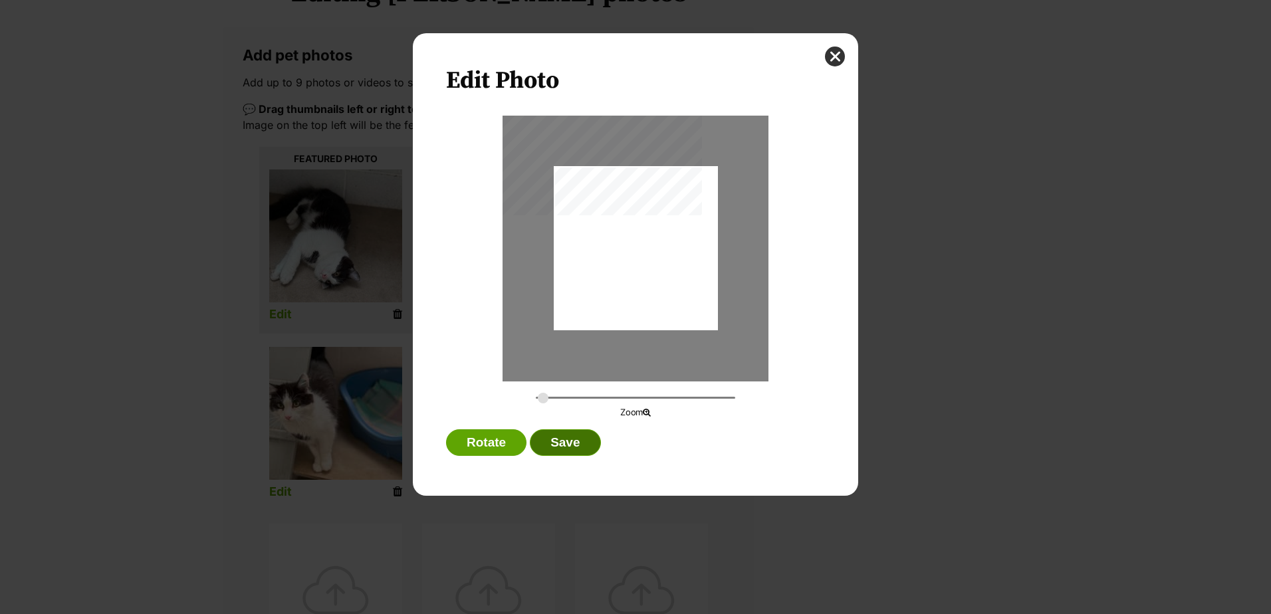
type input "0.2744"
click at [833, 60] on button "close" at bounding box center [835, 57] width 20 height 20
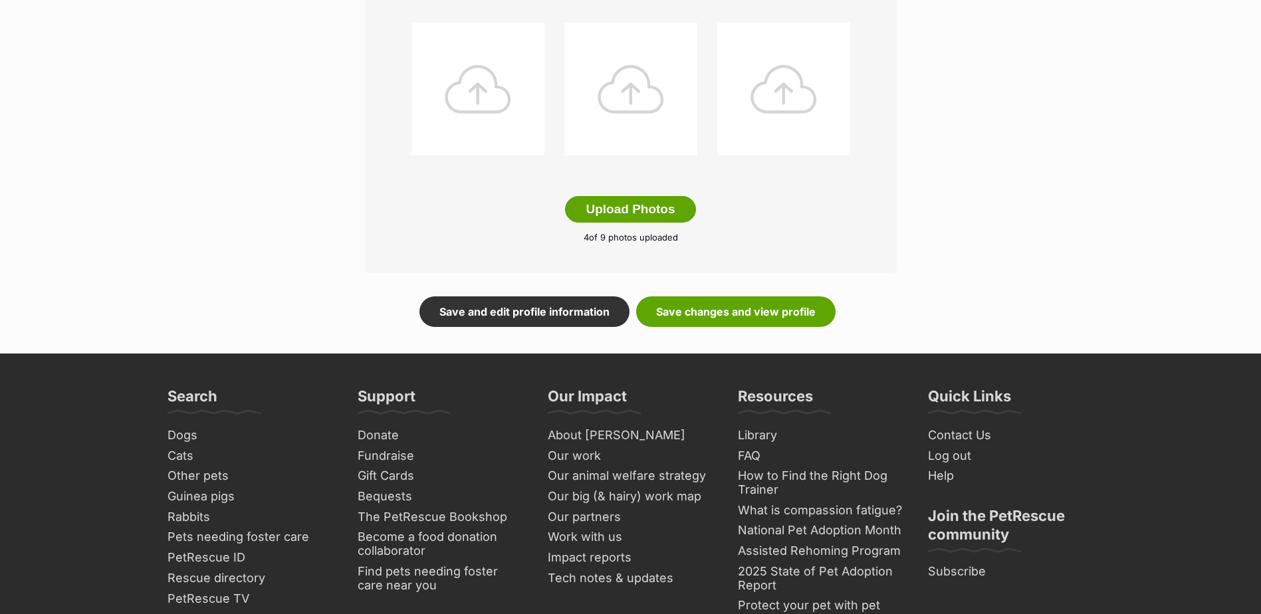
scroll to position [864, 0]
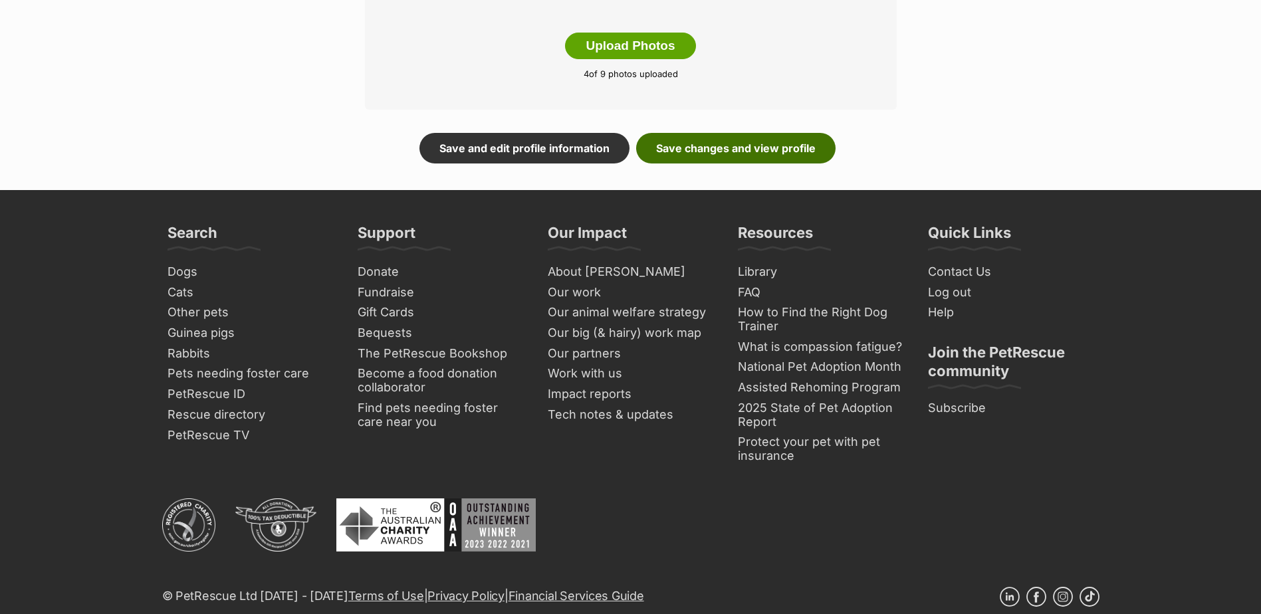
click at [753, 158] on link "Save changes and view profile" at bounding box center [735, 148] width 199 height 31
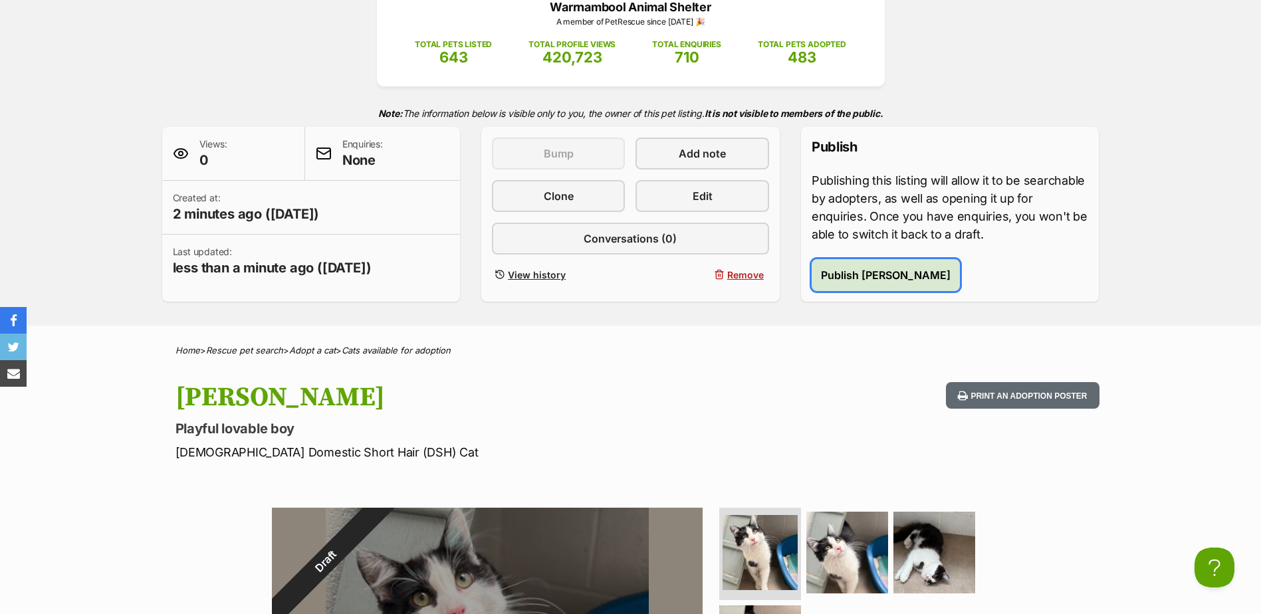
click at [865, 271] on span "Publish [PERSON_NAME]" at bounding box center [886, 275] width 130 height 16
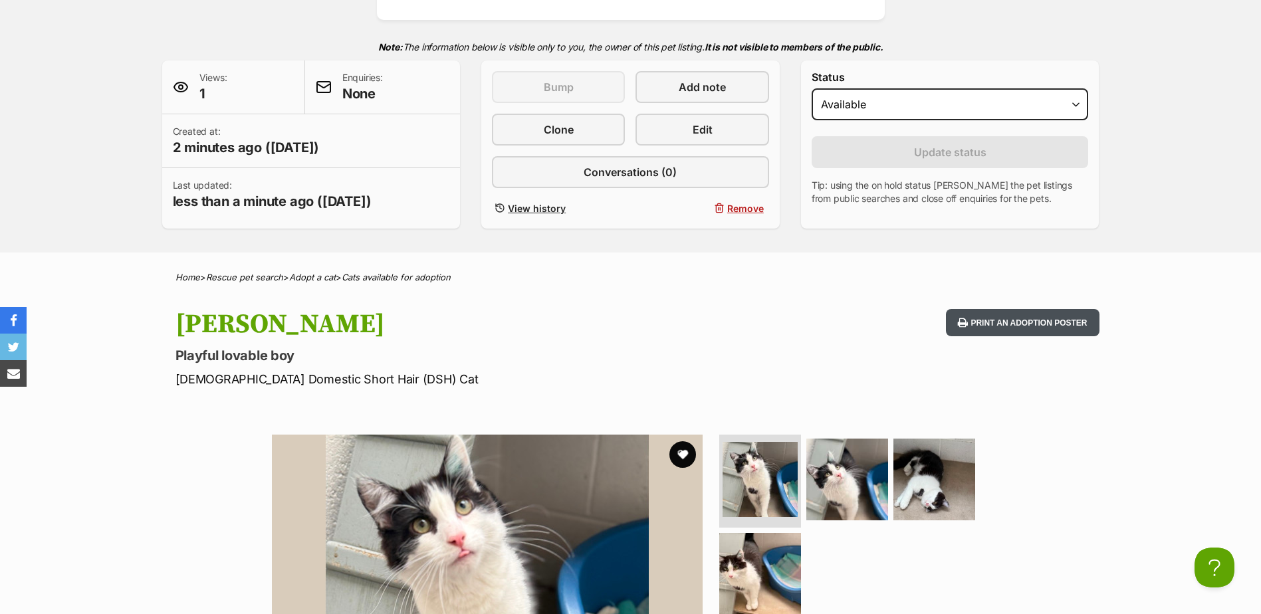
click at [1013, 318] on button "Print an adoption poster" at bounding box center [1022, 322] width 153 height 27
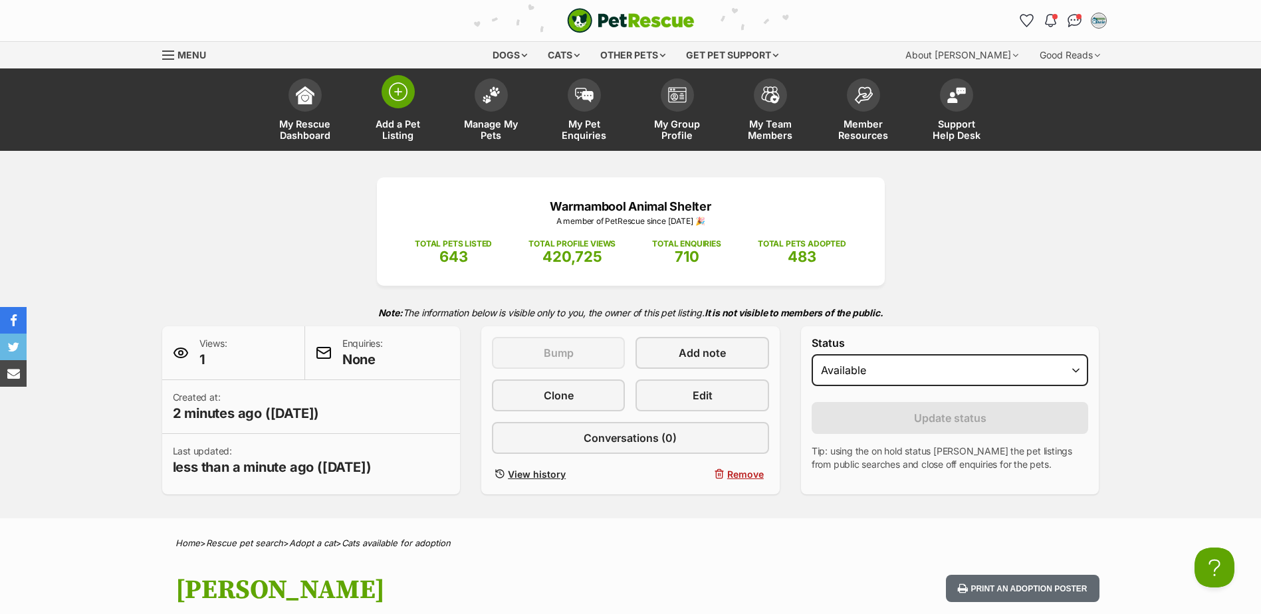
click at [397, 126] on span "Add a Pet Listing" at bounding box center [398, 129] width 60 height 23
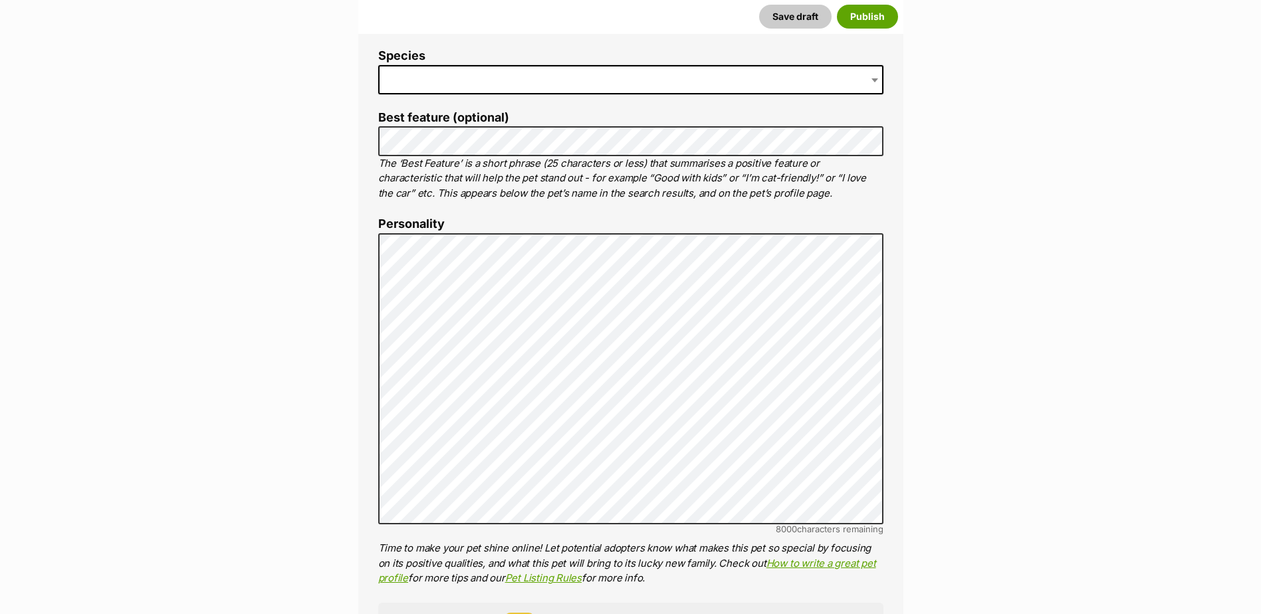
scroll to position [598, 0]
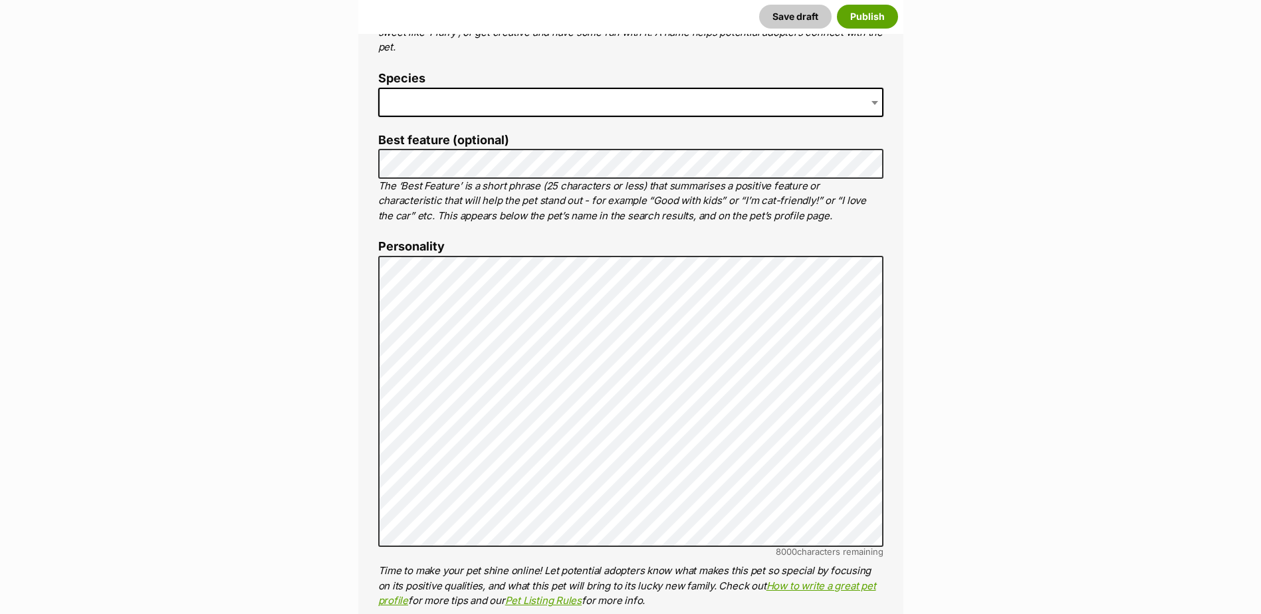
click at [475, 96] on span at bounding box center [630, 102] width 505 height 29
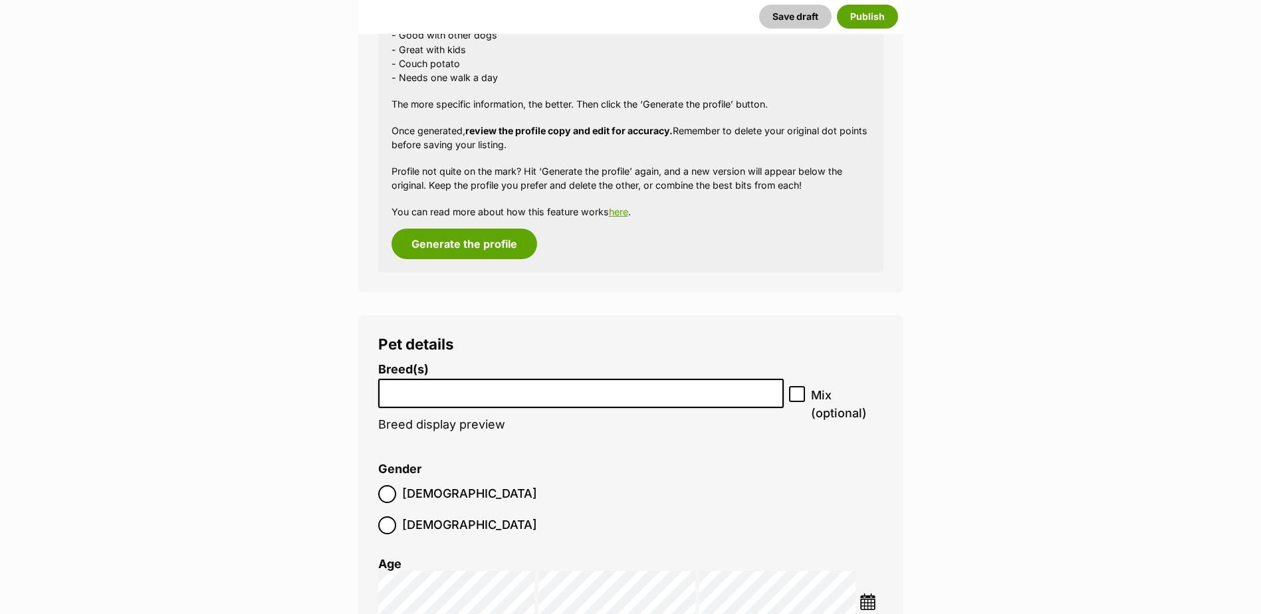
scroll to position [1330, 0]
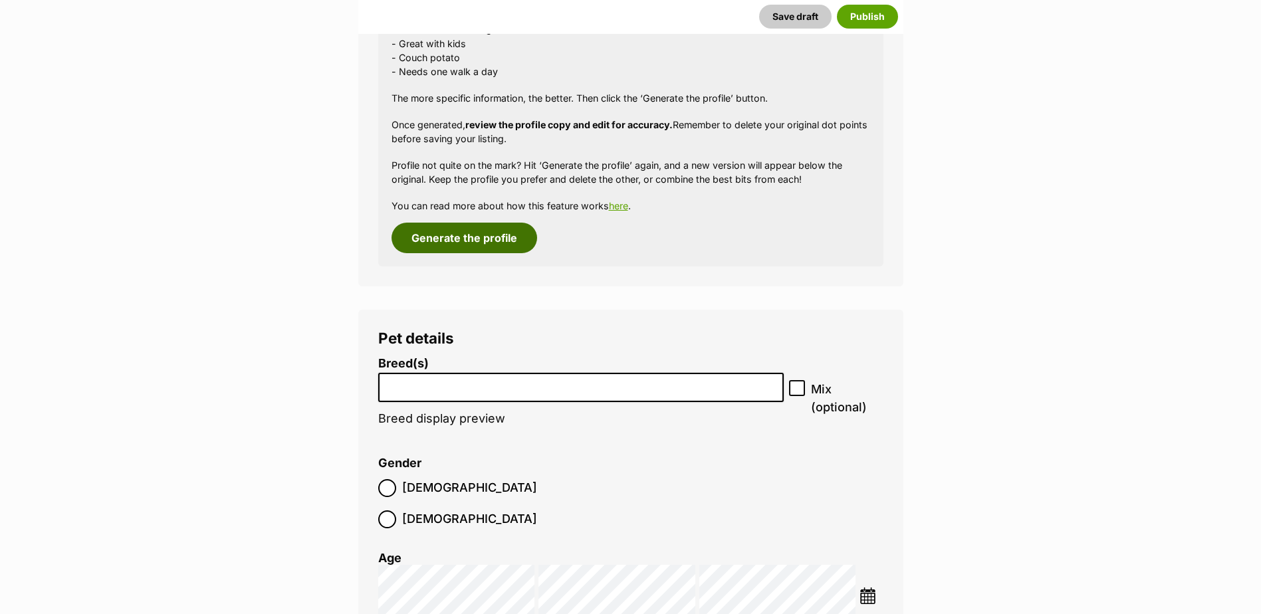
click at [478, 242] on button "Generate the profile" at bounding box center [465, 238] width 146 height 31
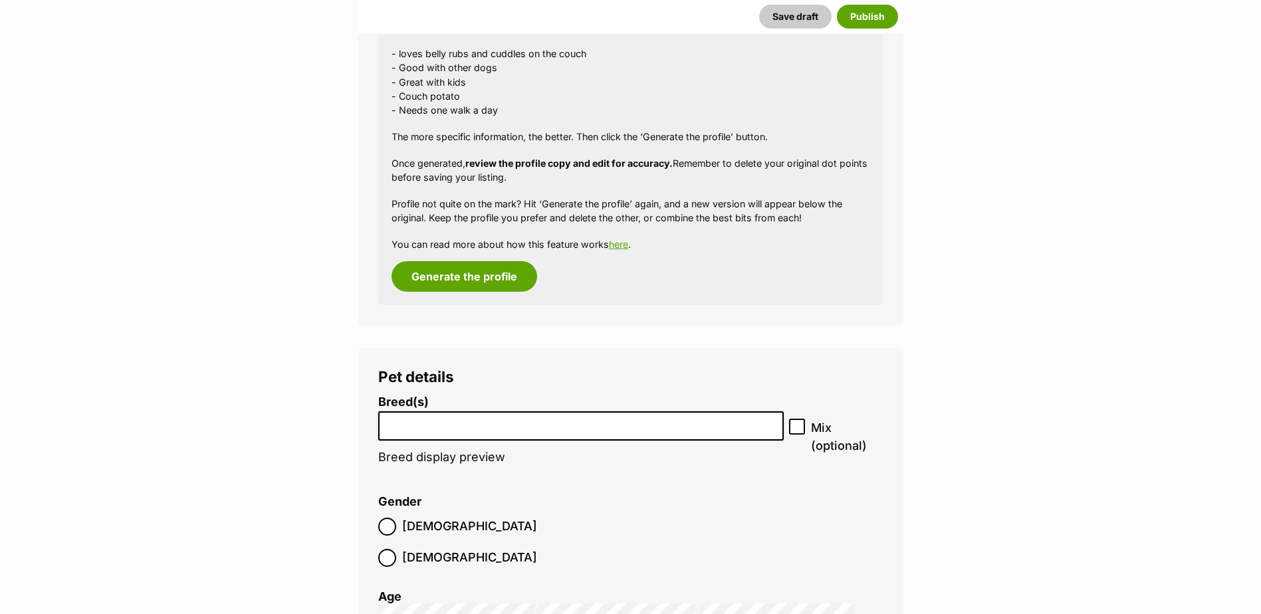
scroll to position [1557, 0]
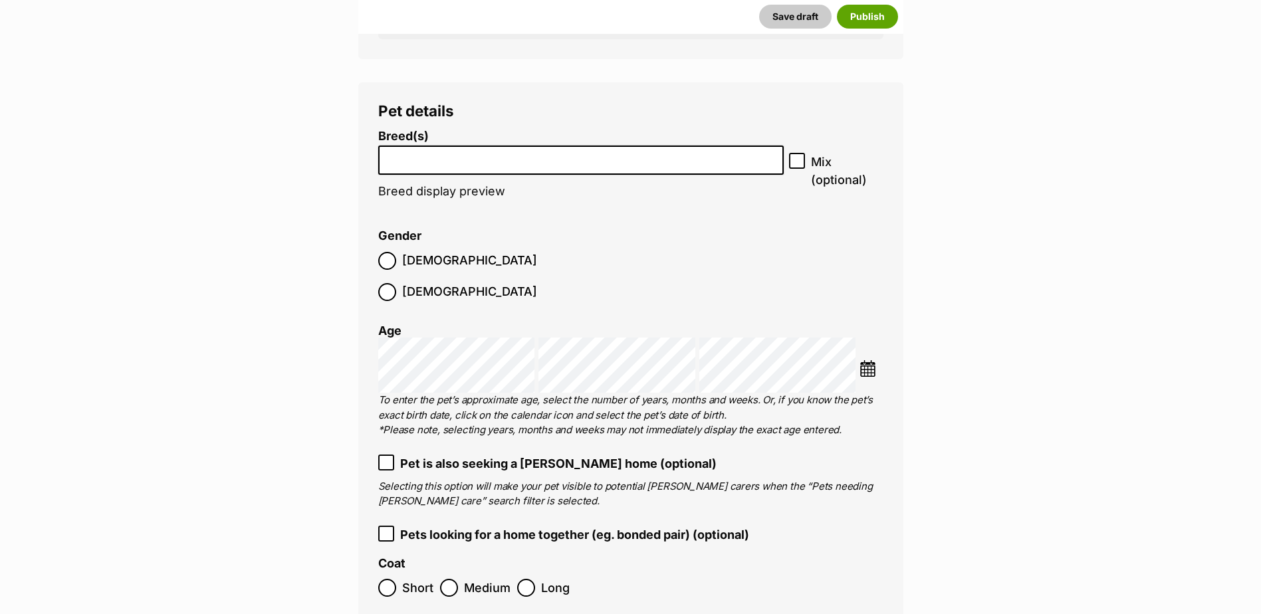
click at [460, 162] on input "search" at bounding box center [581, 157] width 397 height 14
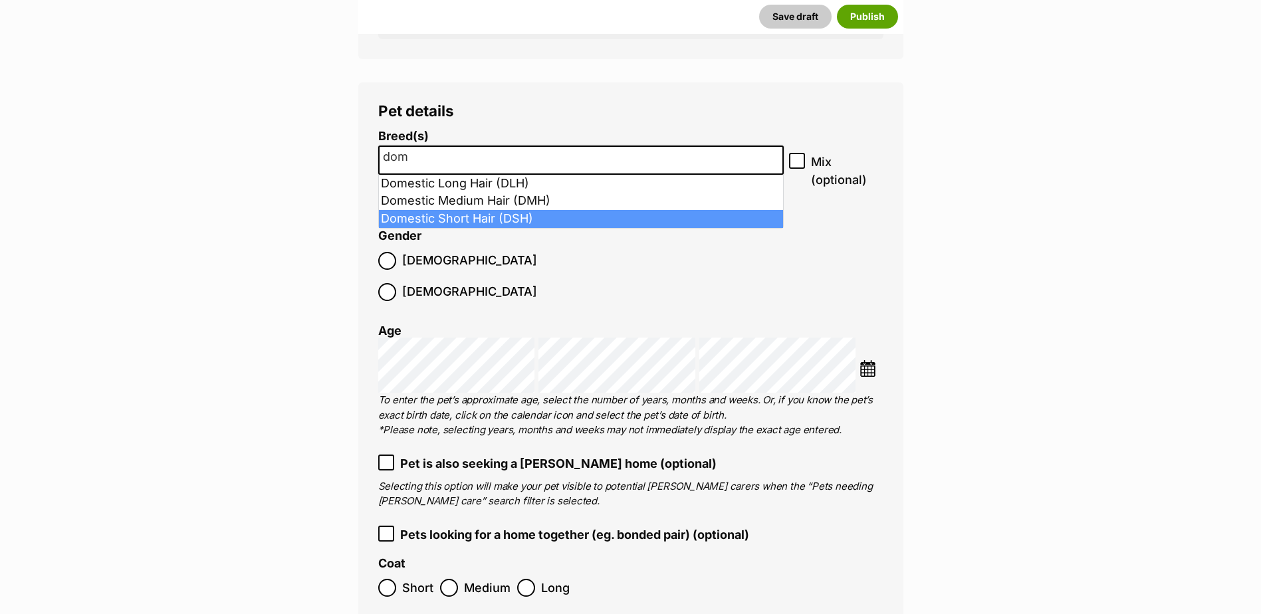
type input "dom"
select select "252102"
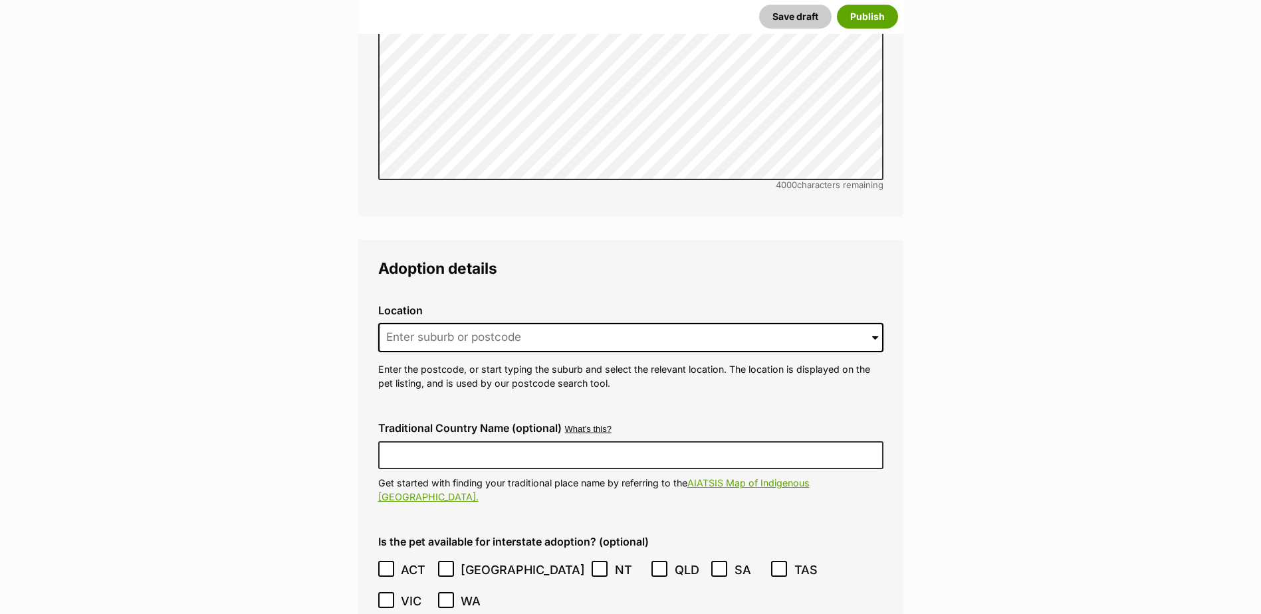
scroll to position [3219, 0]
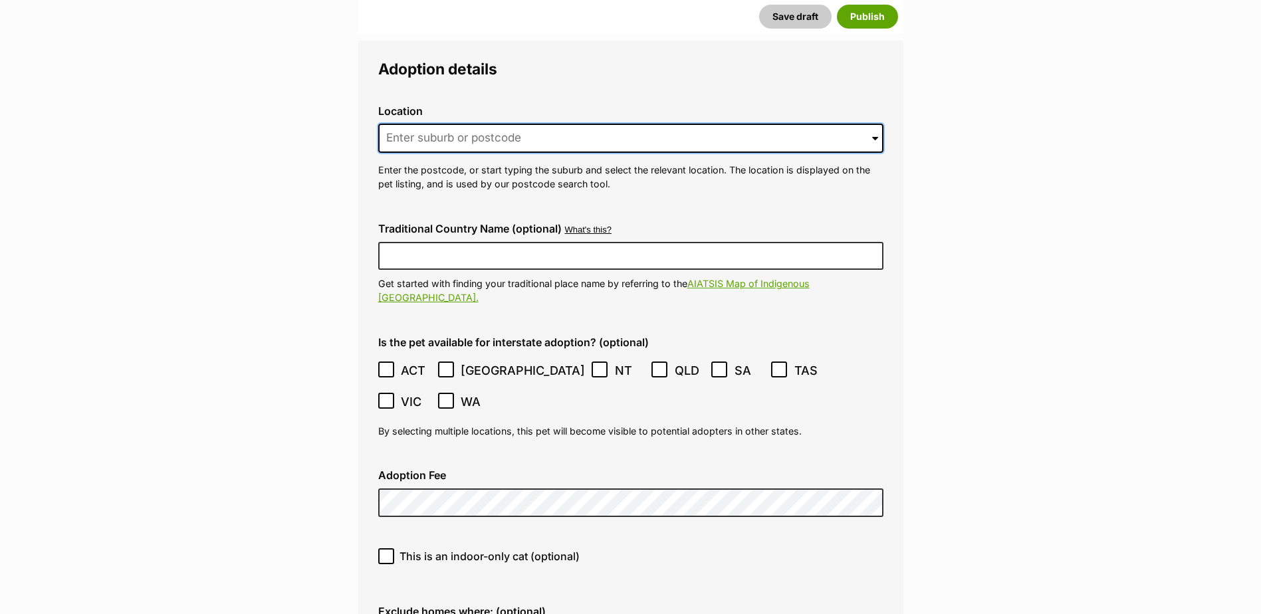
click at [434, 124] on input at bounding box center [630, 138] width 505 height 29
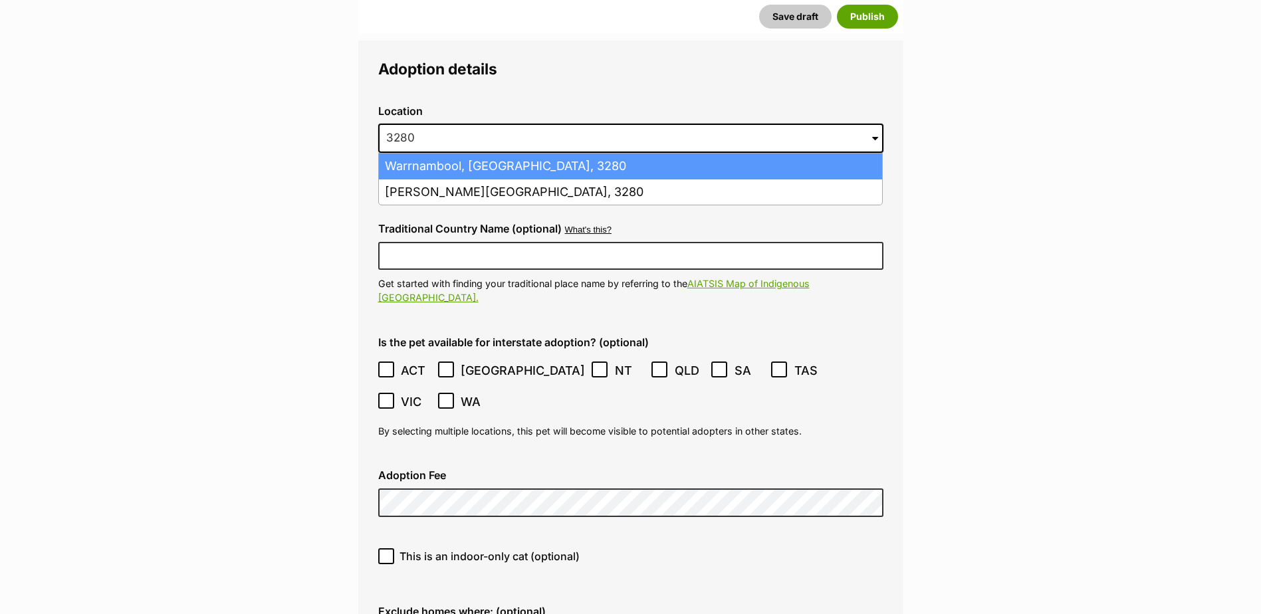
click at [439, 154] on li "Warrnambool, Victoria, 3280" at bounding box center [630, 167] width 503 height 26
type input "Warrnambool, Victoria, 3280"
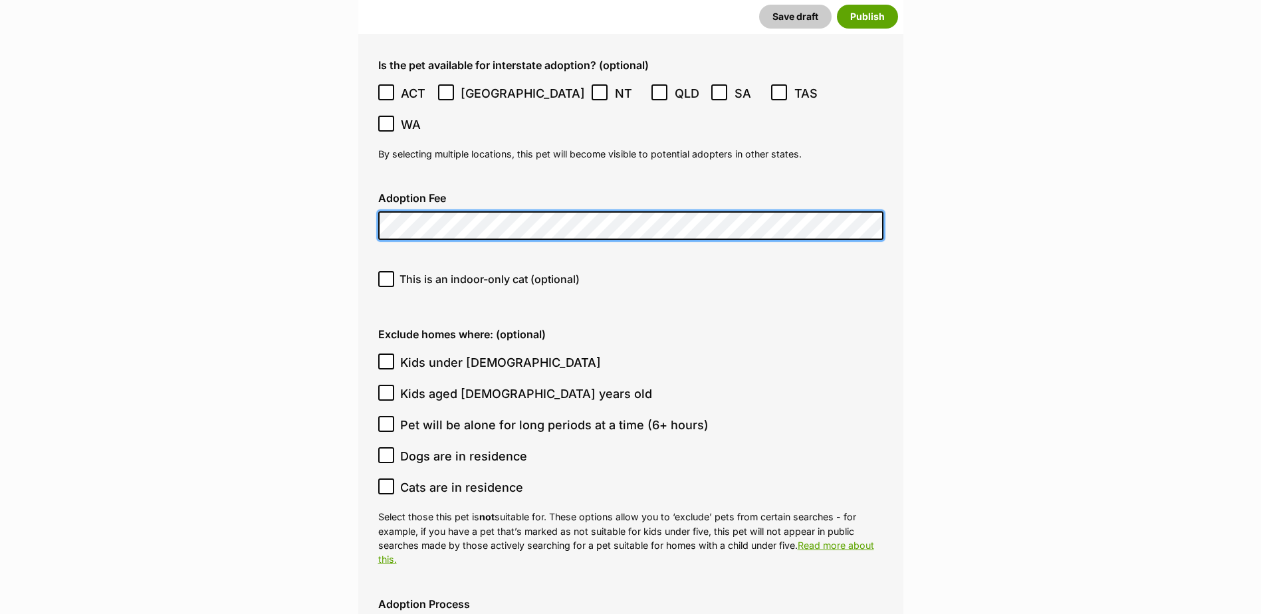
scroll to position [3618, 0]
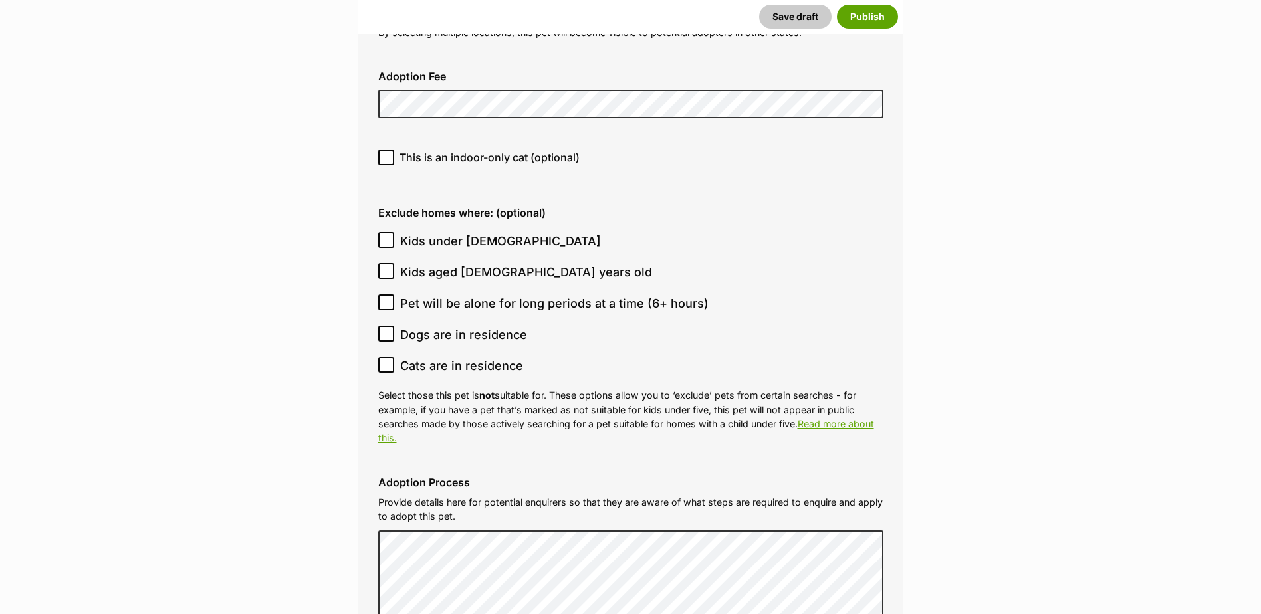
click at [386, 360] on icon at bounding box center [386, 364] width 9 height 9
click at [386, 357] on input "Cats are in residence" at bounding box center [386, 365] width 16 height 16
checkbox input "true"
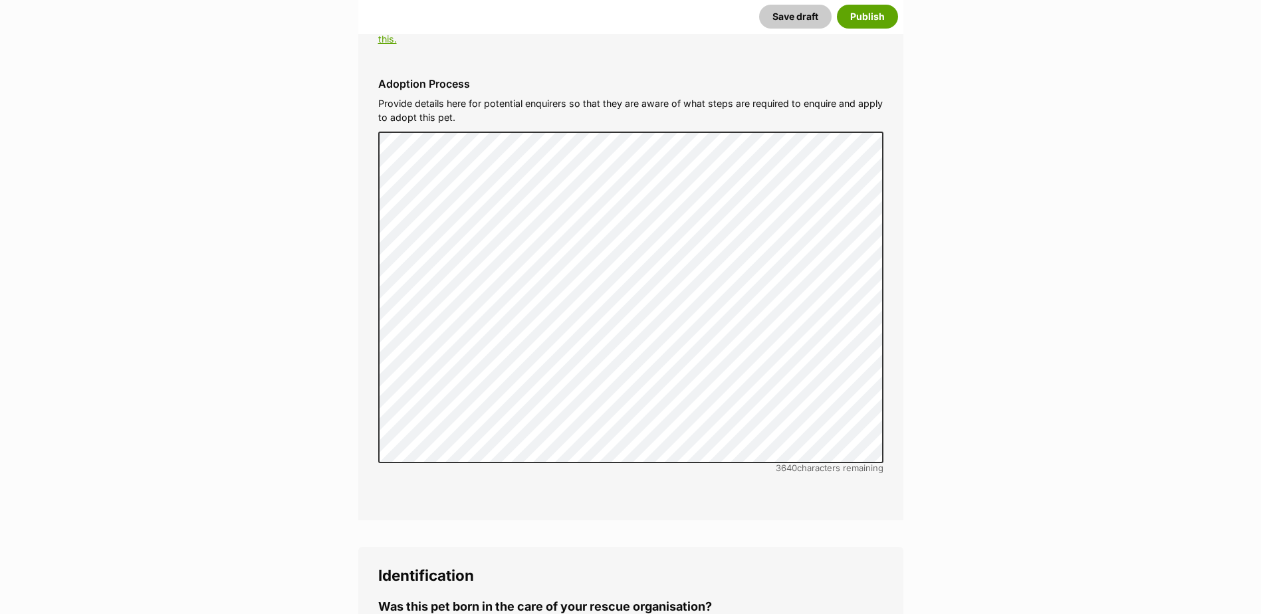
scroll to position [4350, 0]
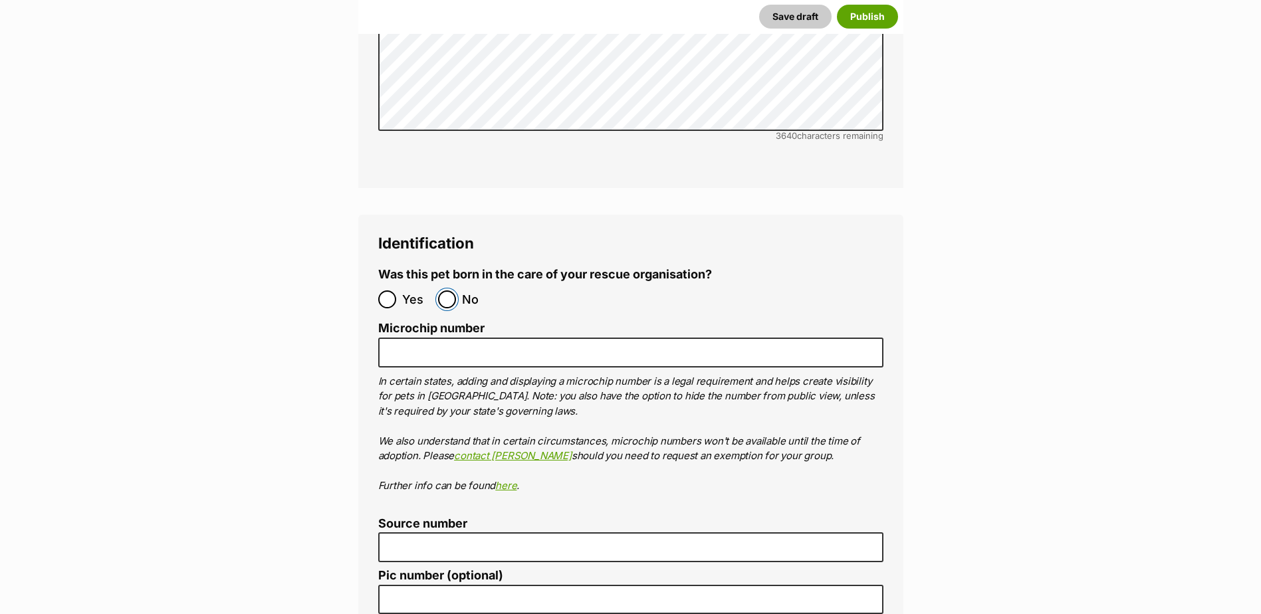
click at [449, 291] on input "No" at bounding box center [447, 300] width 18 height 18
radio input "true"
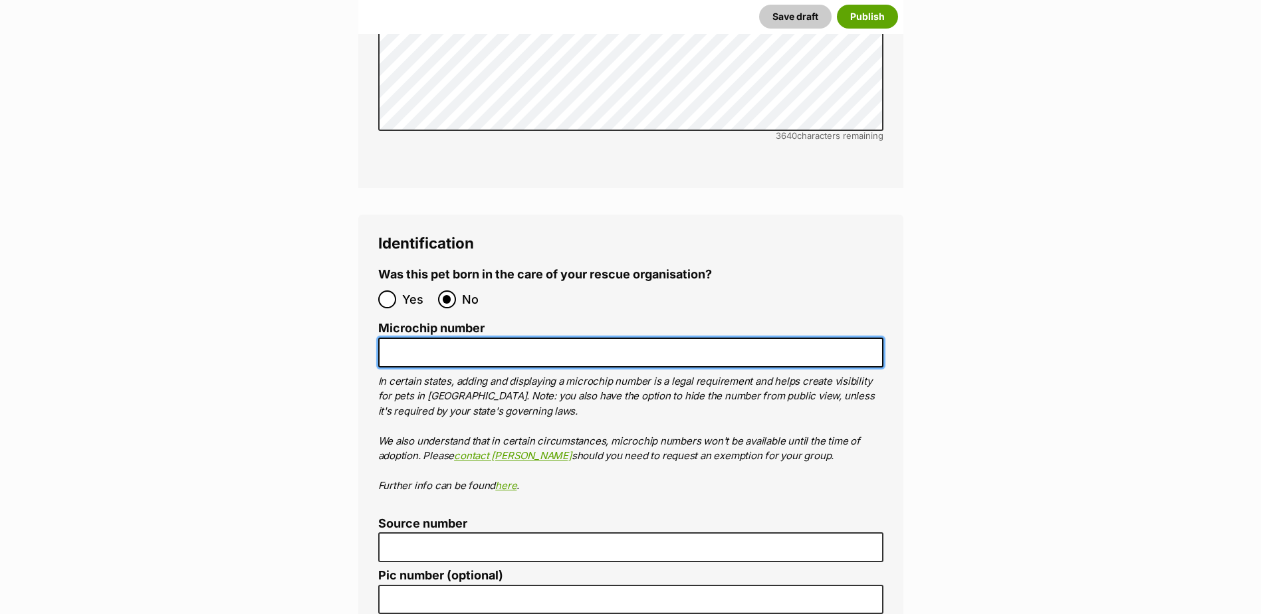
click at [447, 338] on input "Microchip number" at bounding box center [630, 353] width 505 height 30
paste input "956000018878201"
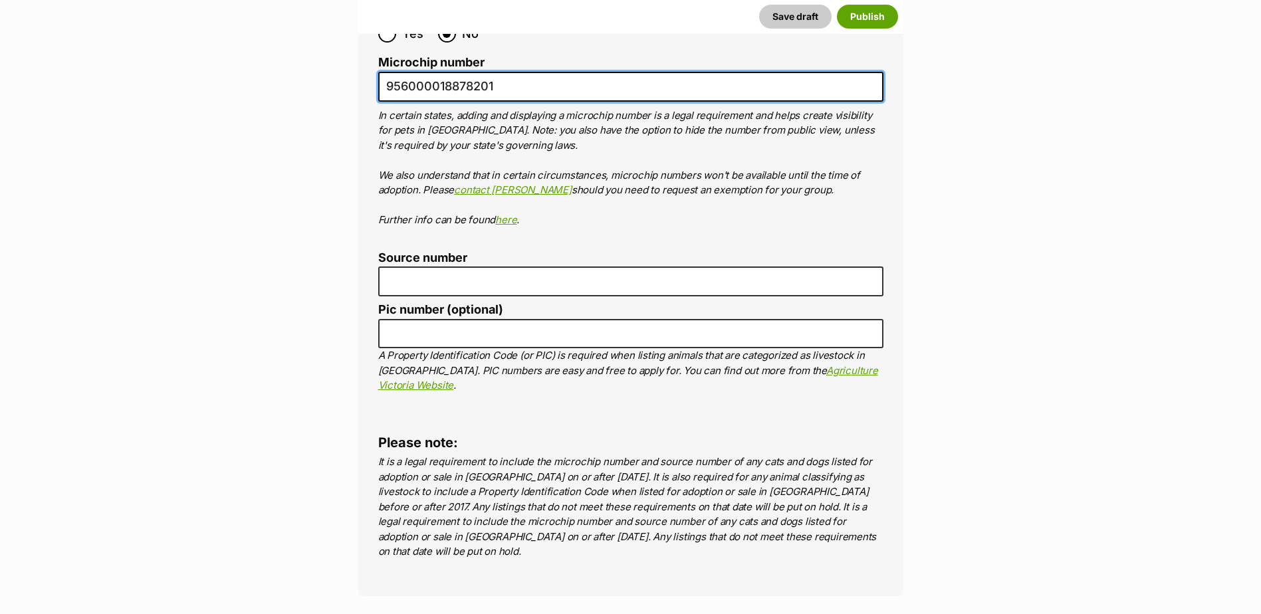
type input "956000018878201"
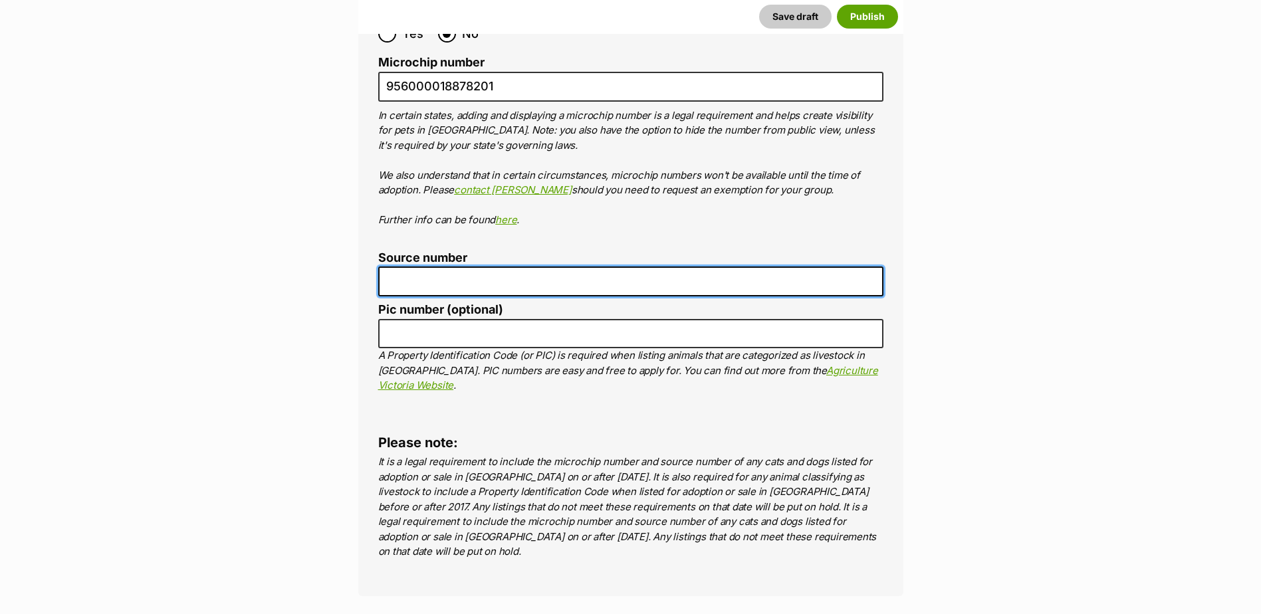
click at [407, 267] on input "Source number" at bounding box center [630, 282] width 505 height 30
type input "br257412"
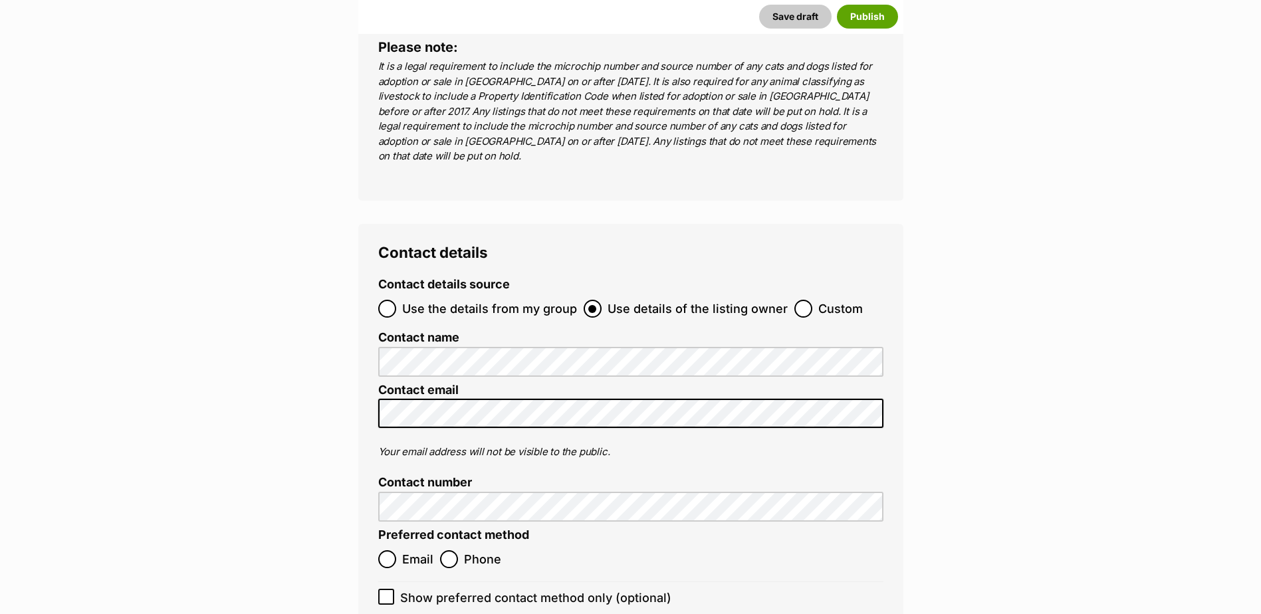
scroll to position [5015, 0]
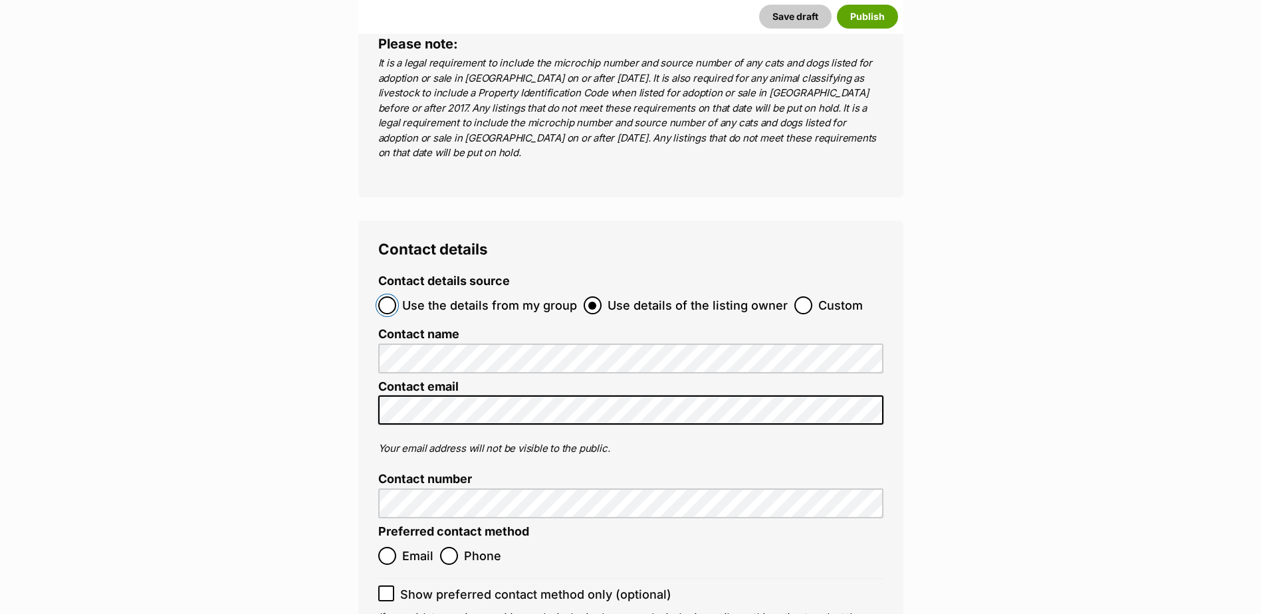
click at [386, 297] on input "Use the details from my group" at bounding box center [387, 306] width 18 height 18
radio input "true"
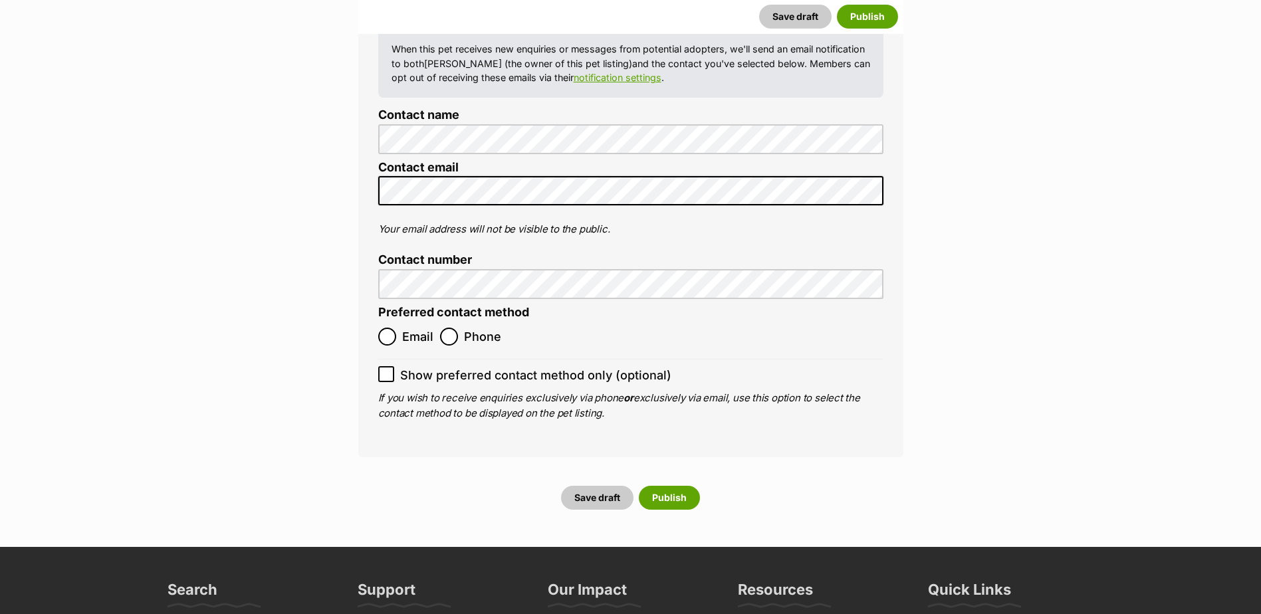
scroll to position [5347, 0]
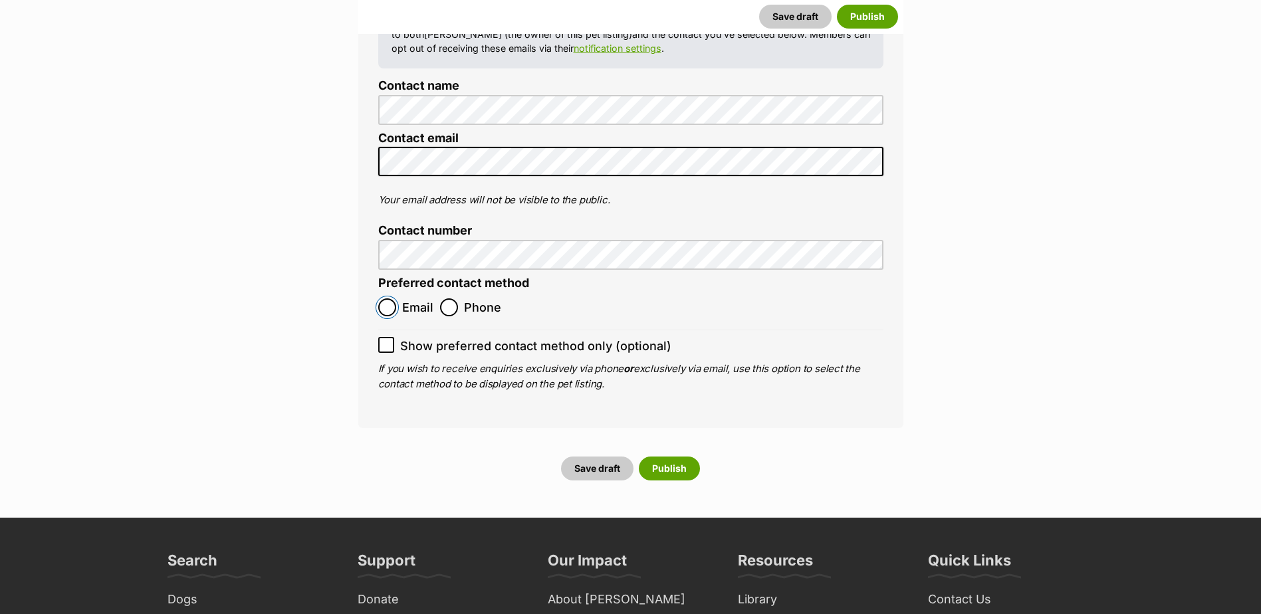
click at [392, 299] on input "Email" at bounding box center [387, 308] width 18 height 18
radio input "true"
click at [604, 457] on button "Save draft" at bounding box center [597, 469] width 72 height 24
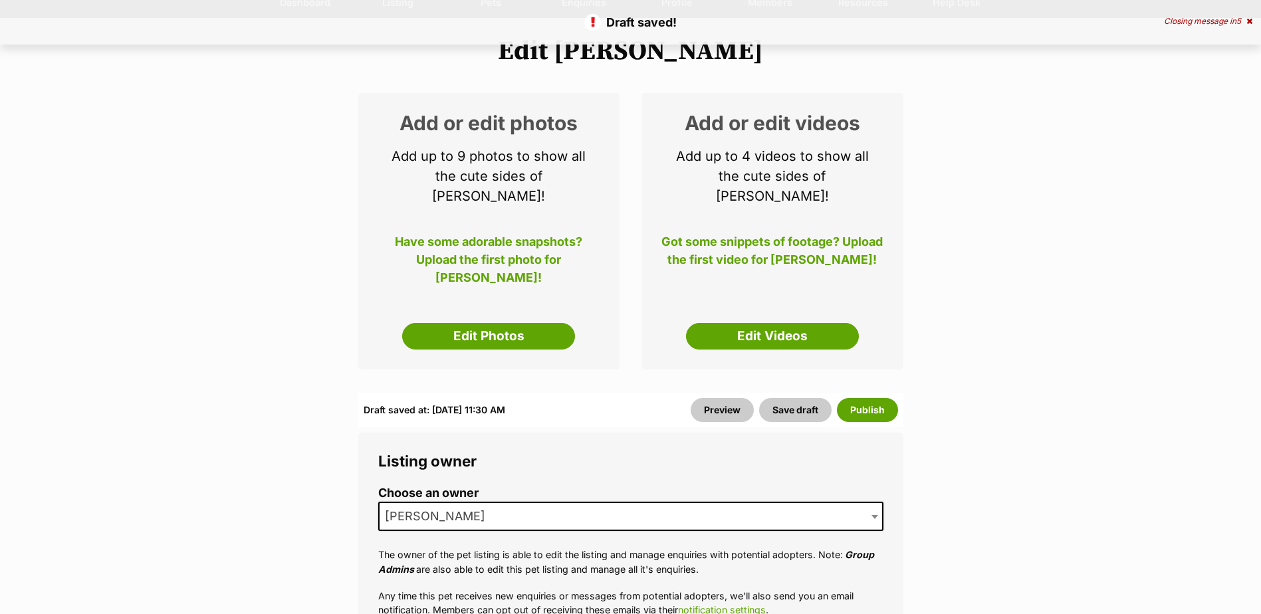
scroll to position [332, 0]
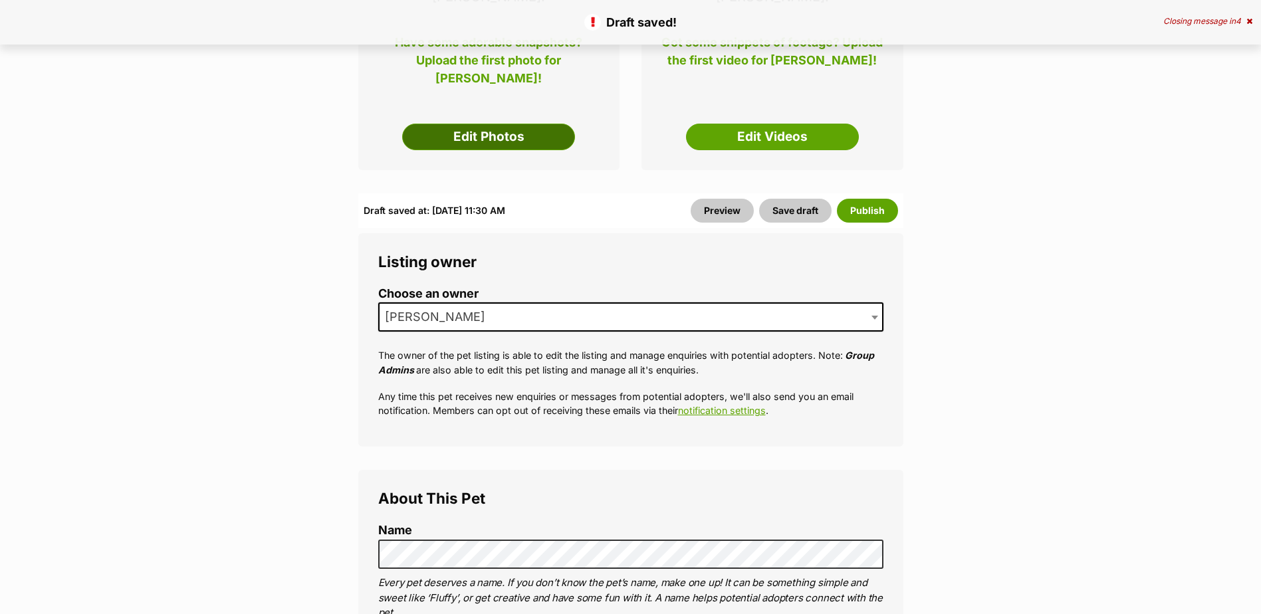
click at [479, 124] on link "Edit Photos" at bounding box center [488, 137] width 173 height 27
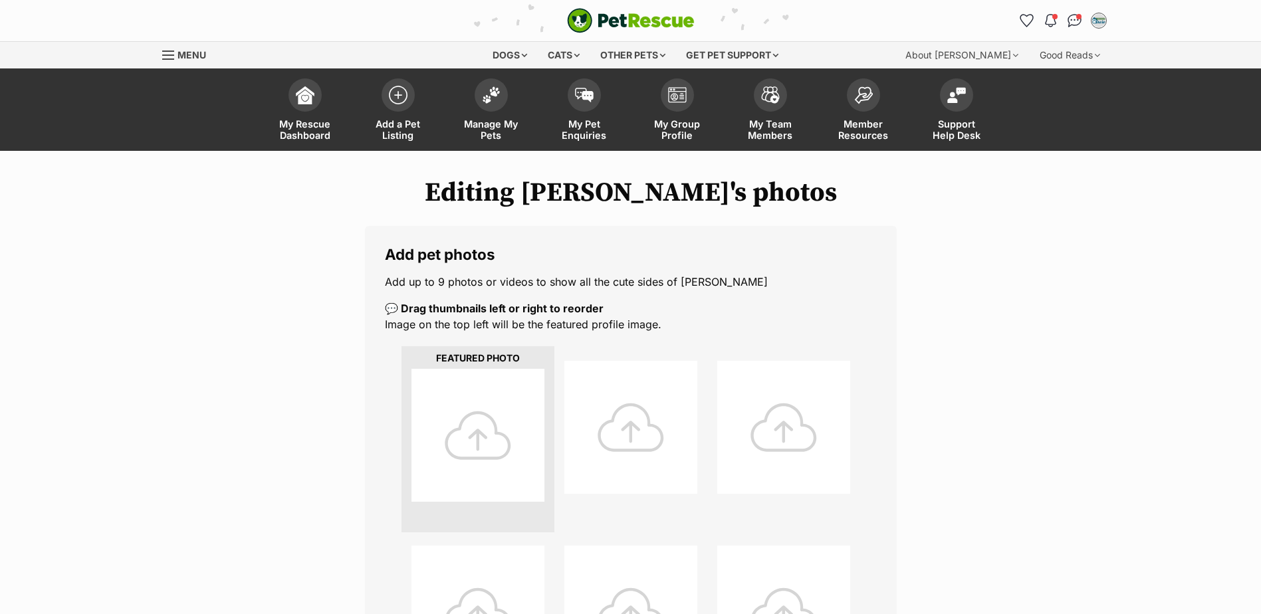
click at [479, 433] on div at bounding box center [478, 435] width 133 height 133
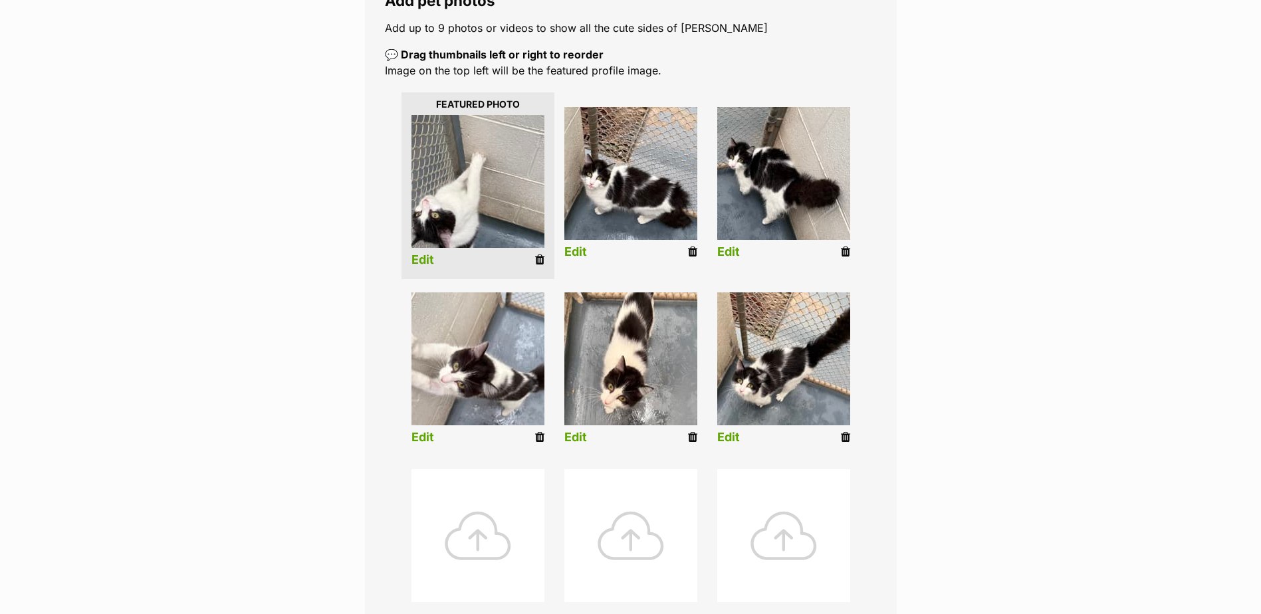
scroll to position [266, 0]
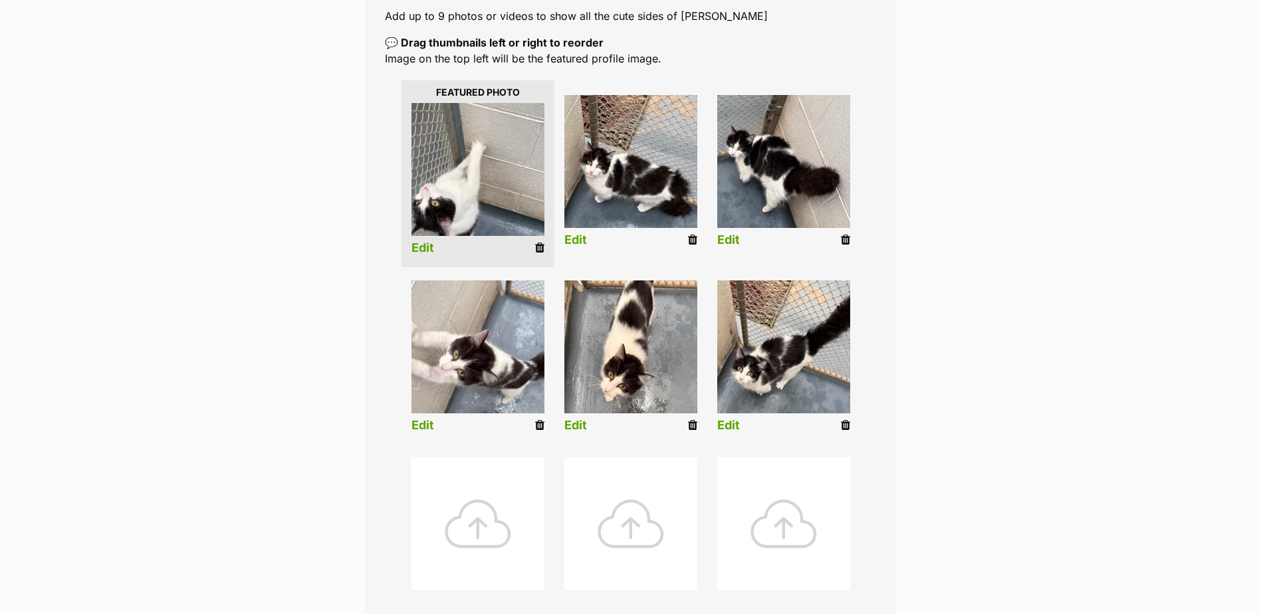
click at [424, 249] on link "Edit" at bounding box center [423, 248] width 23 height 14
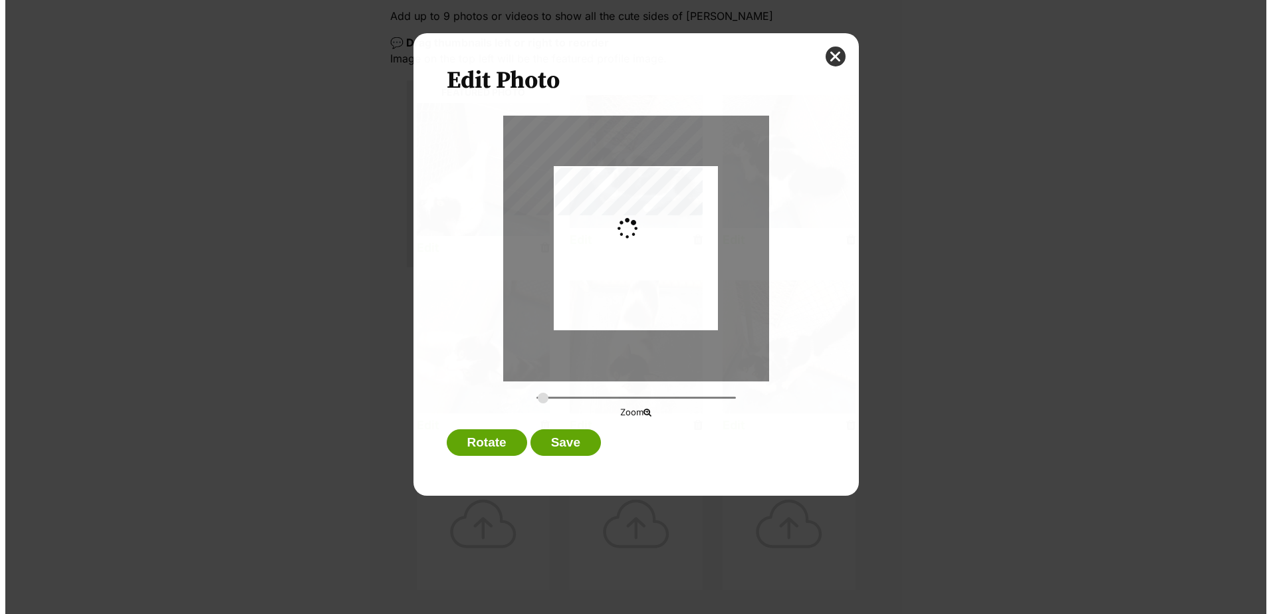
scroll to position [0, 0]
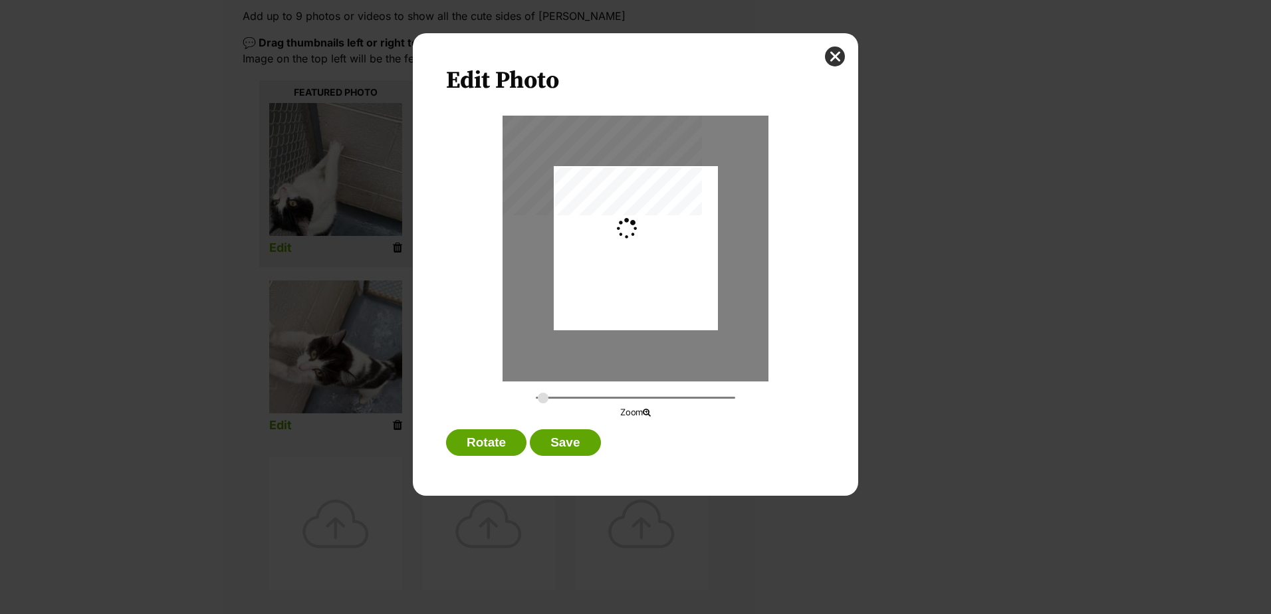
type input "0.2744"
drag, startPoint x: 638, startPoint y: 269, endPoint x: 652, endPoint y: 258, distance: 17.5
click at [652, 258] on div "Dialog Window - Close (Press escape to close)" at bounding box center [636, 237] width 164 height 219
click at [568, 445] on button "Save" at bounding box center [565, 443] width 70 height 27
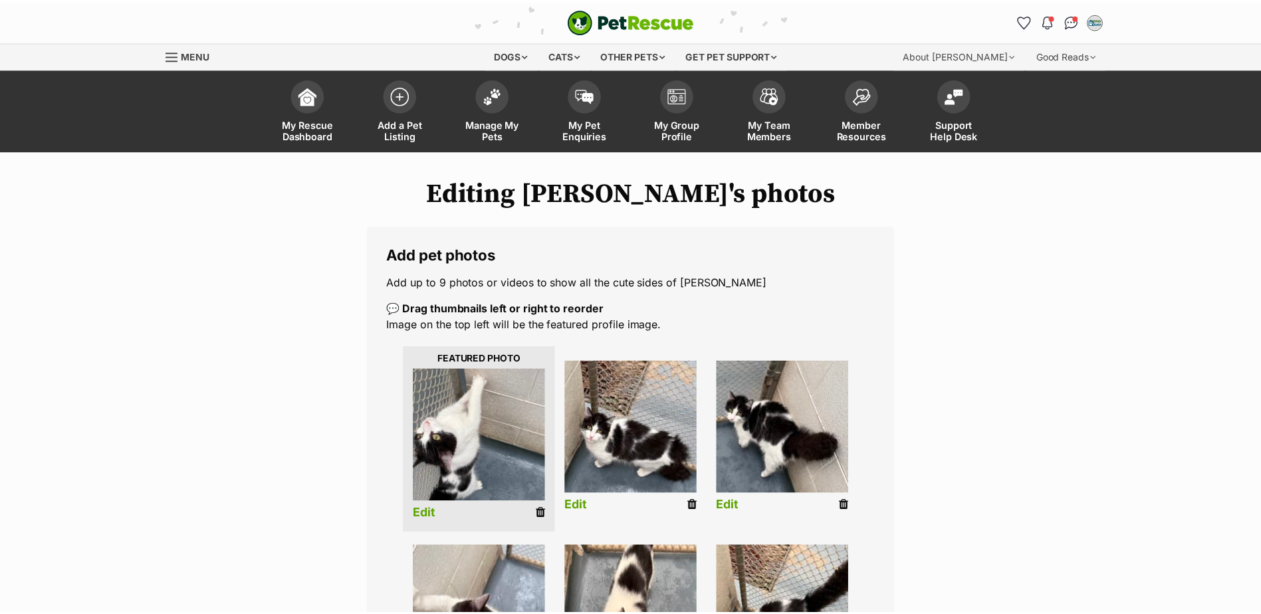
scroll to position [266, 0]
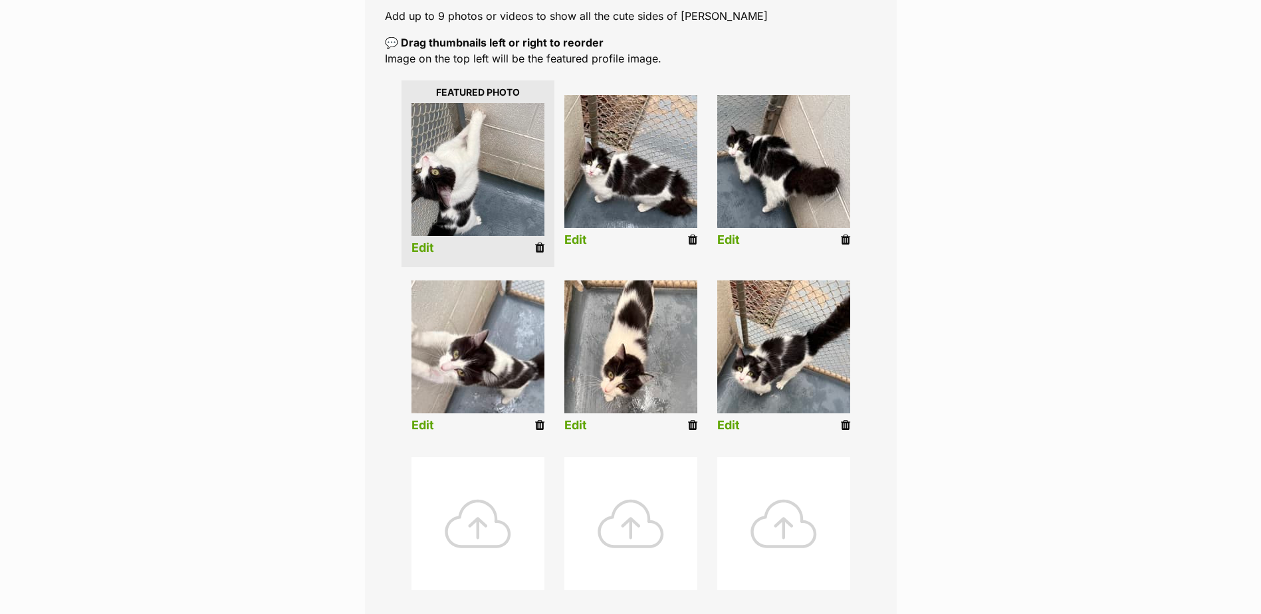
click at [580, 242] on link "Edit" at bounding box center [576, 240] width 23 height 14
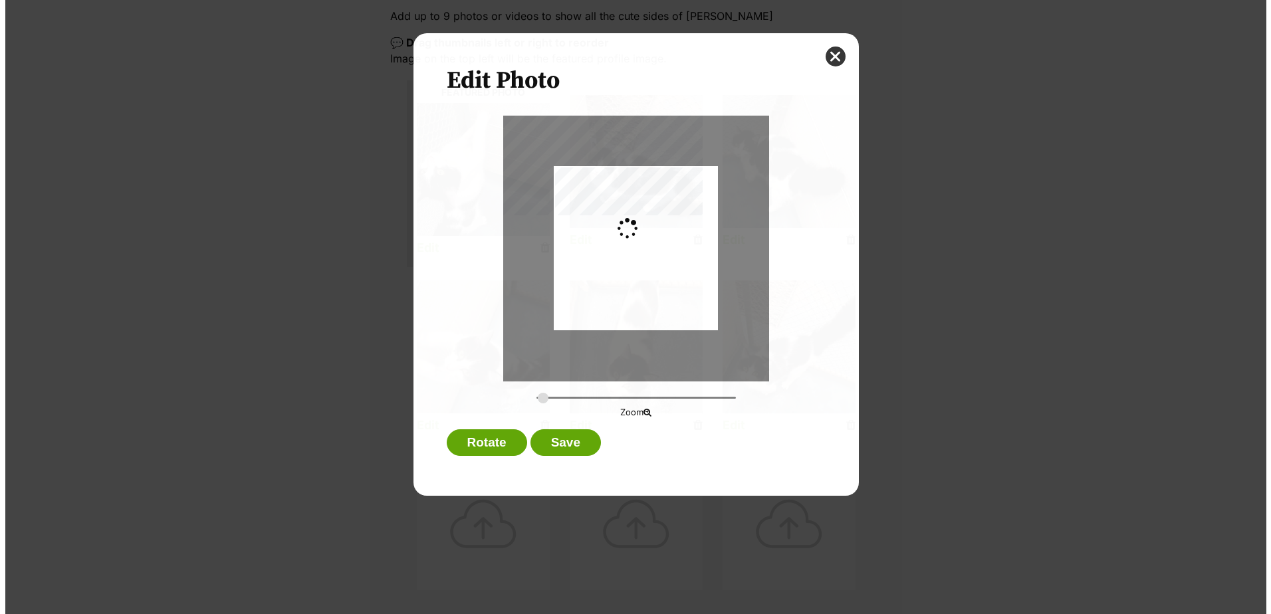
scroll to position [0, 0]
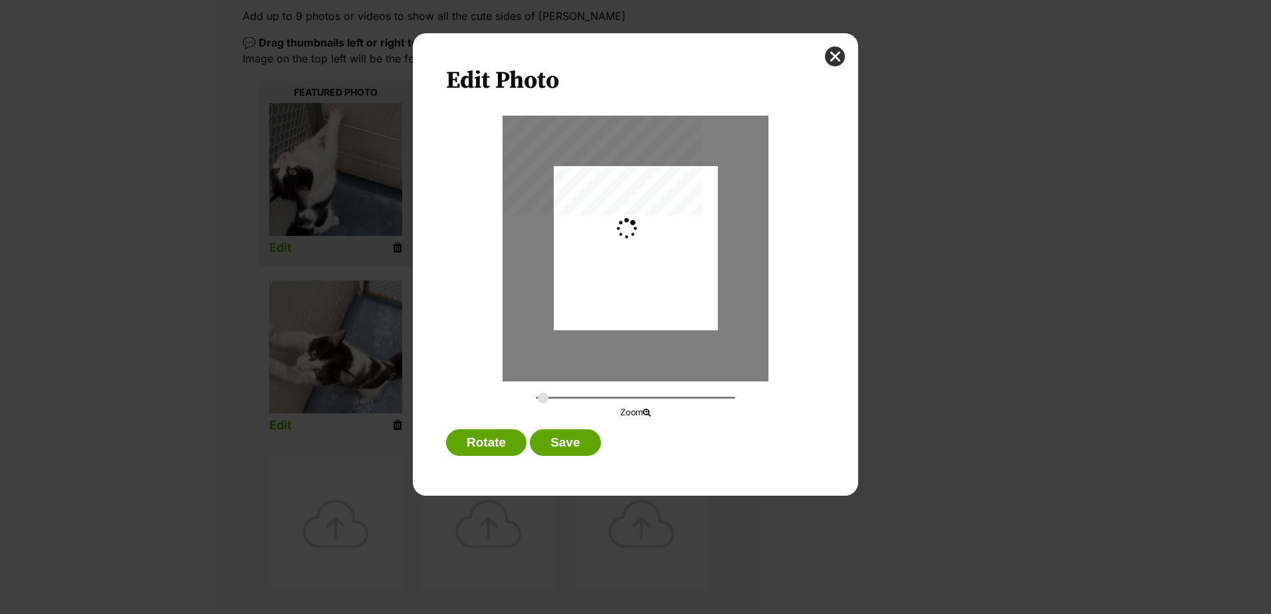
type input "0.2744"
click at [570, 447] on button "Save" at bounding box center [565, 443] width 70 height 27
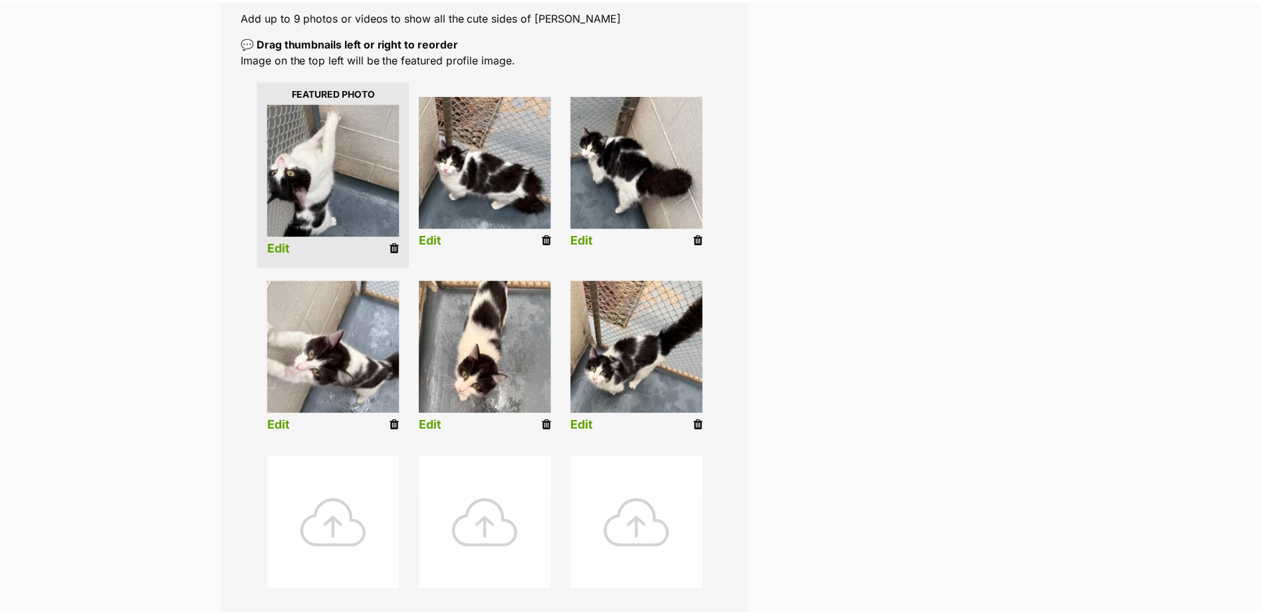
scroll to position [266, 0]
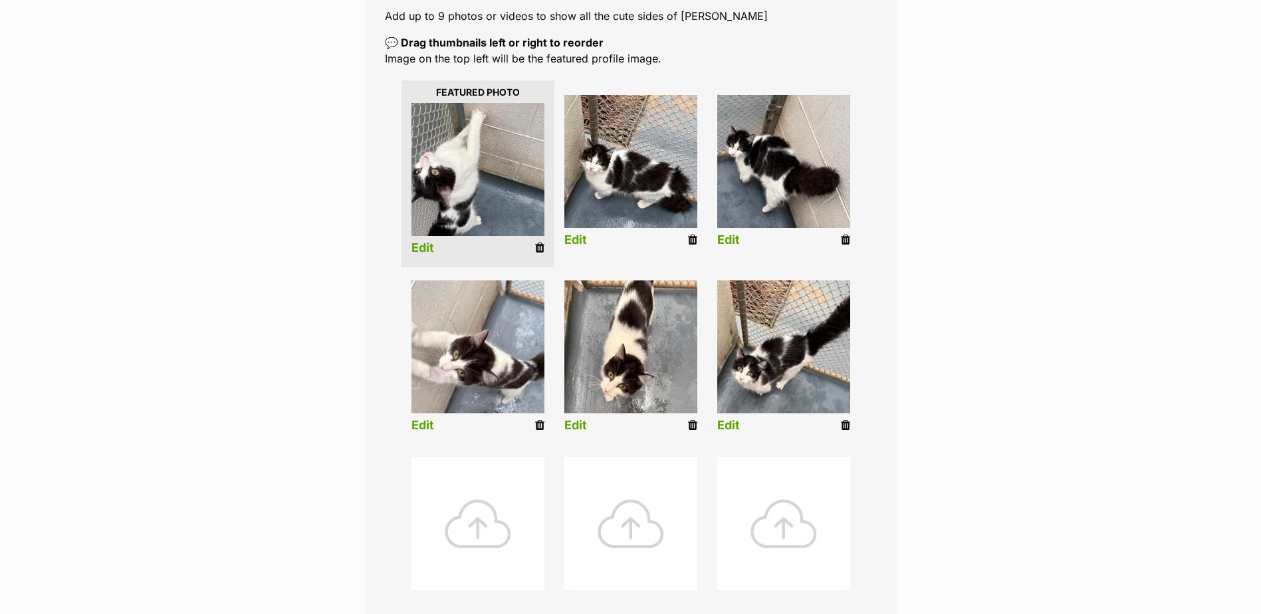
click at [847, 238] on icon at bounding box center [845, 240] width 9 height 12
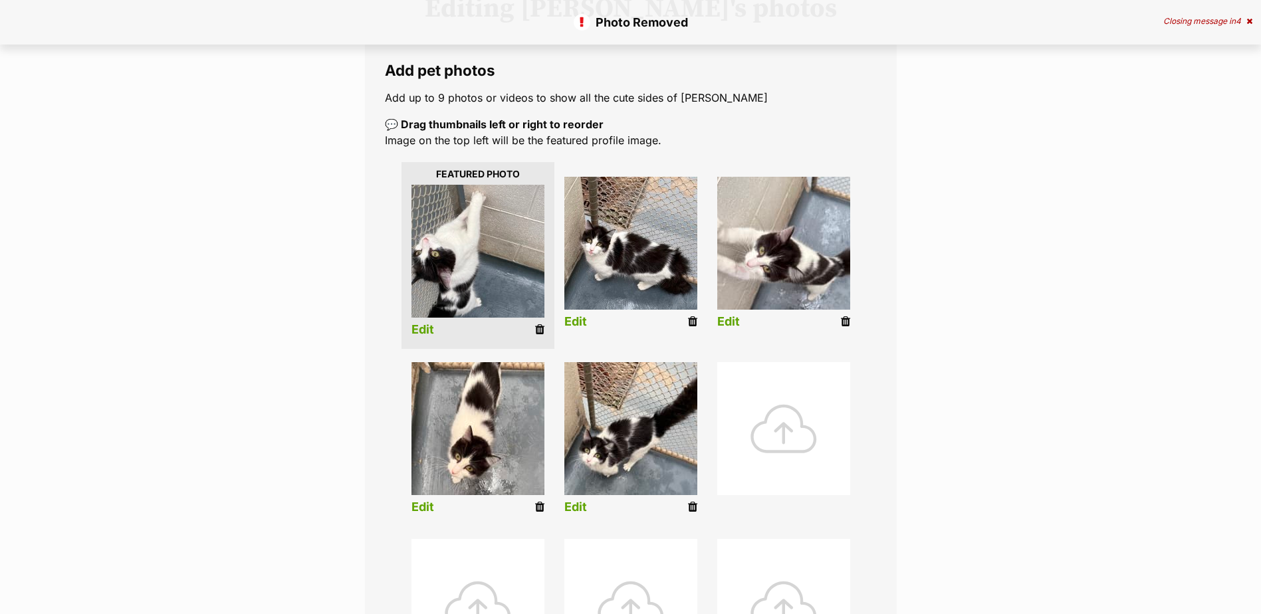
scroll to position [199, 0]
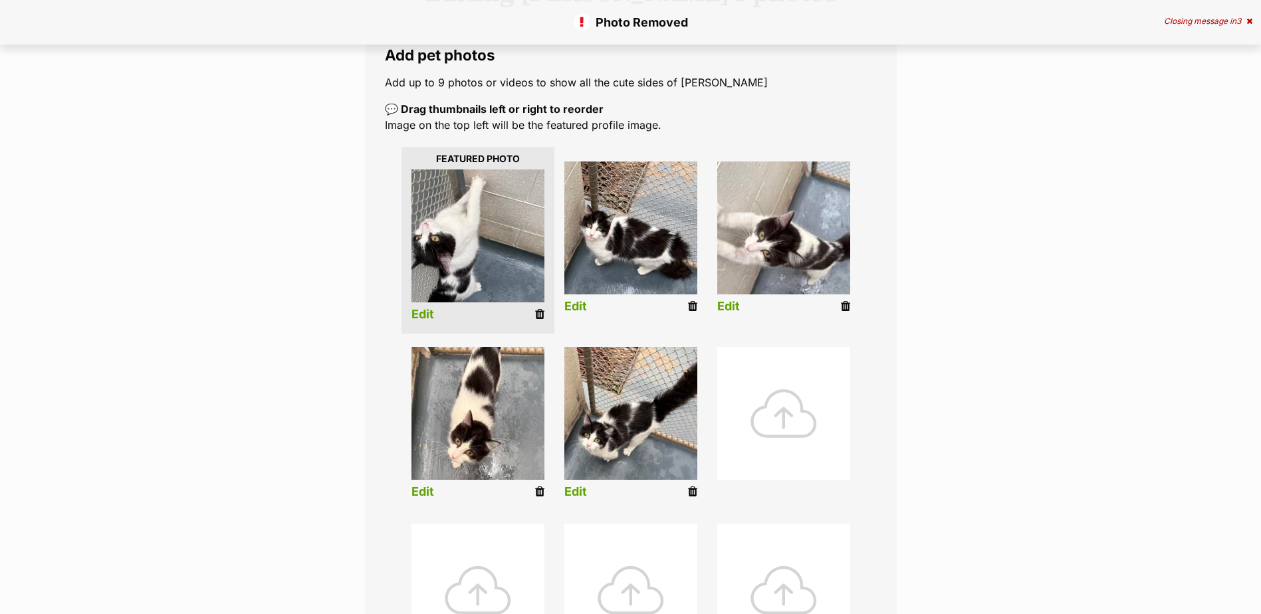
click at [732, 307] on link "Edit" at bounding box center [728, 307] width 23 height 14
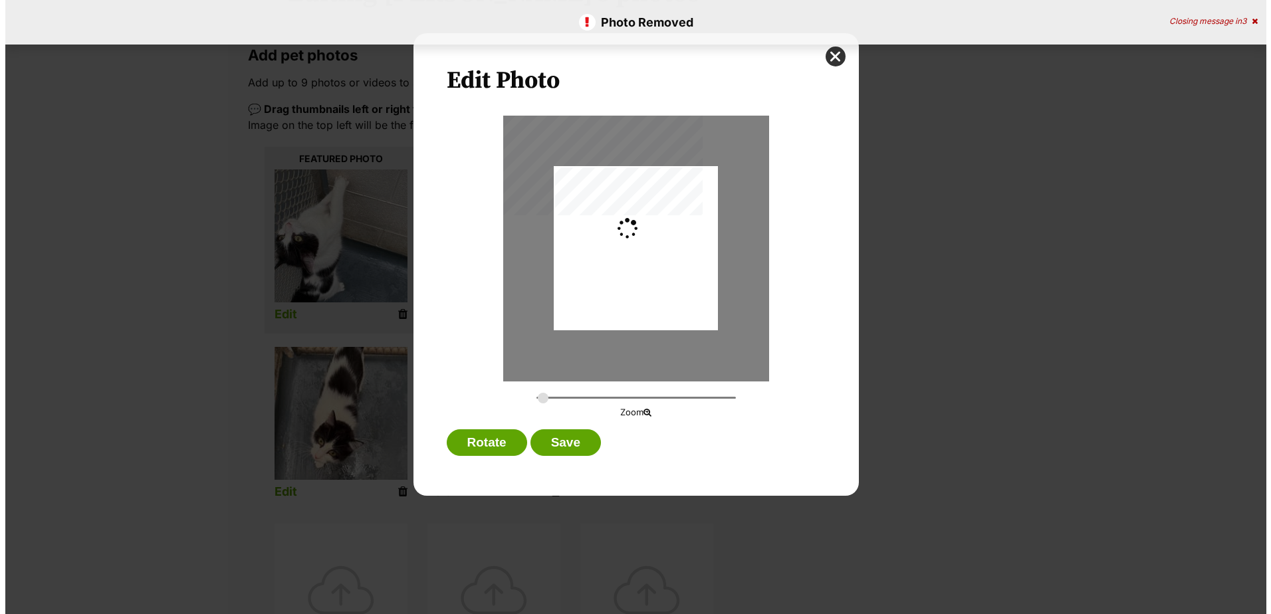
scroll to position [0, 0]
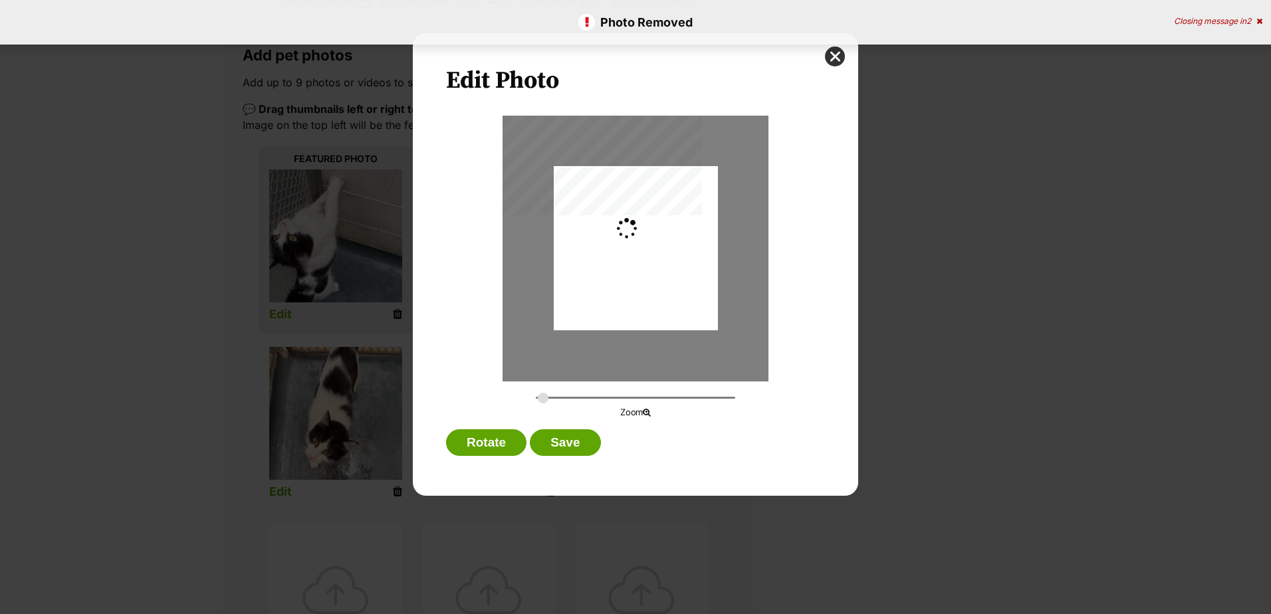
type input "0.4003"
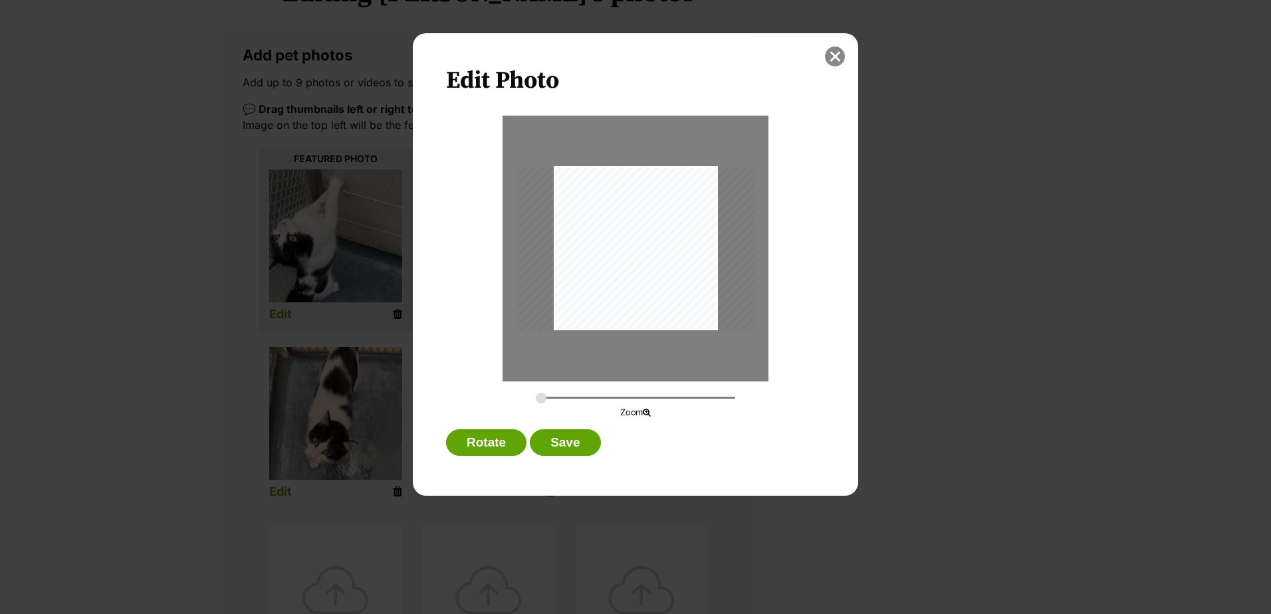
click at [836, 59] on button "close" at bounding box center [835, 57] width 20 height 20
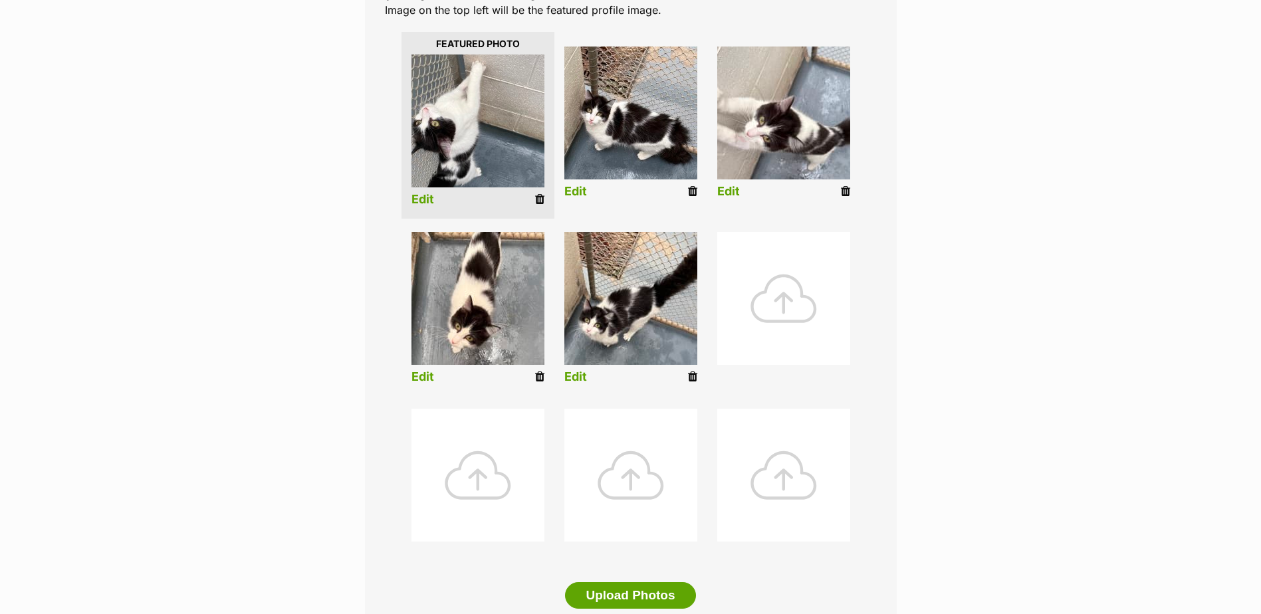
scroll to position [332, 0]
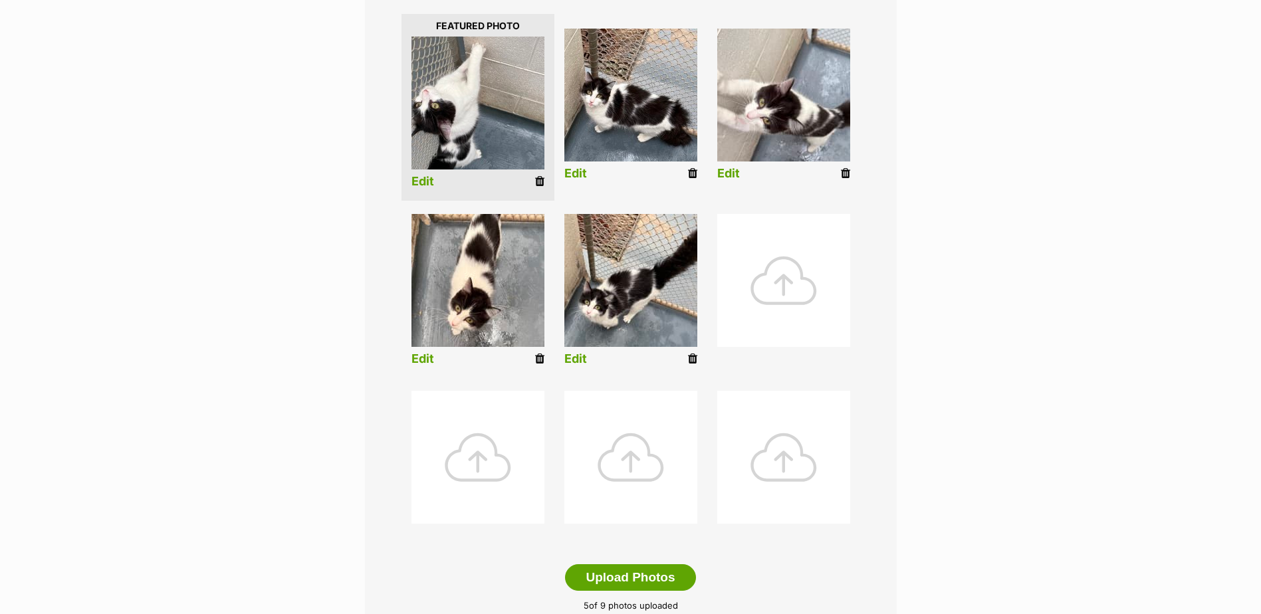
click at [422, 357] on link "Edit" at bounding box center [423, 359] width 23 height 14
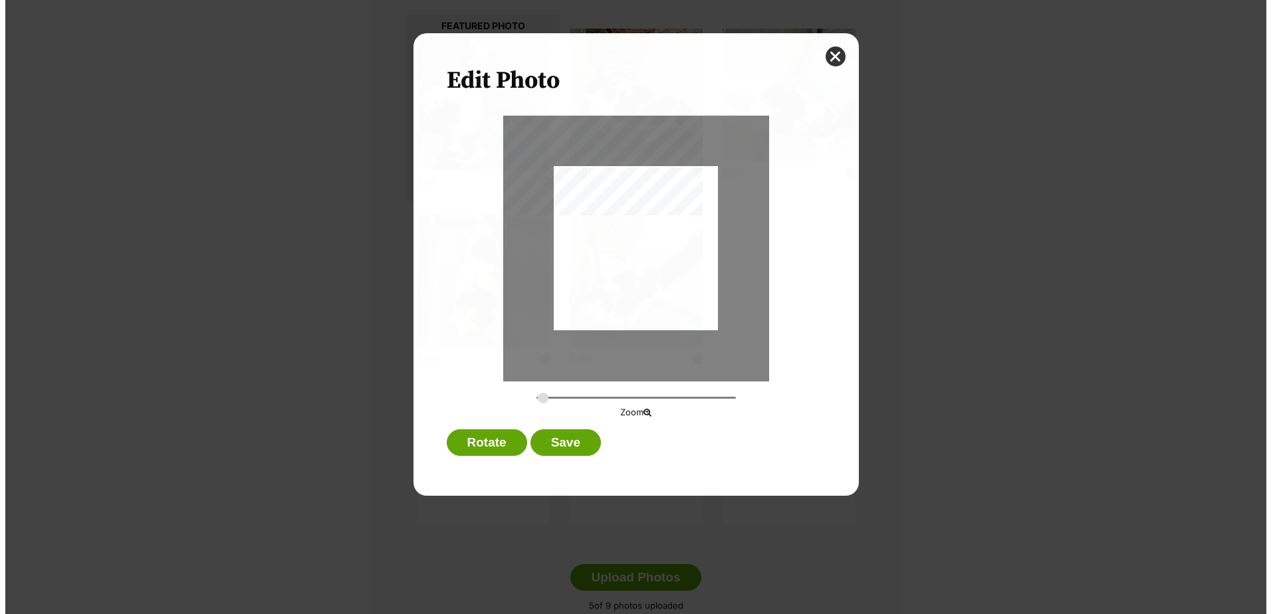
scroll to position [0, 0]
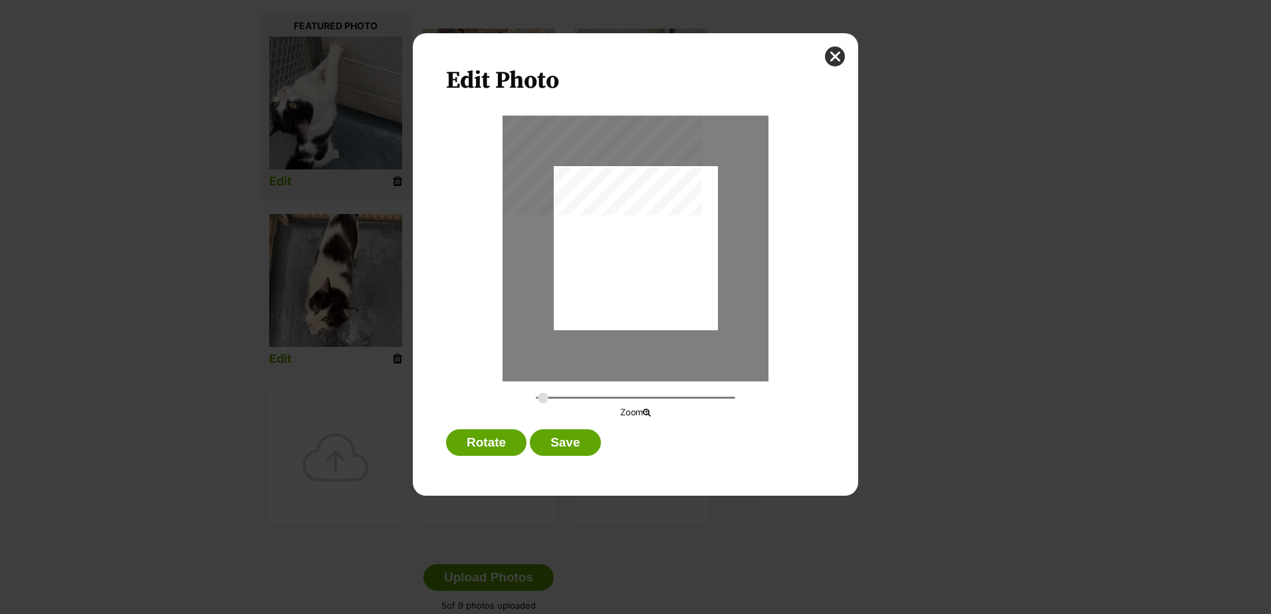
type input "0.2744"
click at [836, 56] on button "close" at bounding box center [835, 57] width 20 height 20
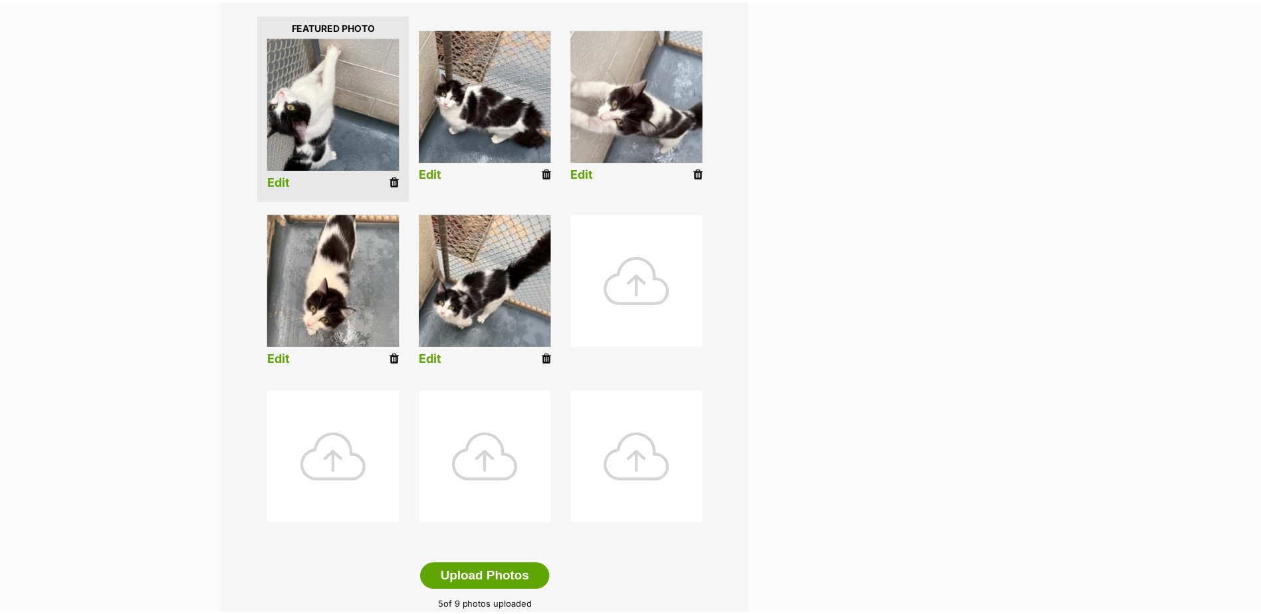
scroll to position [332, 0]
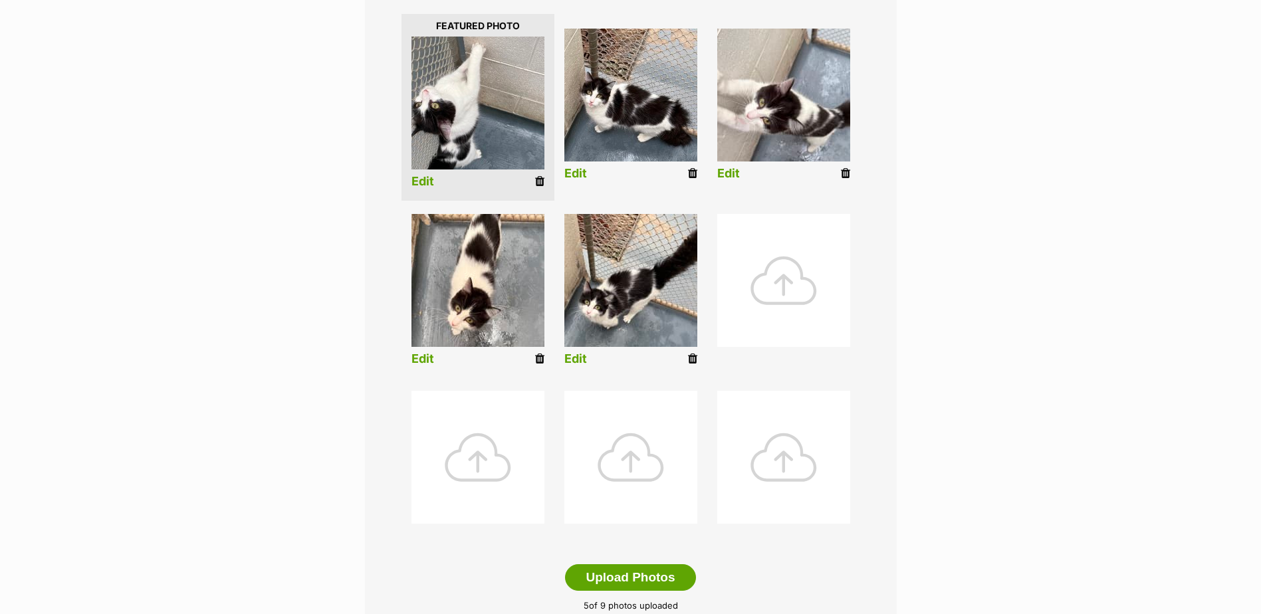
click at [693, 358] on icon at bounding box center [692, 359] width 9 height 12
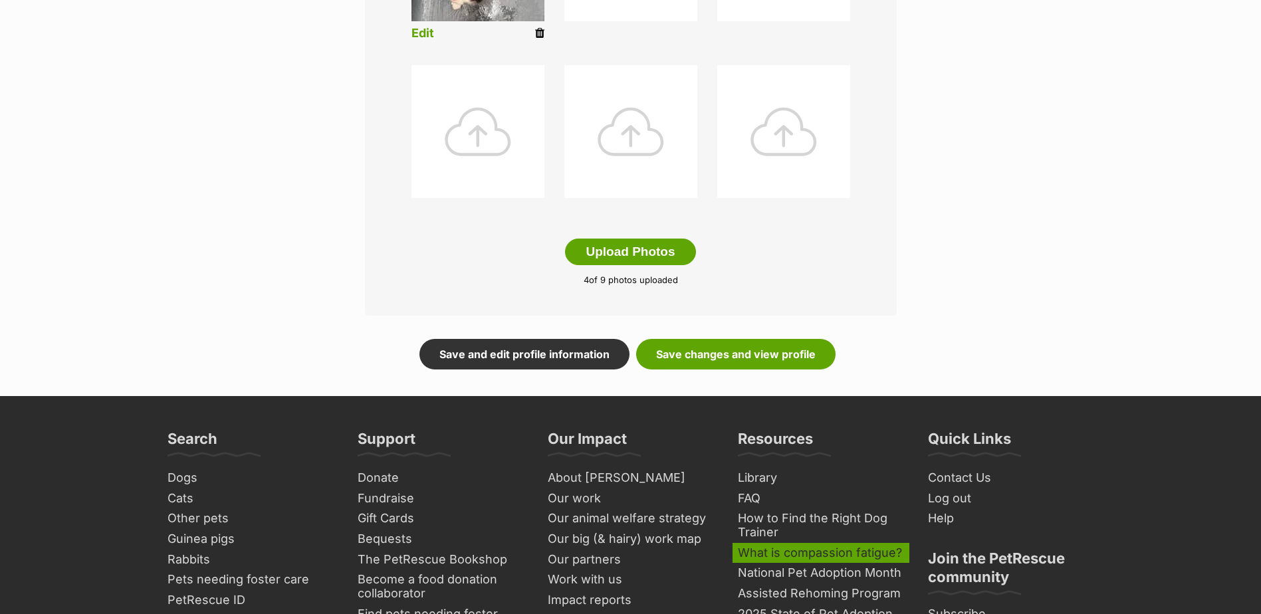
scroll to position [864, 0]
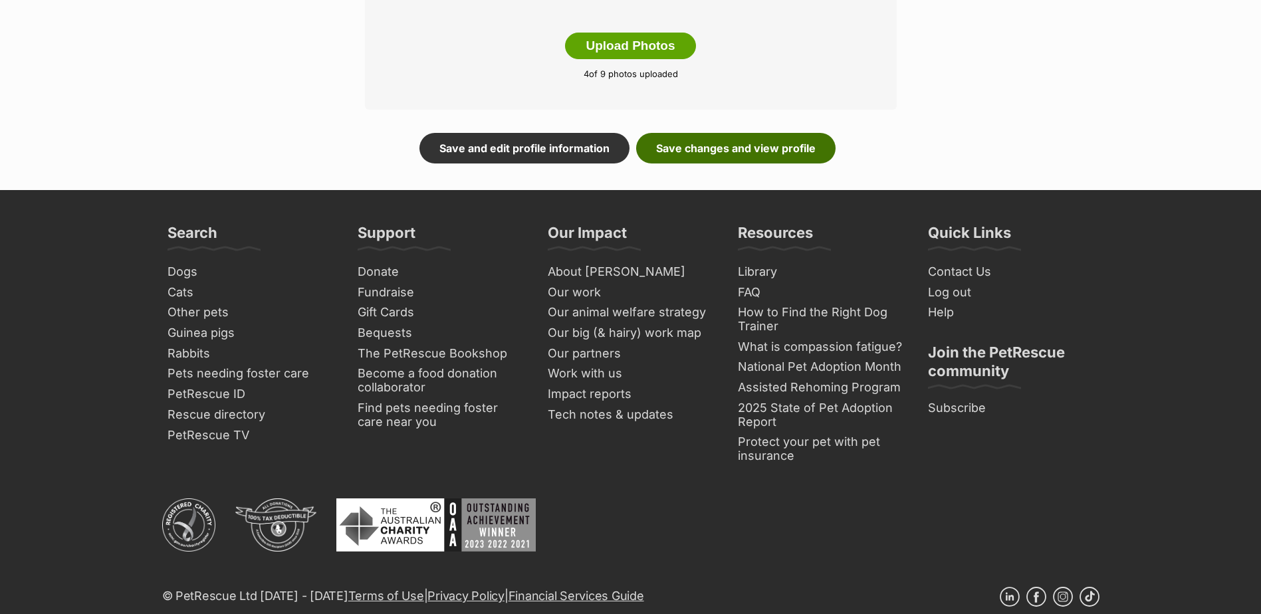
click at [730, 146] on link "Save changes and view profile" at bounding box center [735, 148] width 199 height 31
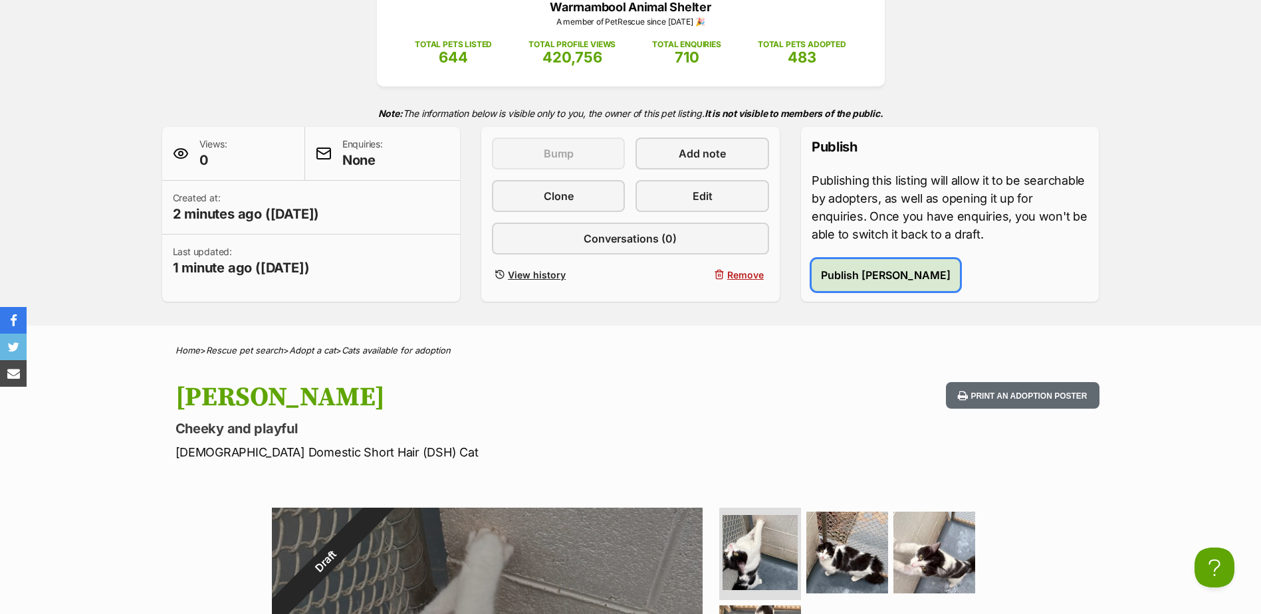
click at [836, 281] on span "Publish Cindy" at bounding box center [886, 275] width 130 height 16
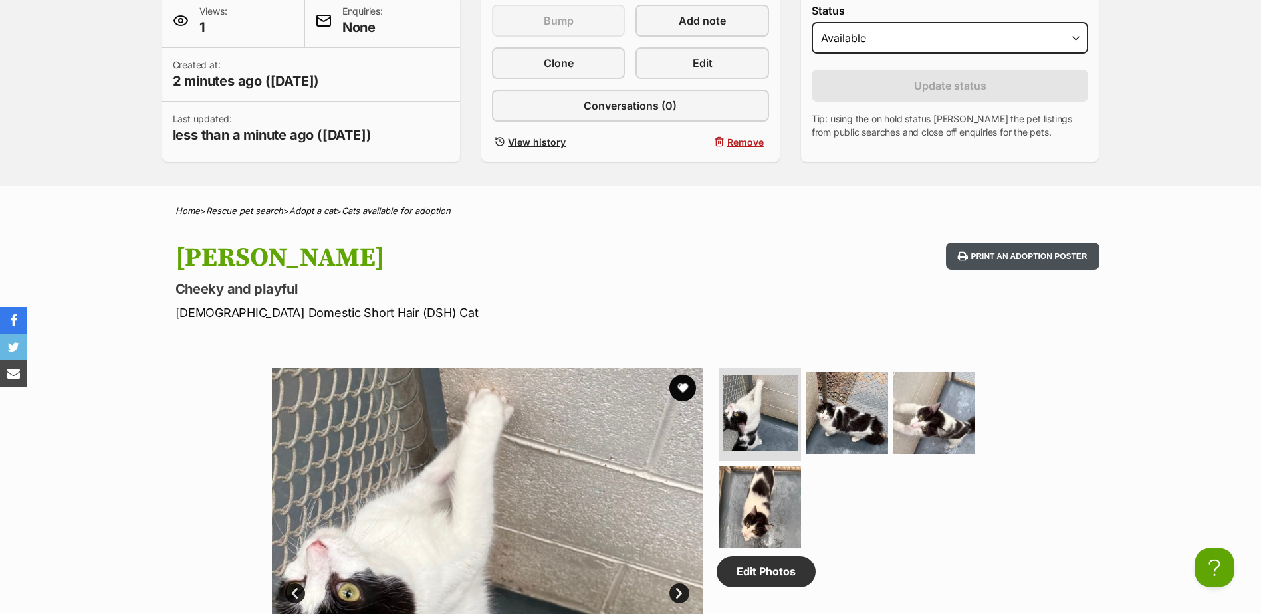
click at [963, 261] on icon at bounding box center [963, 256] width 10 height 11
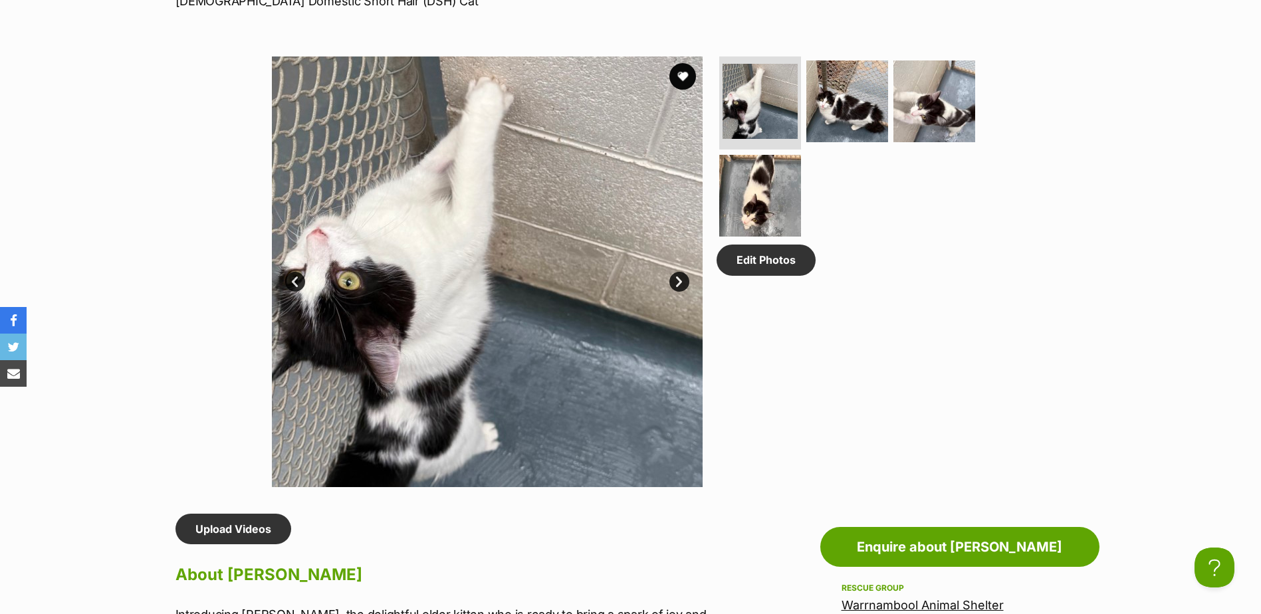
scroll to position [665, 0]
